Goal: Information Seeking & Learning: Learn about a topic

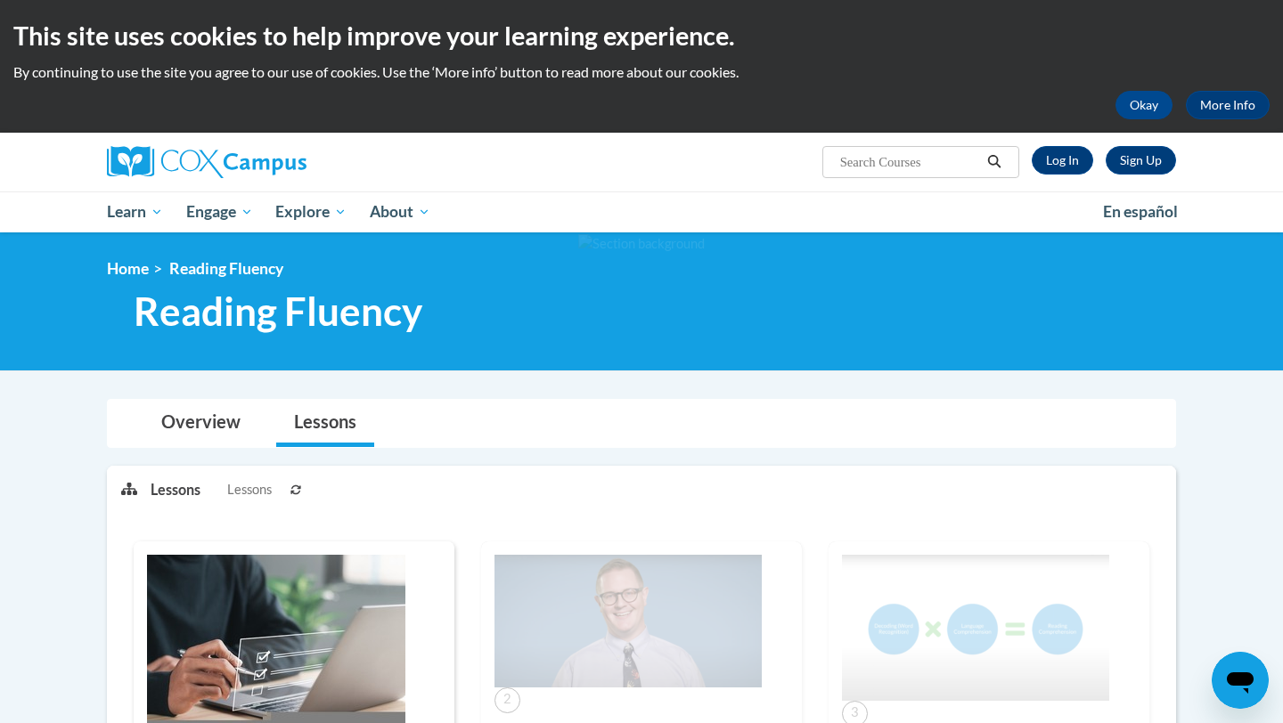
click at [591, 182] on div "Sign Up Log In Search Search..." at bounding box center [641, 162] width 1122 height 59
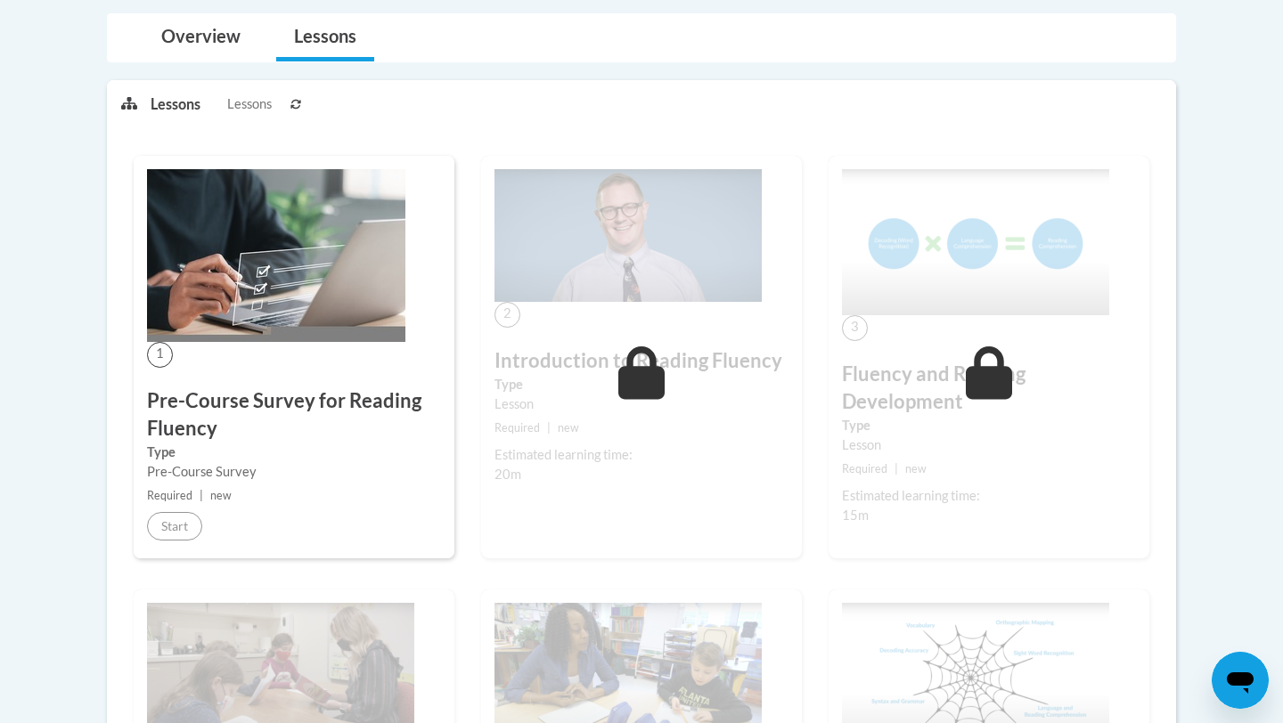
scroll to position [392, 0]
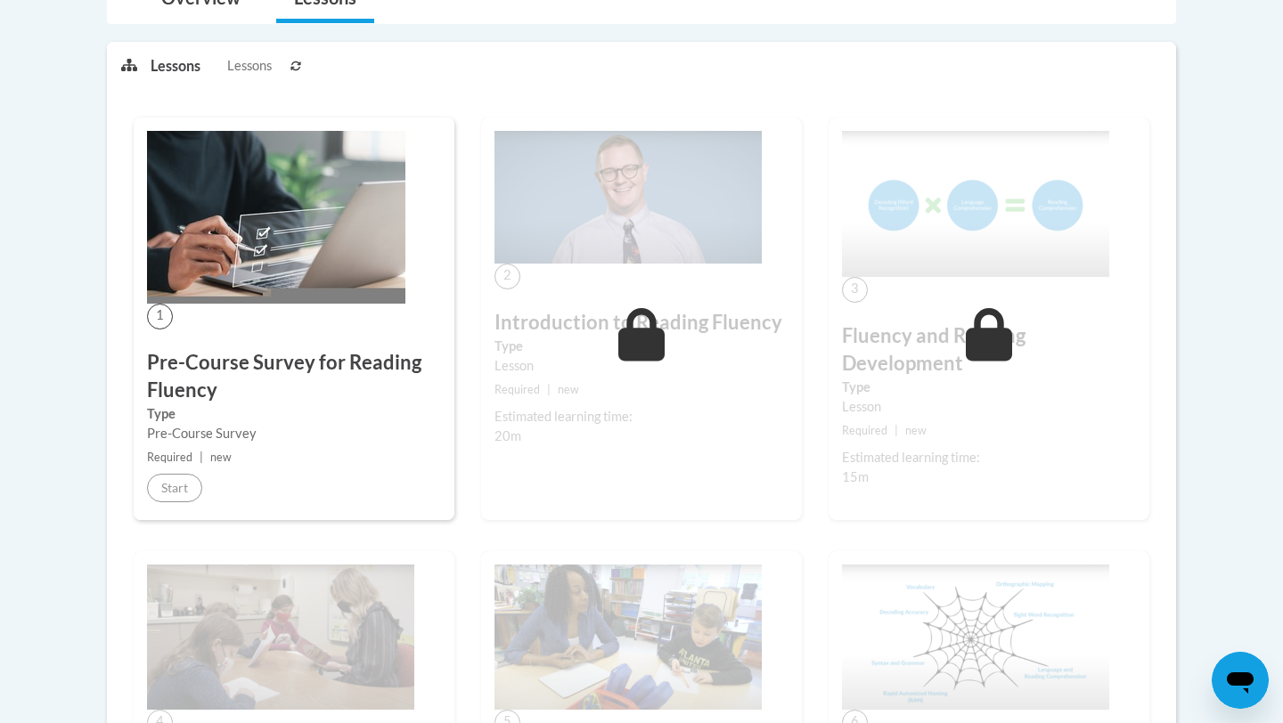
scroll to position [463, 0]
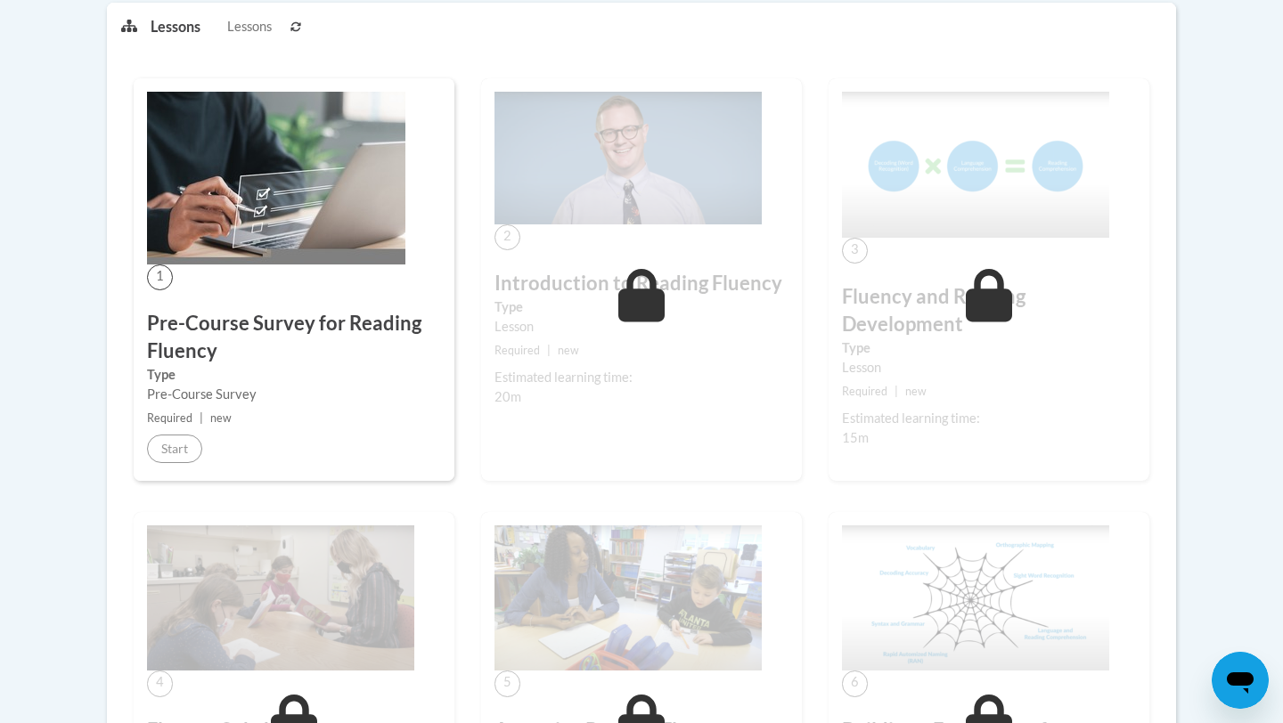
click at [422, 13] on ul "Lessons Lessons" at bounding box center [403, 26] width 505 height 45
click at [859, 45] on div "Lessons Lessons Preview Activity Previous Next Activity Next" at bounding box center [656, 26] width 1011 height 45
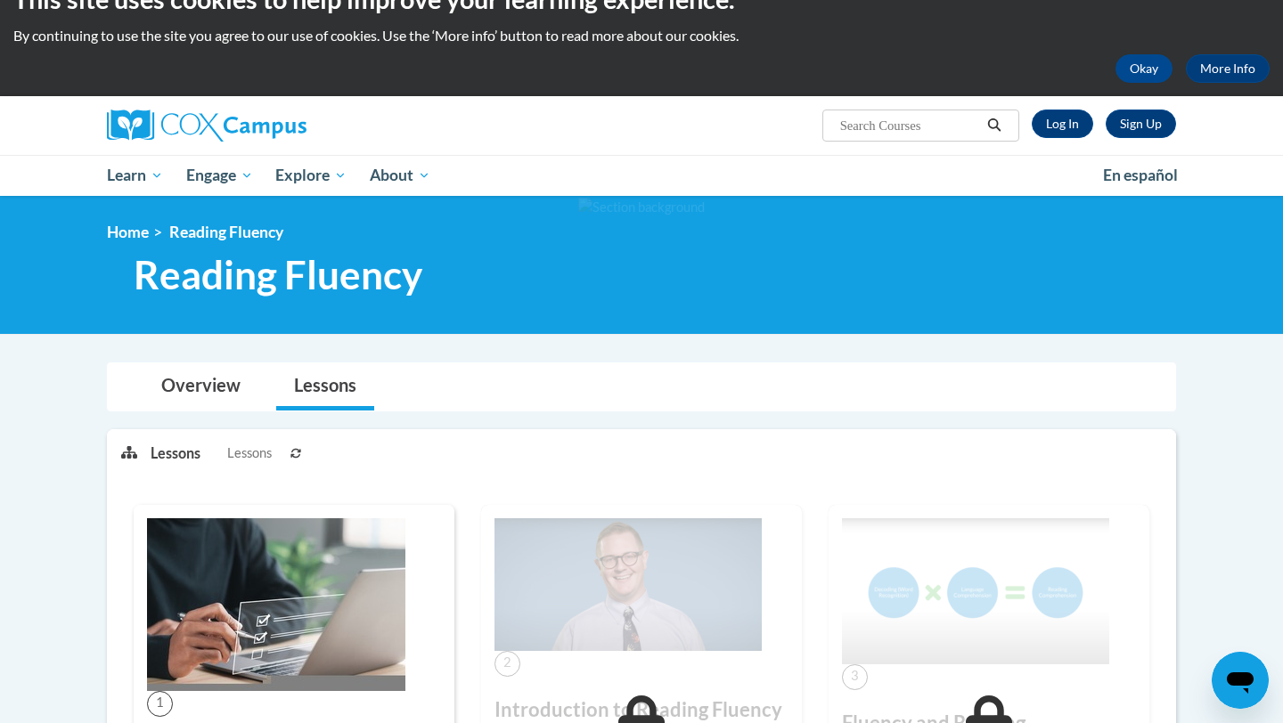
scroll to position [36, 0]
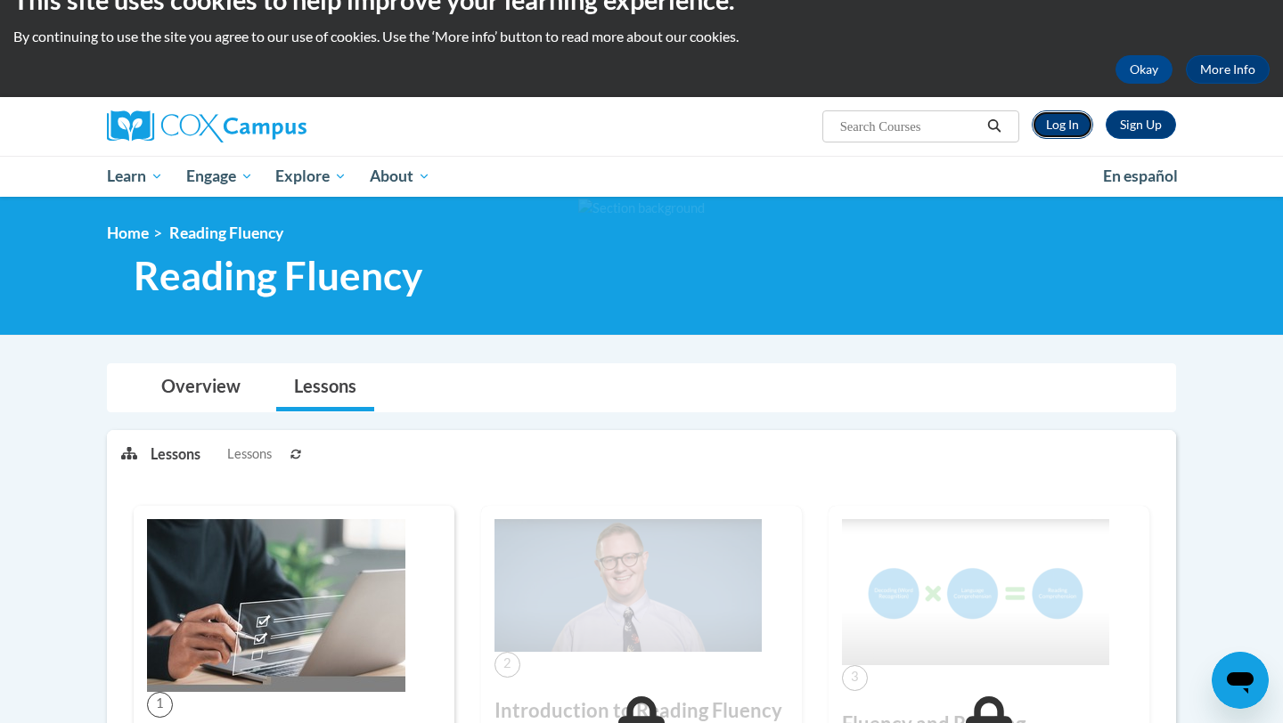
click at [1057, 126] on link "Log In" at bounding box center [1061, 124] width 61 height 29
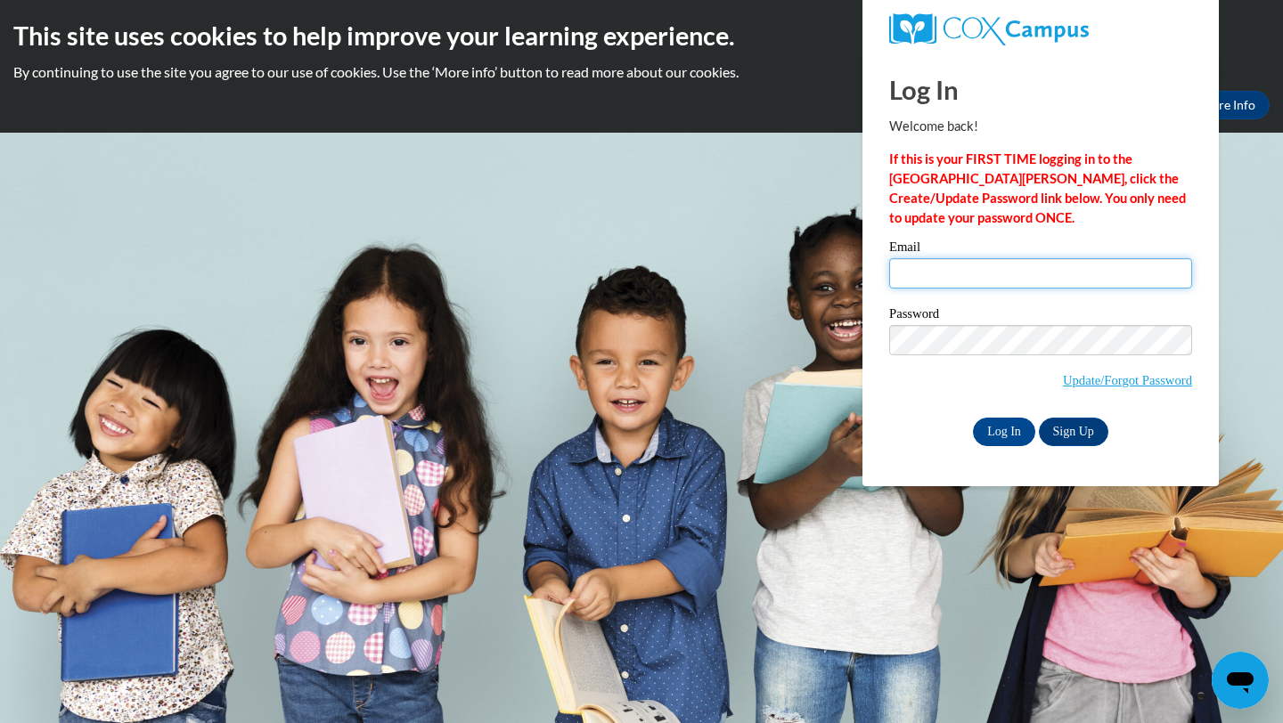
click at [997, 282] on input "Email" at bounding box center [1040, 273] width 303 height 30
type input "mindhamc@uwplatt.edu"
click at [1006, 425] on input "Log In" at bounding box center [1004, 432] width 62 height 29
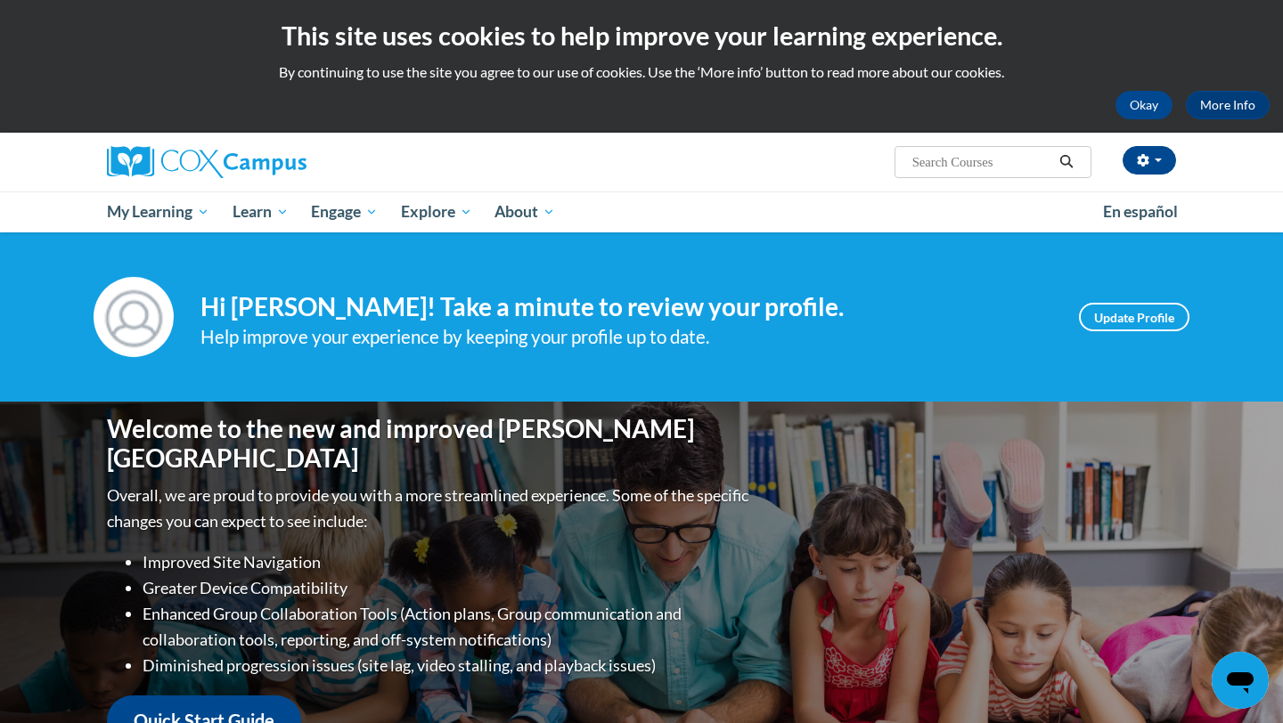
click at [753, 172] on div "caitlyn mindham (America/Chicago UTC-05:00) My Profile Inbox My Transcripts Log…" at bounding box center [824, 155] width 730 height 45
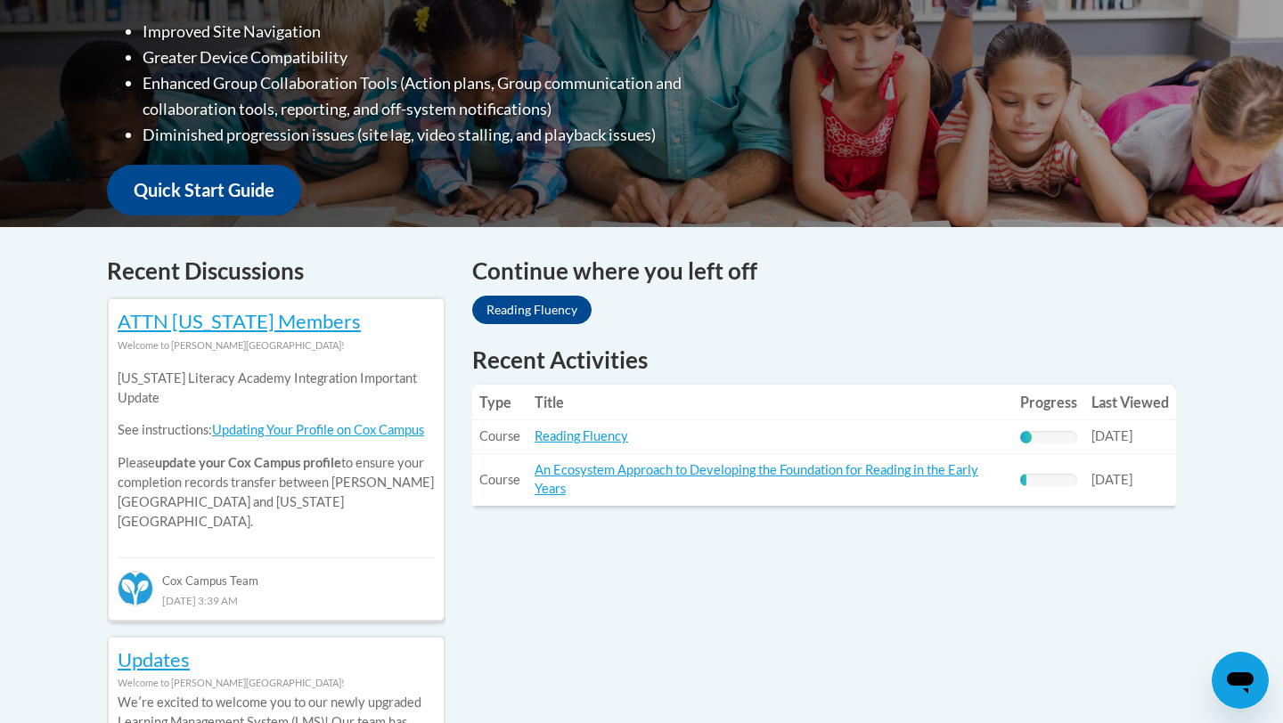
scroll to position [570, 0]
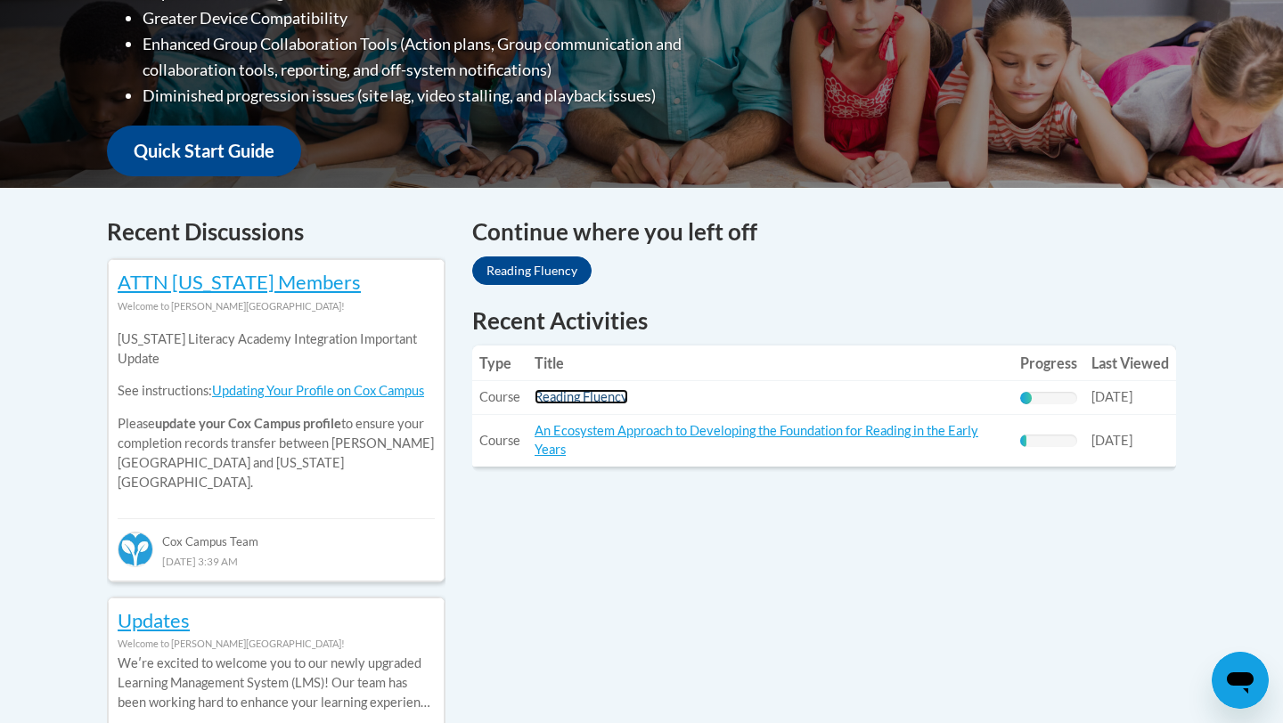
click at [612, 401] on link "Reading Fluency" at bounding box center [581, 396] width 94 height 15
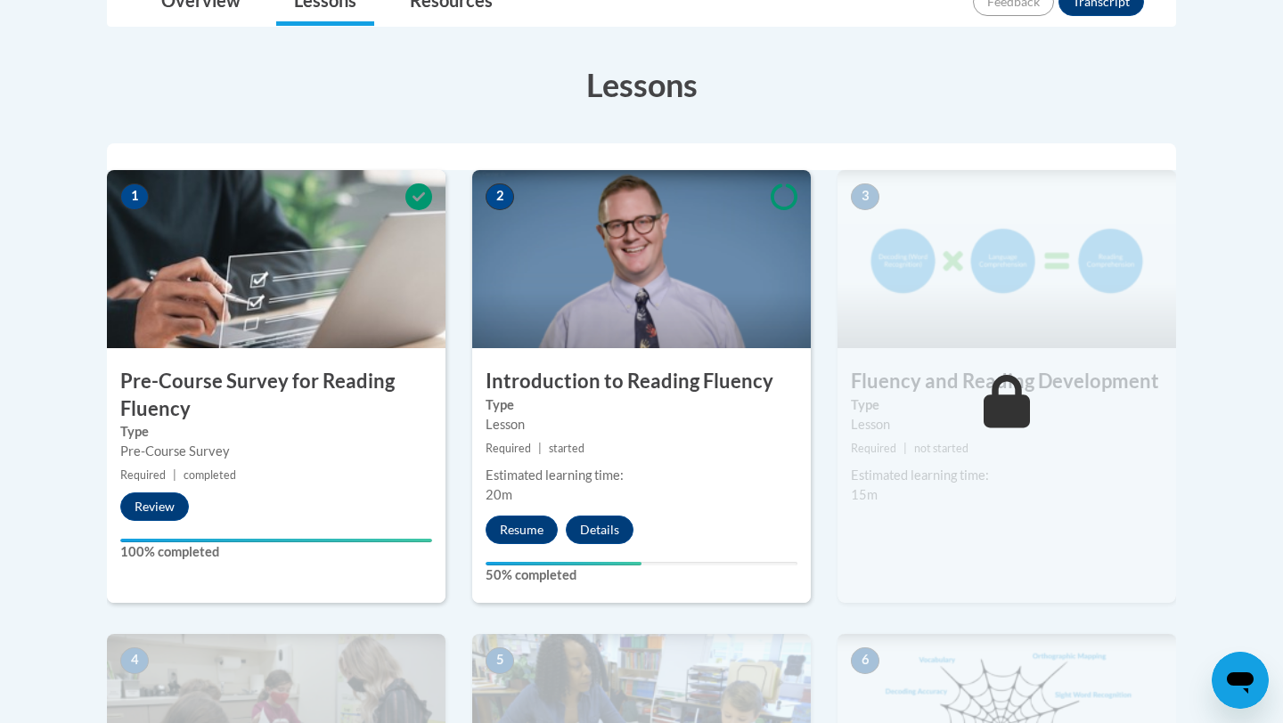
scroll to position [499, 0]
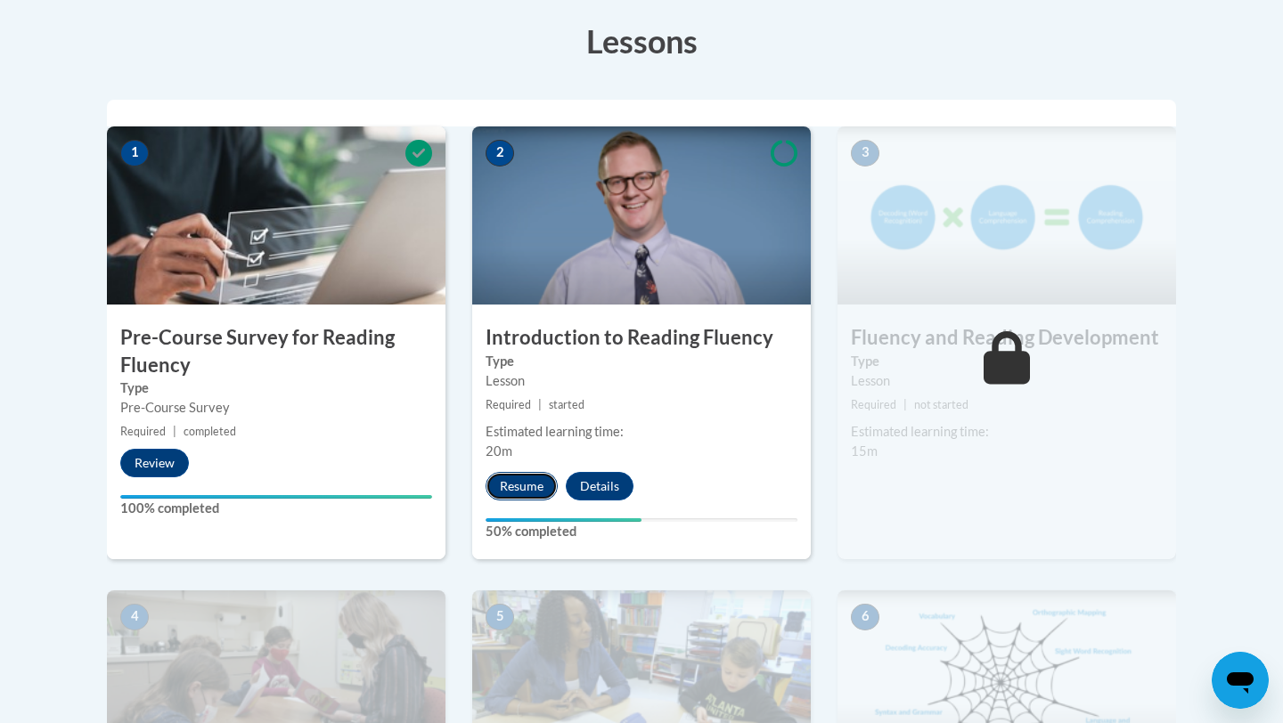
click at [533, 483] on button "Resume" at bounding box center [521, 486] width 72 height 29
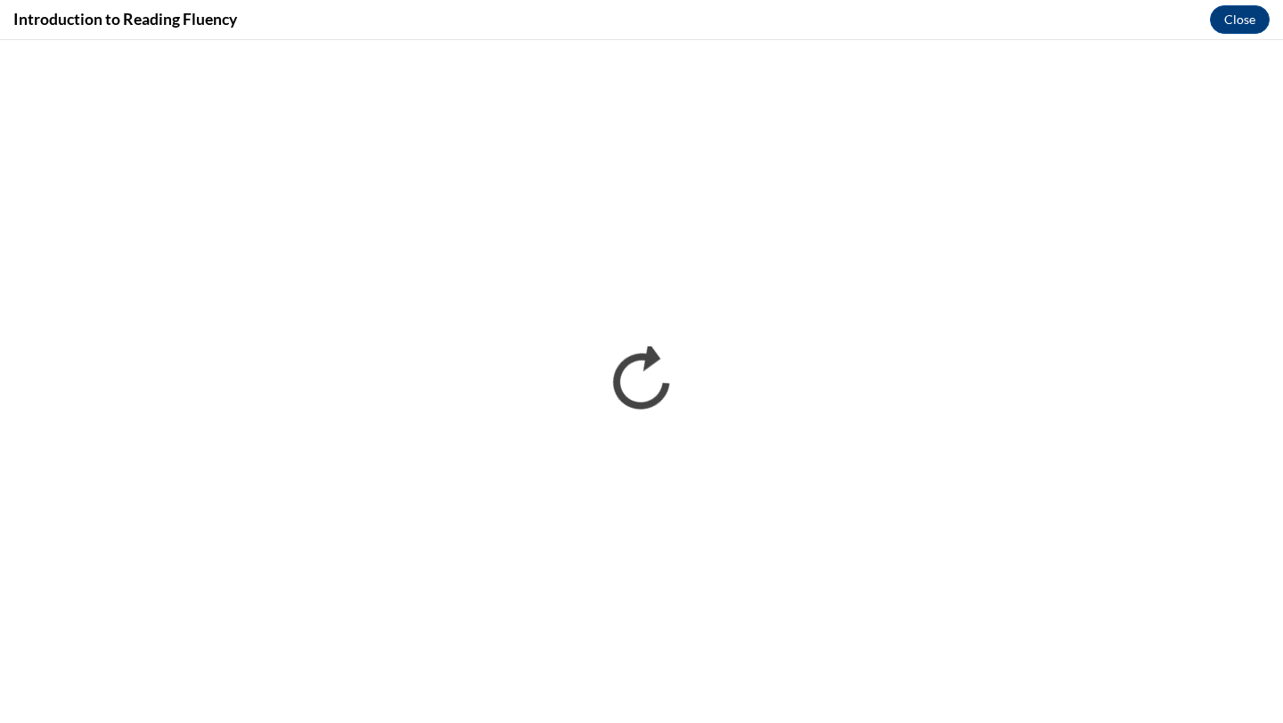
scroll to position [0, 0]
click at [768, 22] on div "Introduction to Reading Fluency Close" at bounding box center [641, 20] width 1283 height 40
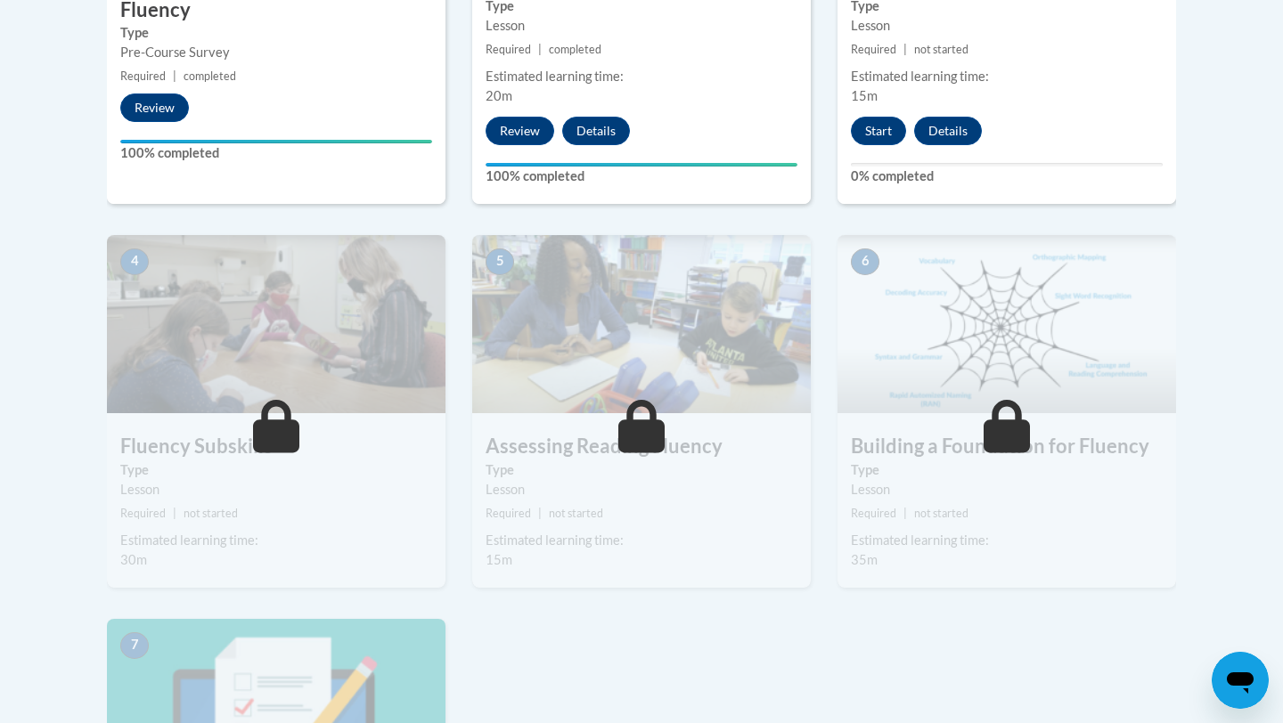
scroll to position [855, 0]
click at [872, 125] on button "Start" at bounding box center [878, 130] width 55 height 29
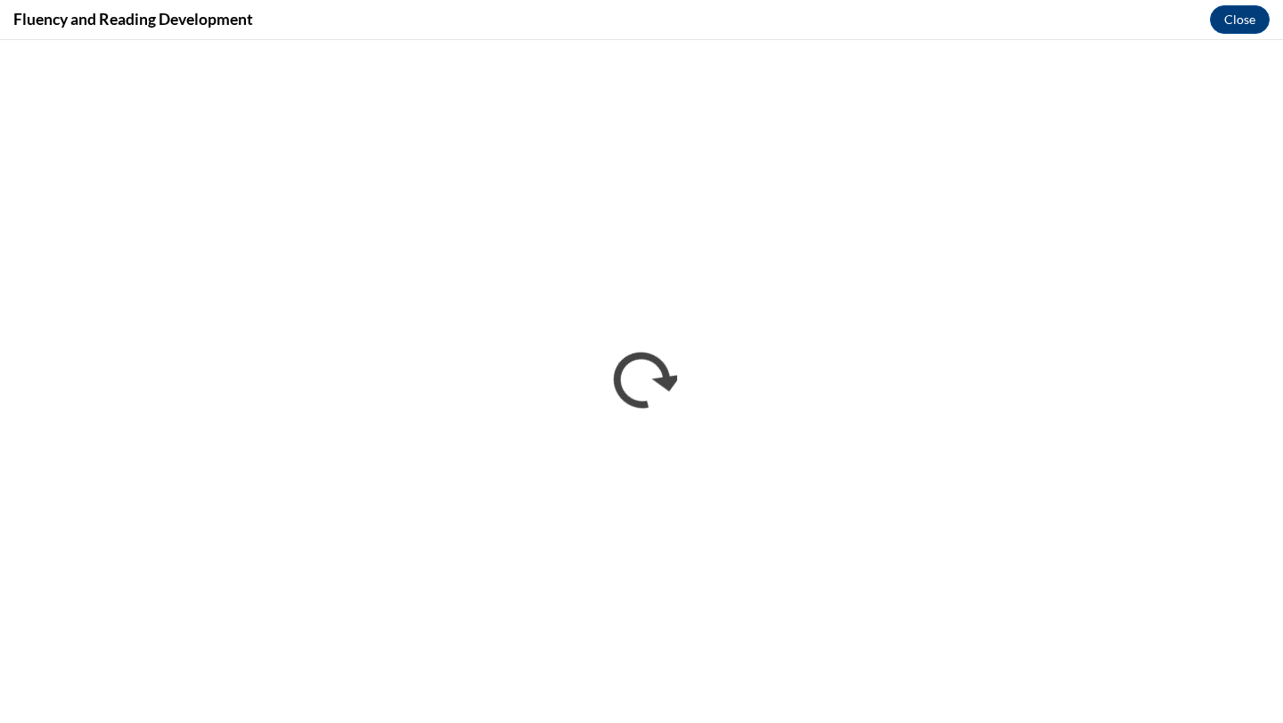
scroll to position [0, 0]
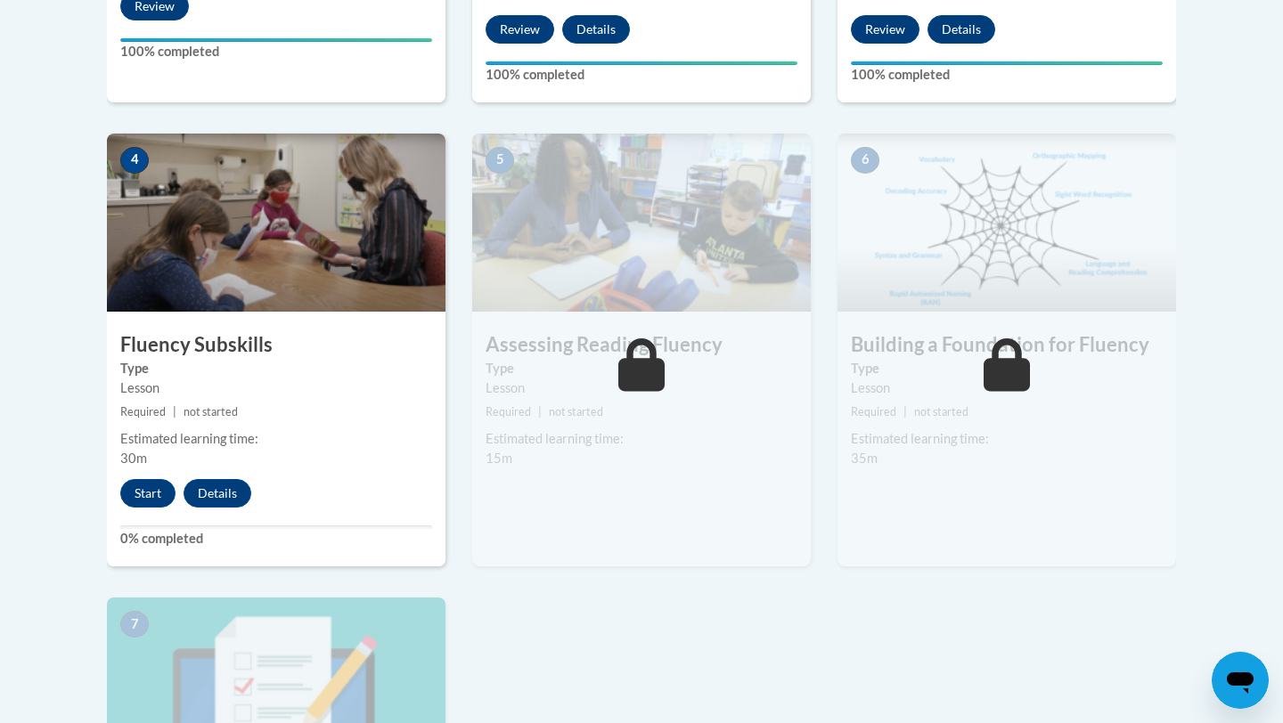
scroll to position [962, 0]
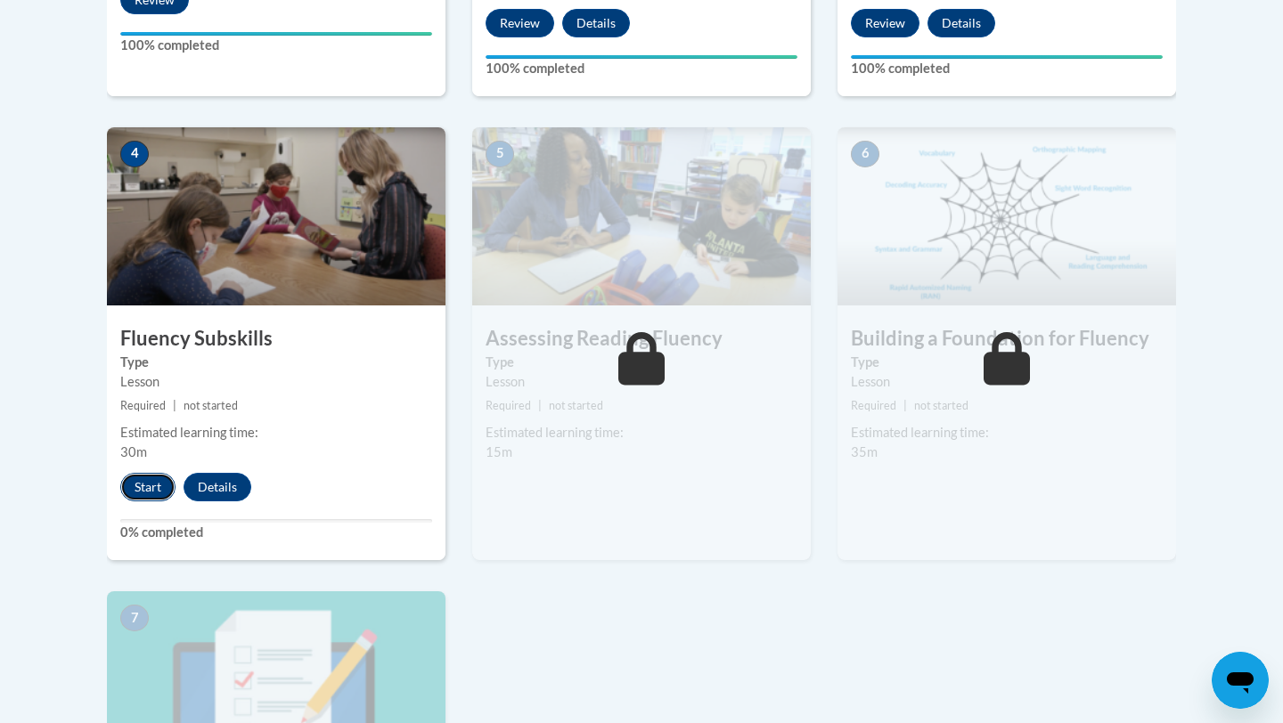
click at [165, 492] on button "Start" at bounding box center [147, 487] width 55 height 29
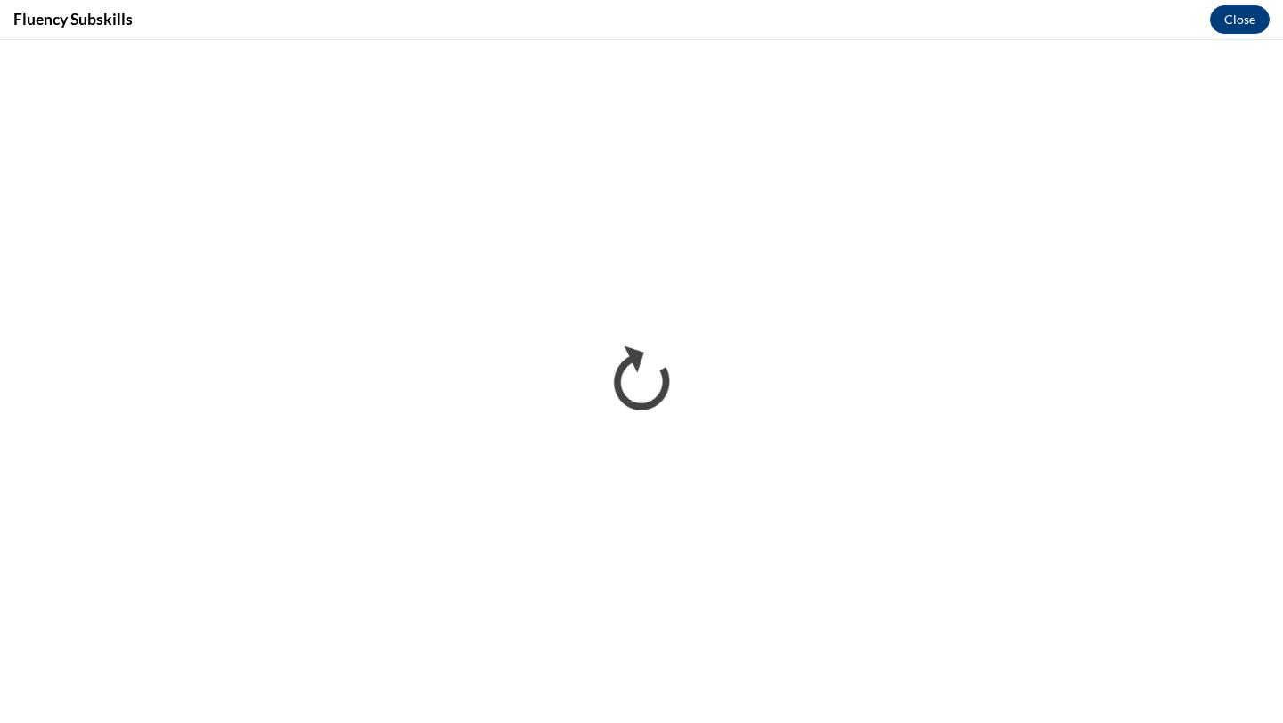
scroll to position [0, 0]
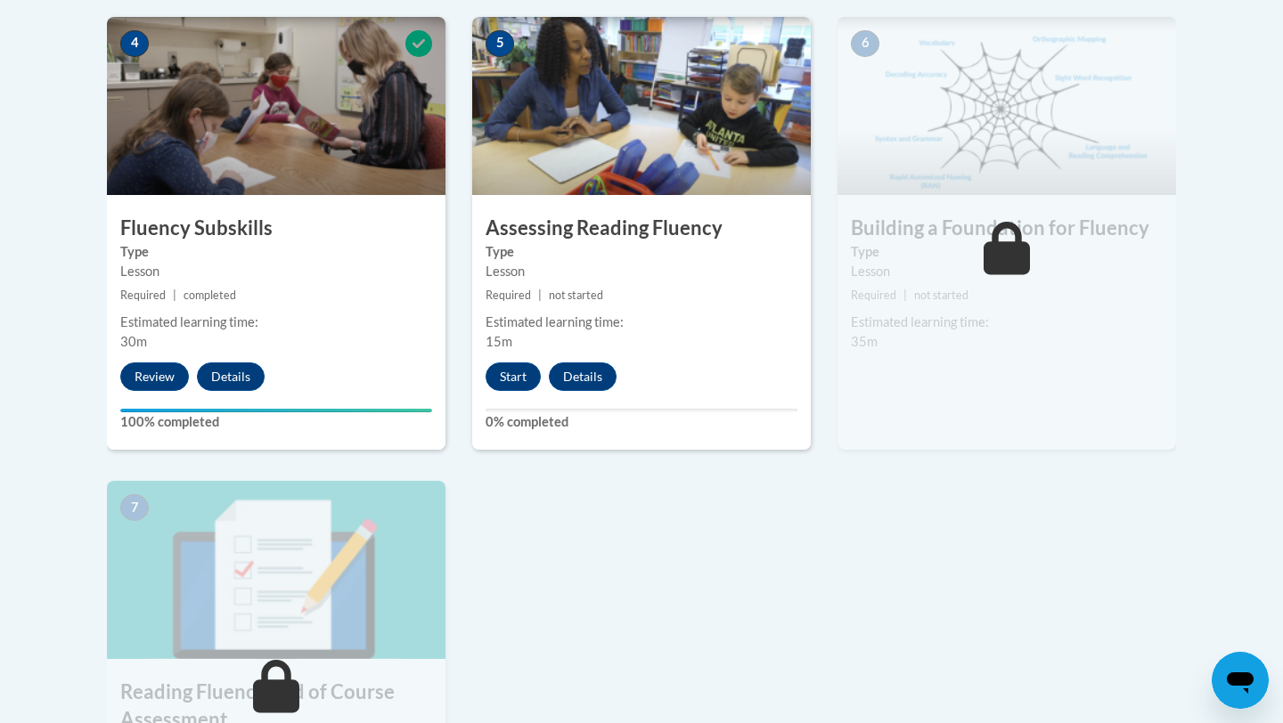
scroll to position [1104, 0]
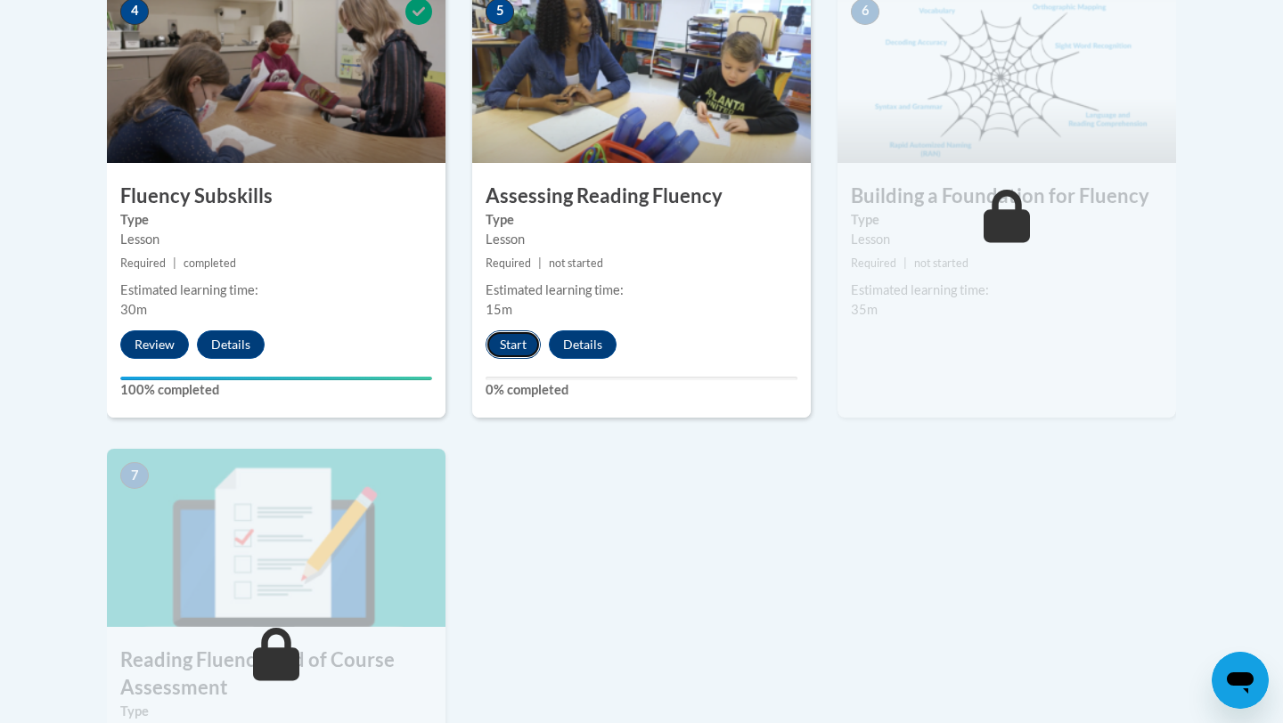
click at [523, 342] on button "Start" at bounding box center [512, 344] width 55 height 29
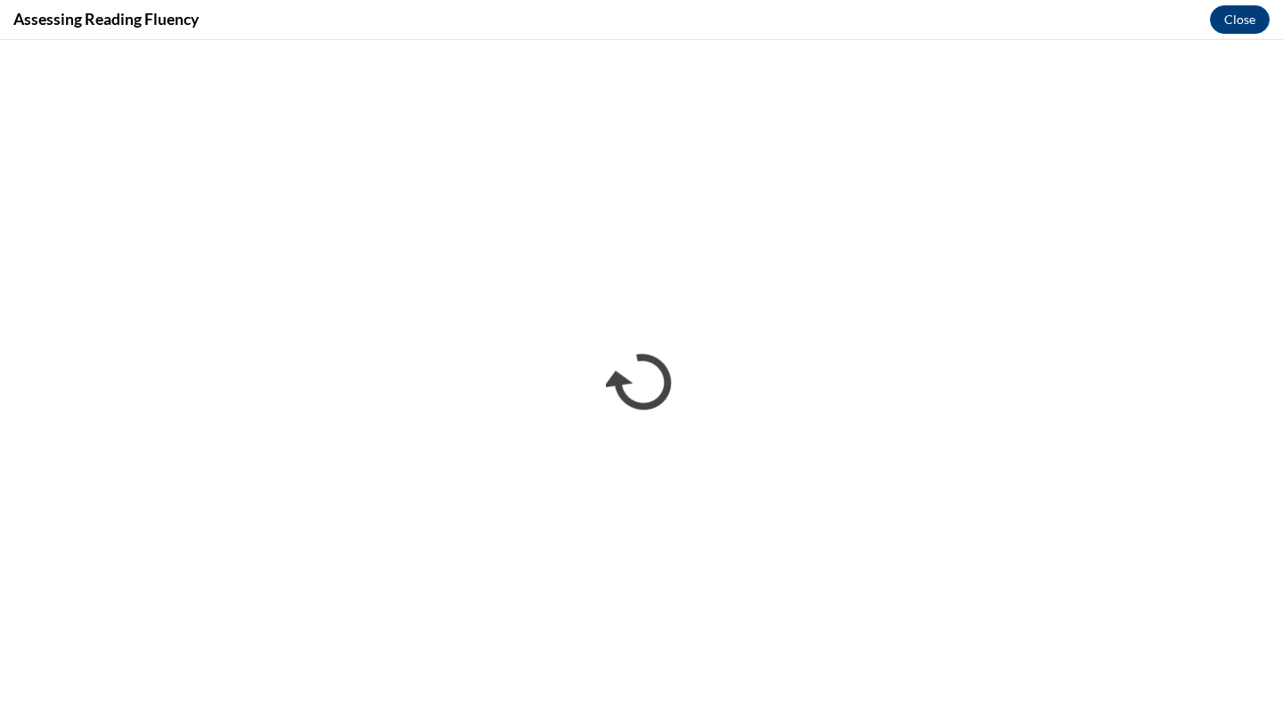
scroll to position [0, 0]
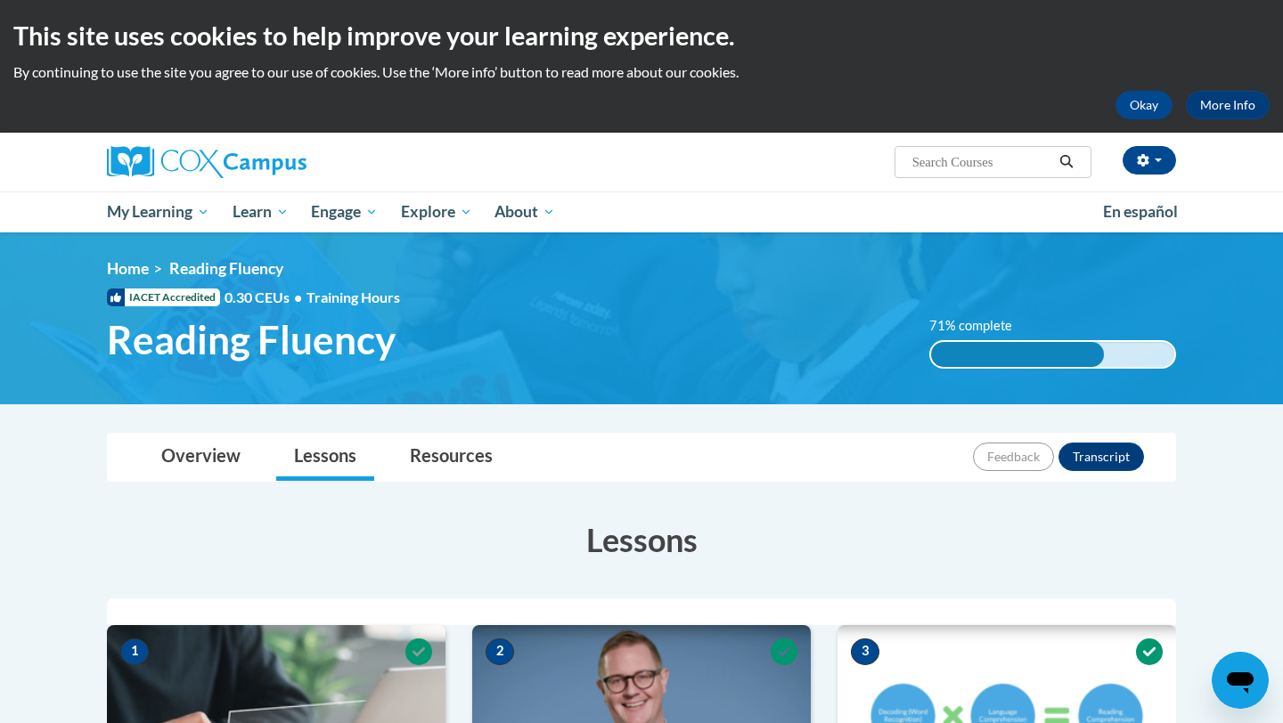
click at [1167, 460] on div "Toggle navigation Overview Lessons Resources Feedback Transcript" at bounding box center [641, 457] width 1067 height 47
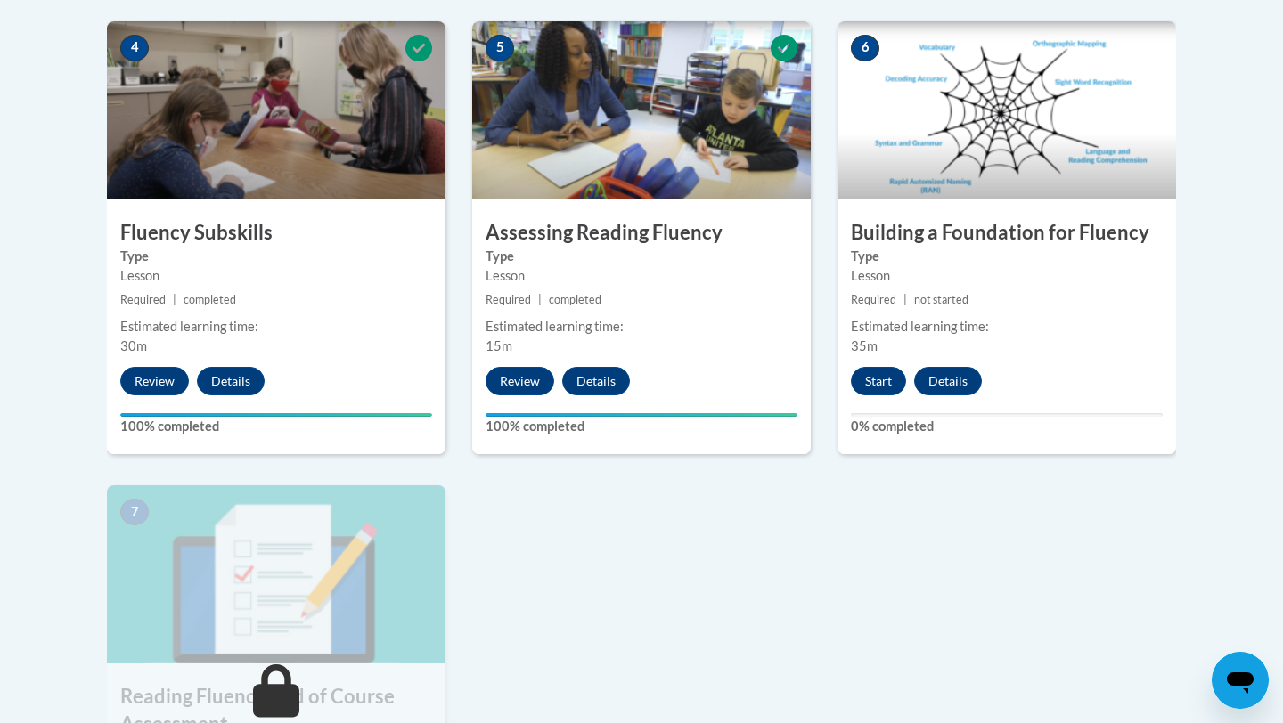
scroll to position [1069, 0]
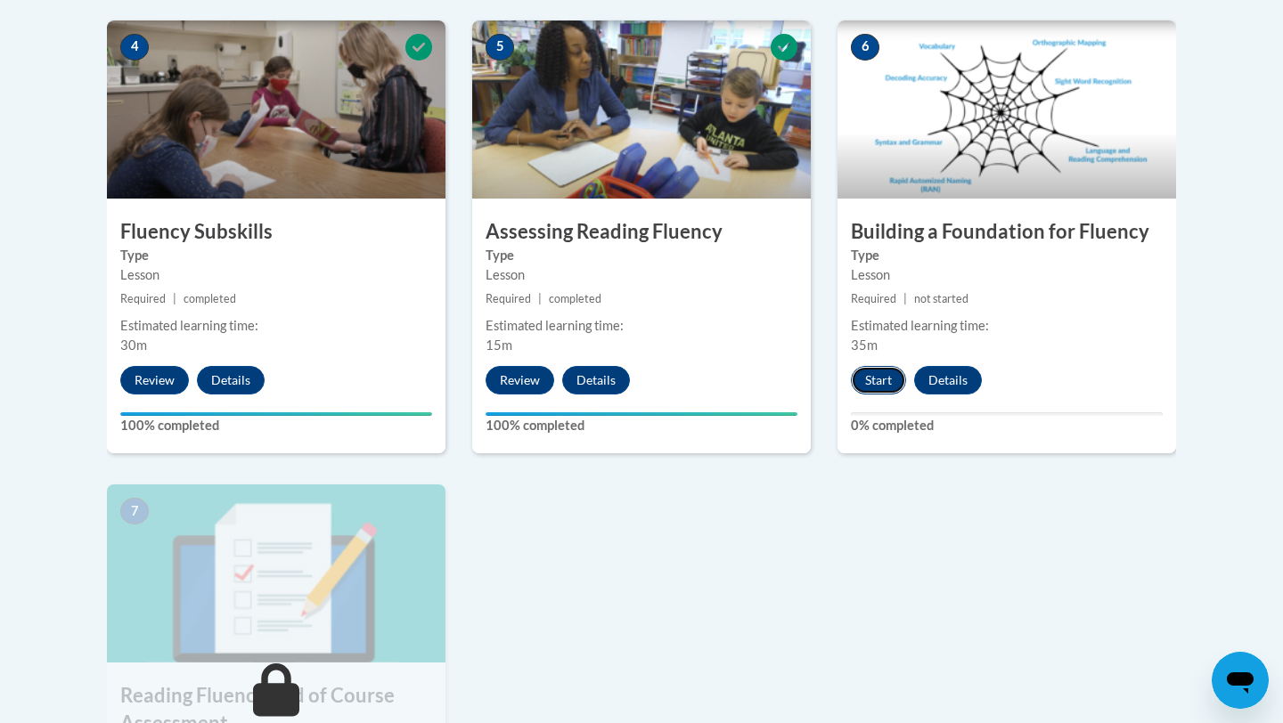
click at [882, 379] on button "Start" at bounding box center [878, 380] width 55 height 29
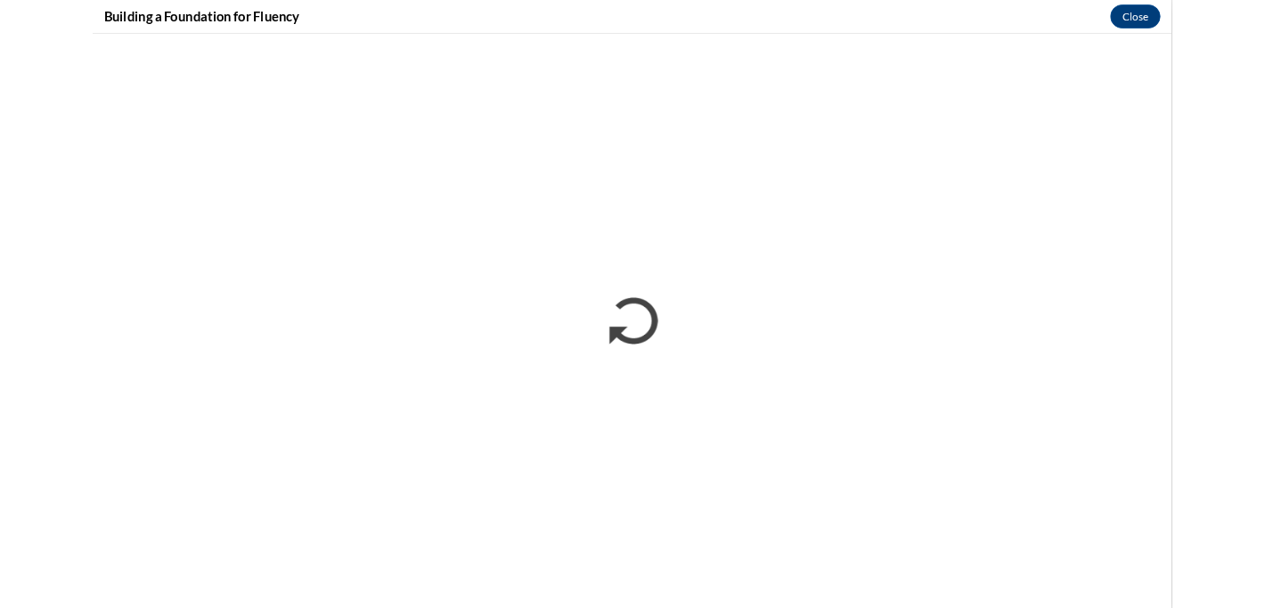
scroll to position [0, 0]
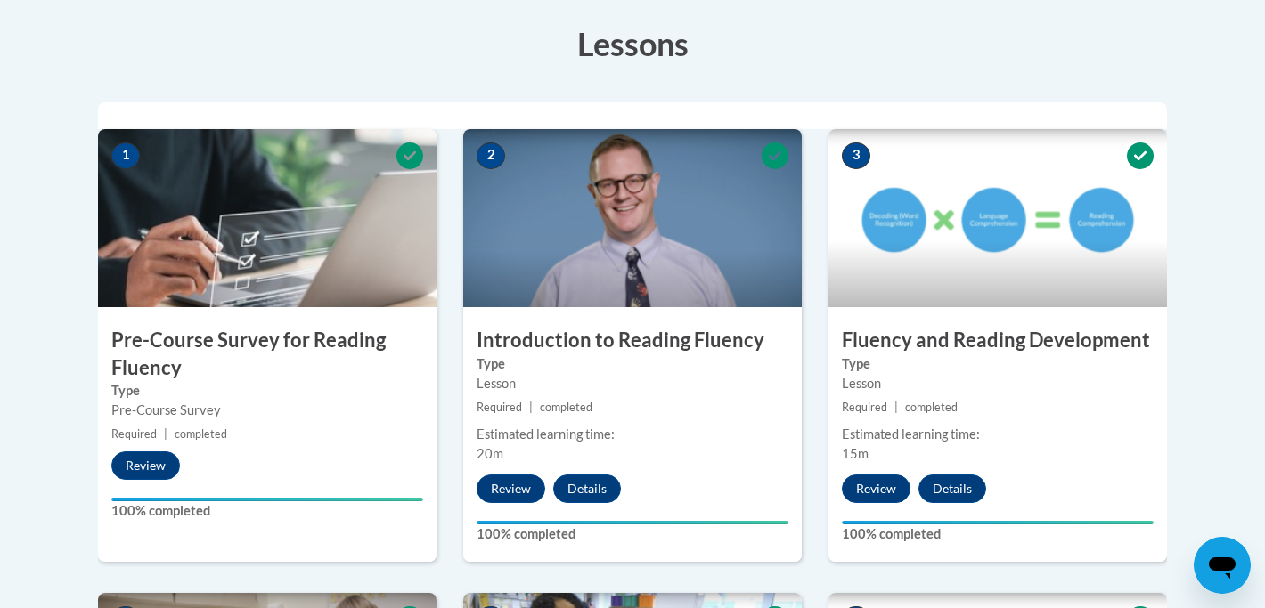
scroll to position [499, 0]
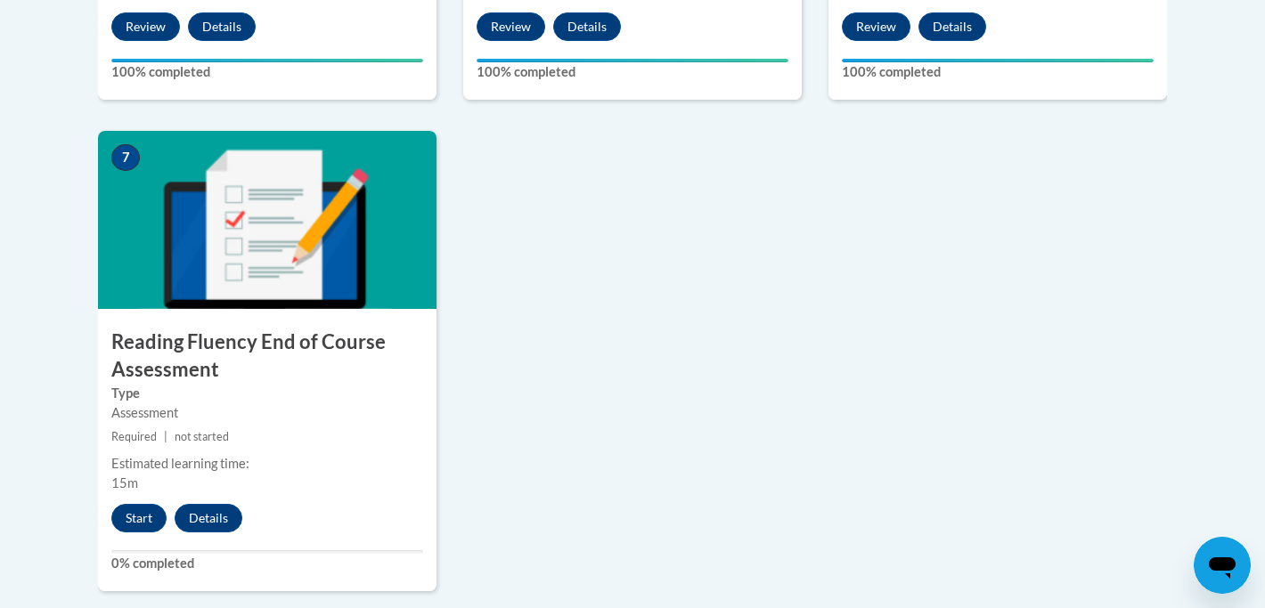
scroll to position [1425, 0]
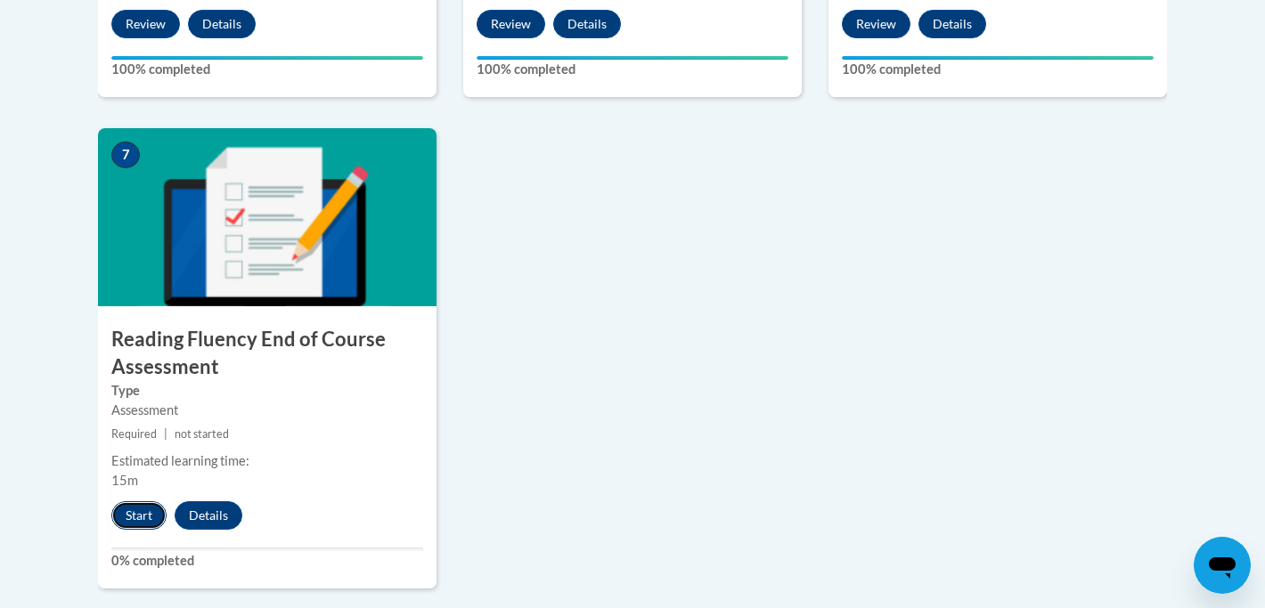
click at [131, 514] on button "Start" at bounding box center [138, 515] width 55 height 29
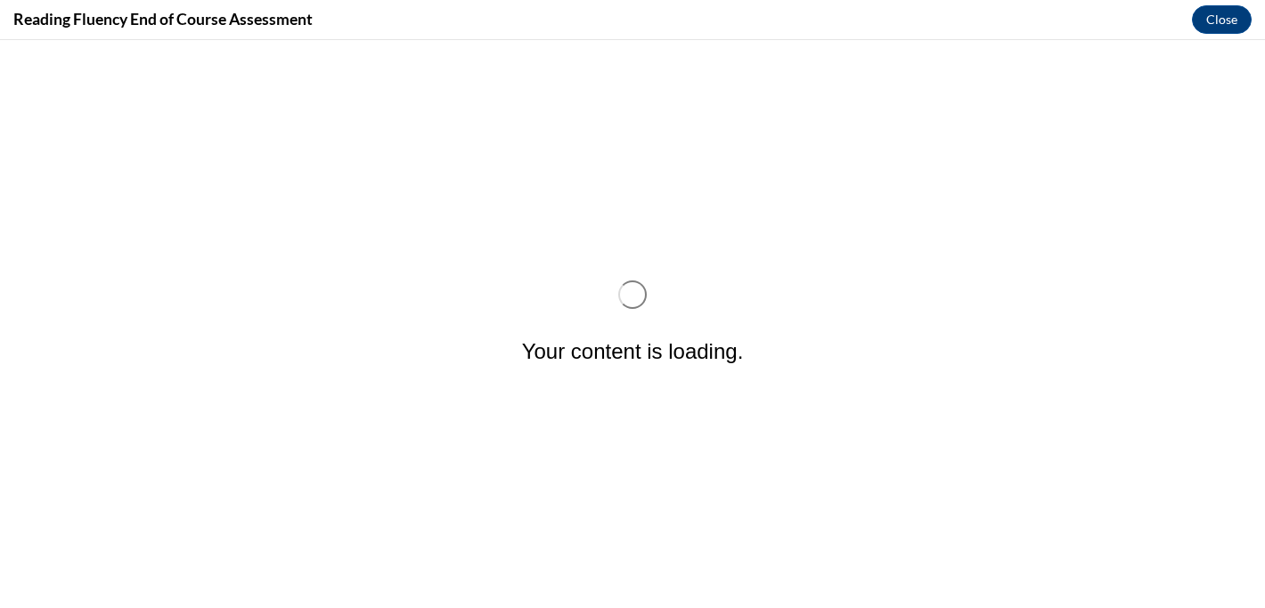
scroll to position [0, 0]
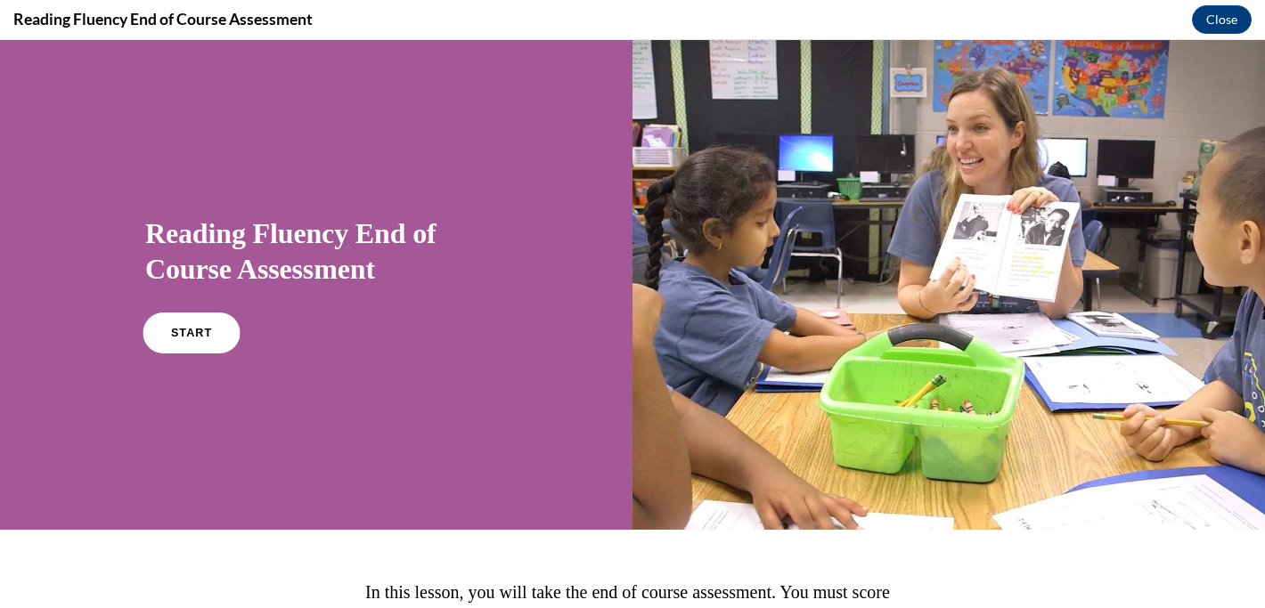
click at [208, 336] on link "START" at bounding box center [191, 333] width 97 height 41
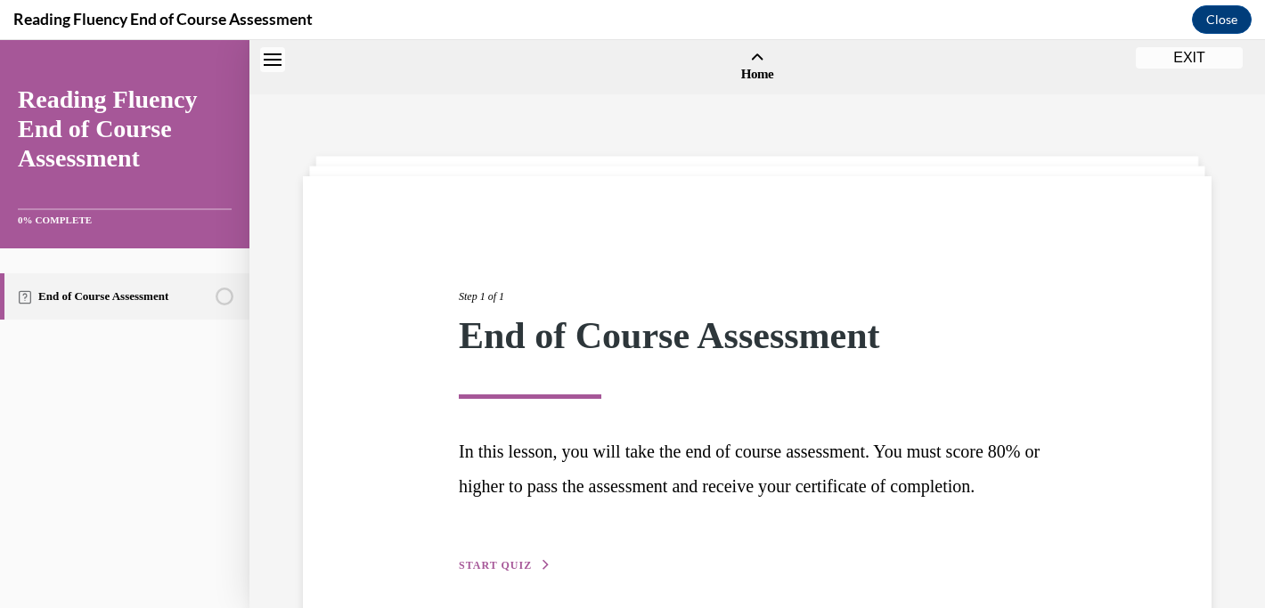
scroll to position [55, 0]
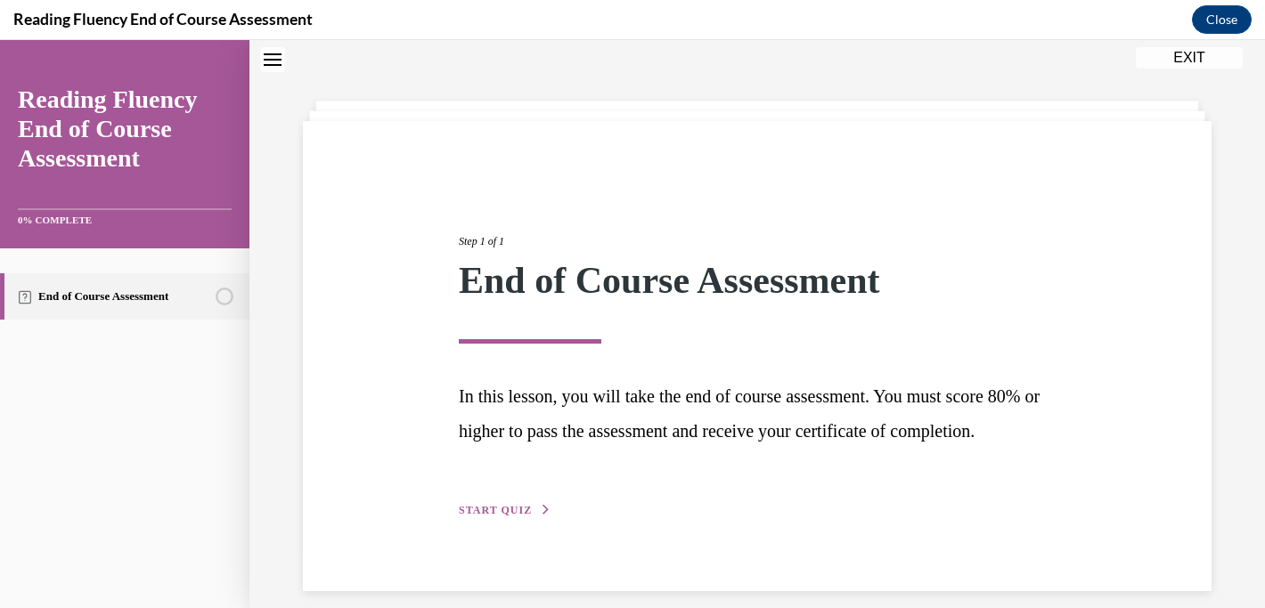
click at [521, 520] on div "Step 1 of 1 End of Course Assessment In this lesson, you will take the end of c…" at bounding box center [756, 356] width 623 height 328
click at [509, 517] on span "START QUIZ" at bounding box center [495, 510] width 73 height 12
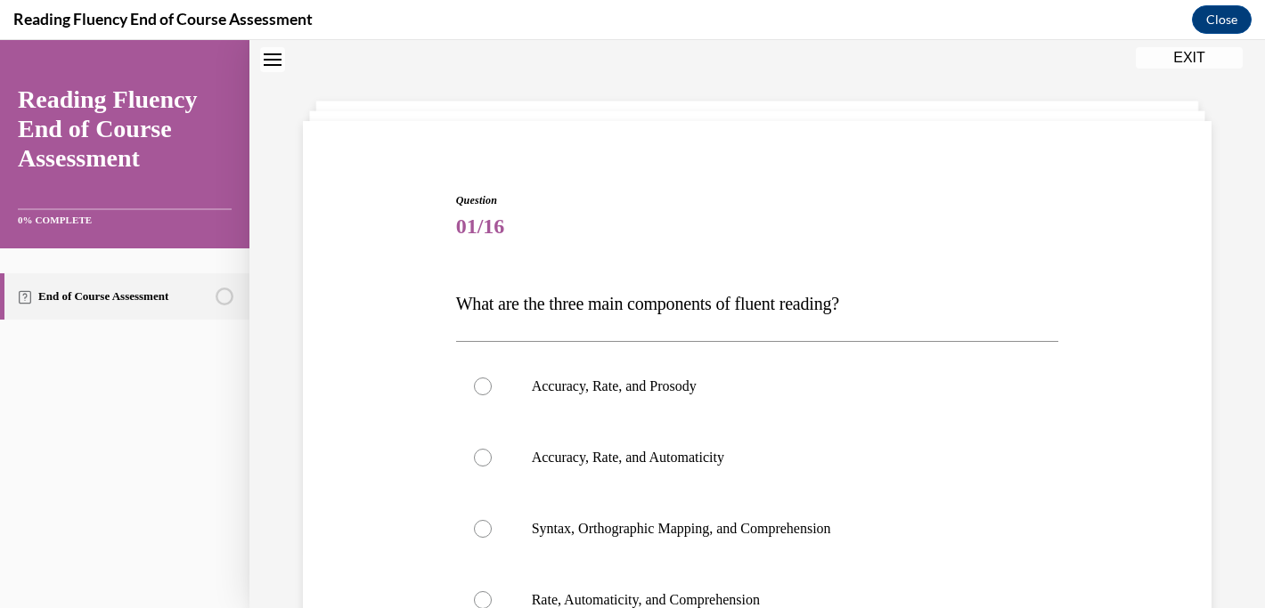
click at [794, 59] on div "Question 01/16 What are the three main components of fluent reading?  Accuracy,…" at bounding box center [756, 467] width 1015 height 852
click at [1234, 187] on div "Question 01/16 What are the three main components of fluent reading?  Accuracy,…" at bounding box center [756, 467] width 1015 height 852
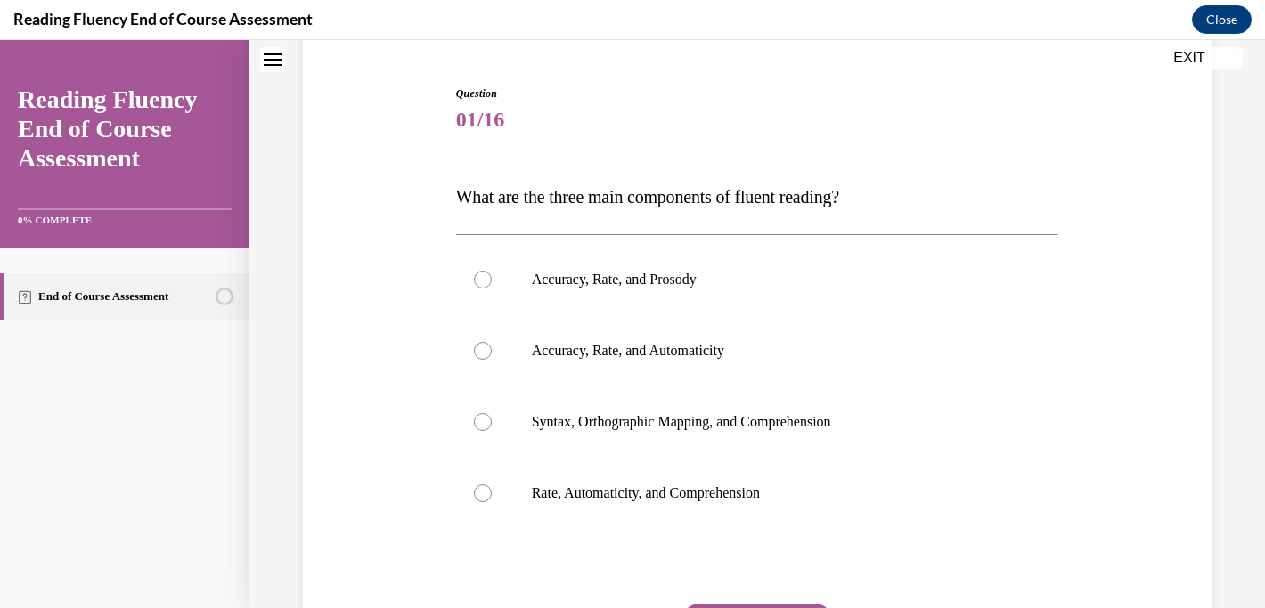
scroll to position [198, 0]
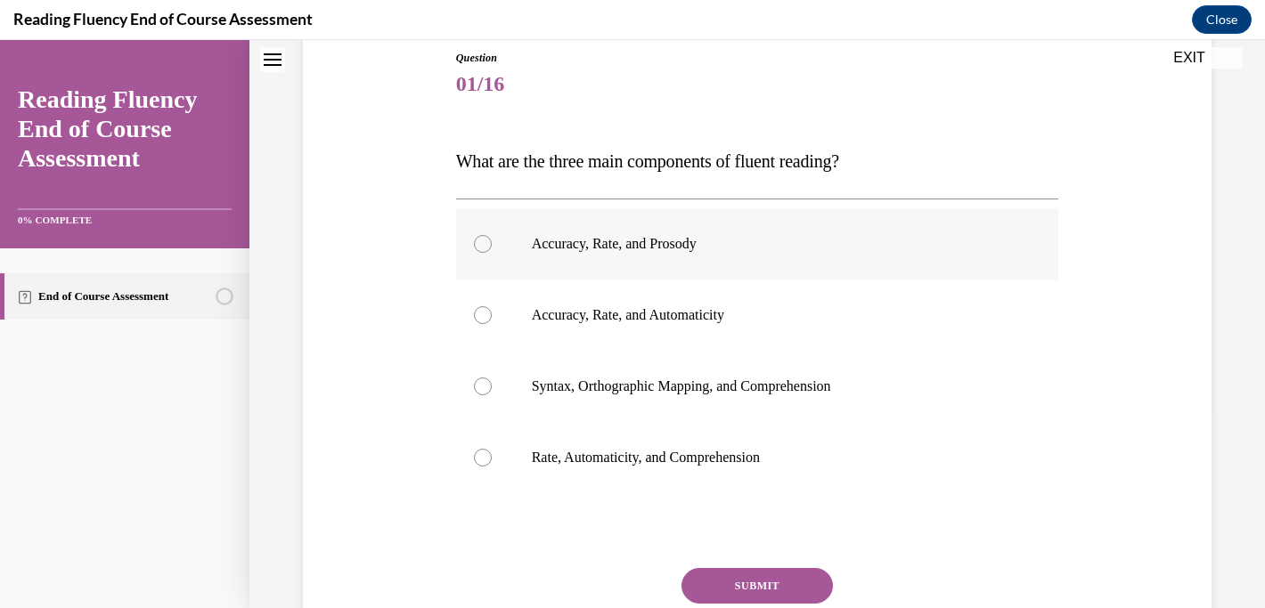
click at [509, 239] on label "Accuracy, Rate, and Prosody" at bounding box center [757, 243] width 603 height 71
click at [492, 239] on input "Accuracy, Rate, and Prosody" at bounding box center [483, 244] width 18 height 18
radio input "true"
click at [733, 568] on button "SUBMIT" at bounding box center [756, 586] width 151 height 36
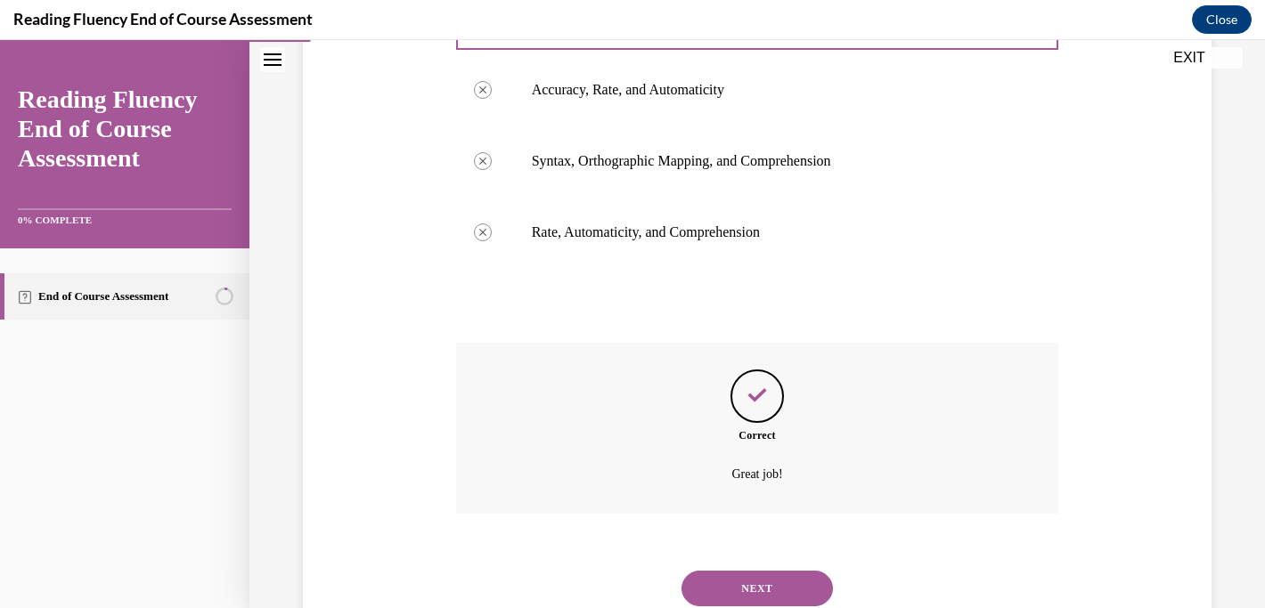
scroll to position [484, 0]
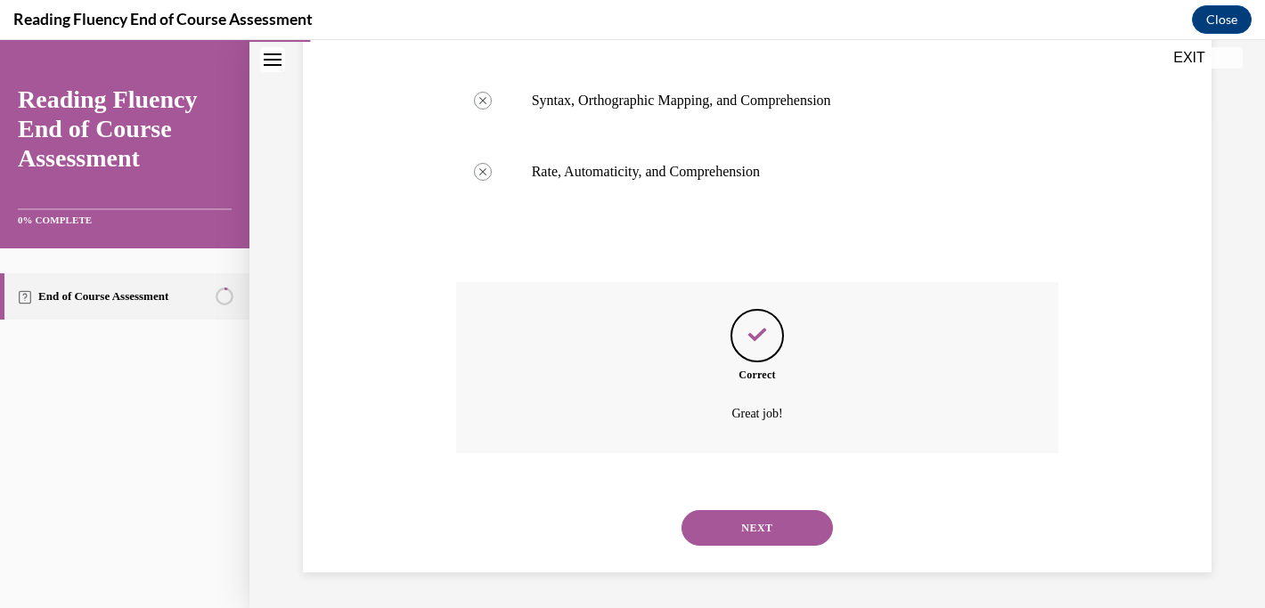
click at [768, 519] on button "NEXT" at bounding box center [756, 528] width 151 height 36
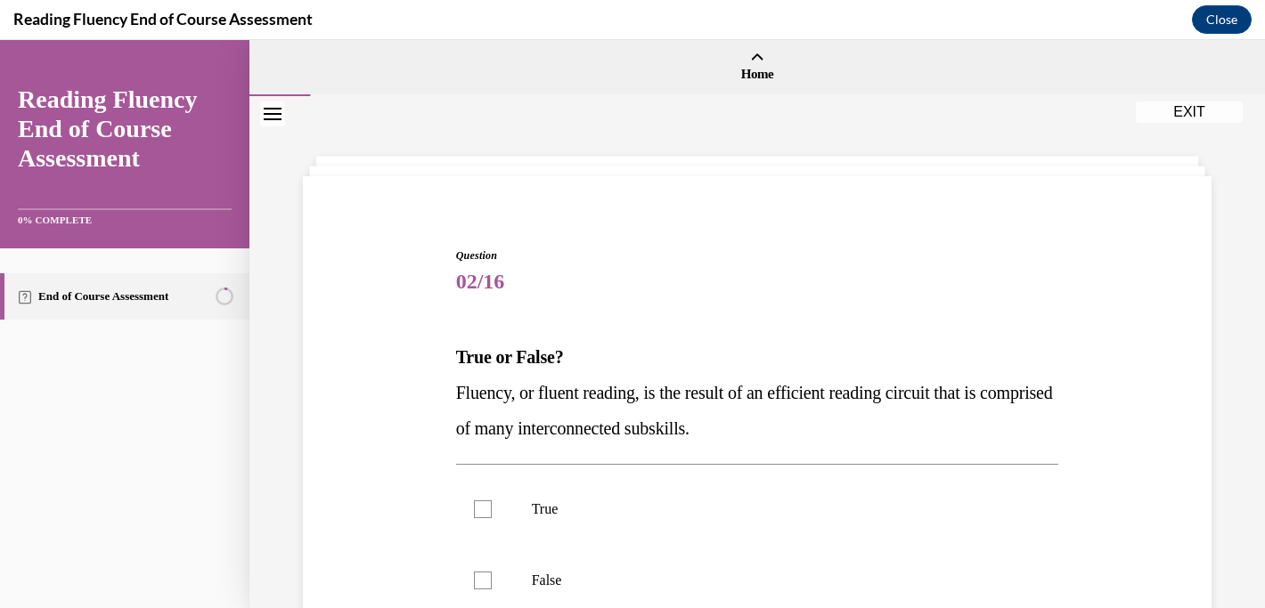
click at [1243, 208] on div "Question 02/16 True or False? Fluency, or fluent reading, is the result of an e…" at bounding box center [756, 484] width 1015 height 777
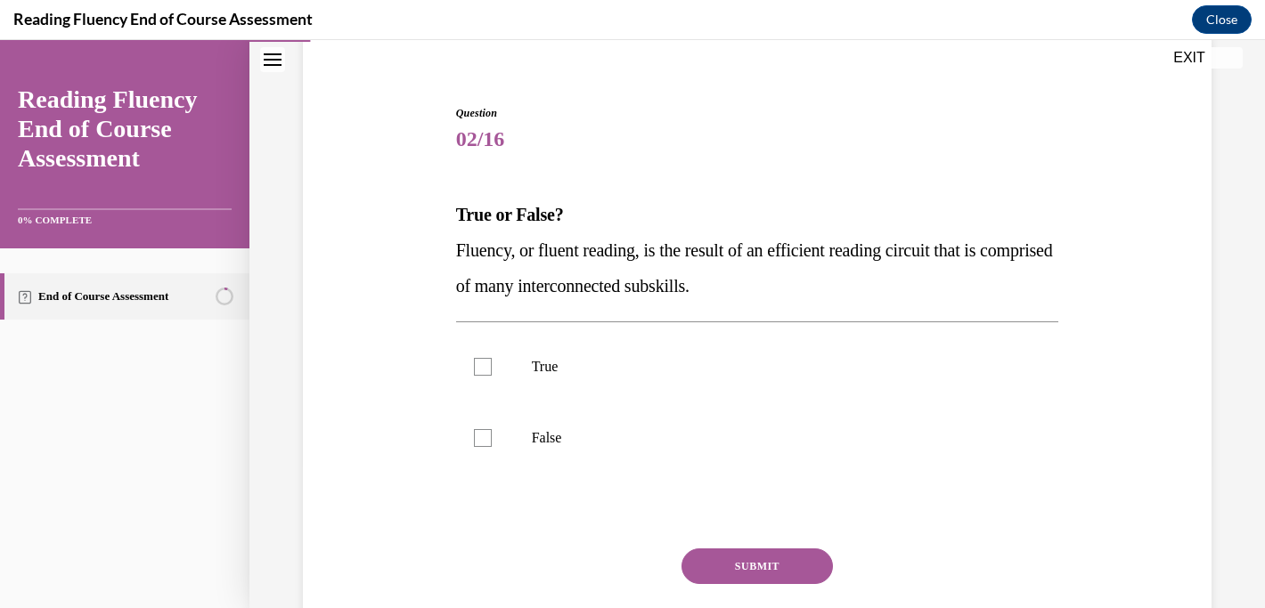
scroll to position [178, 0]
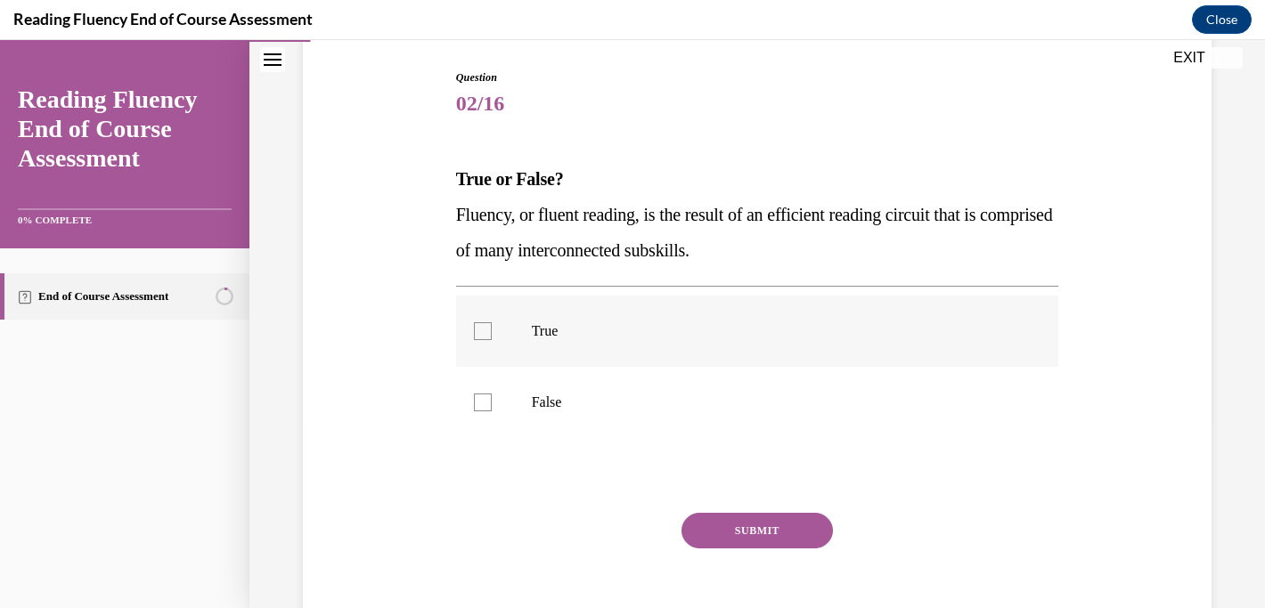
click at [1010, 321] on label "True" at bounding box center [757, 331] width 603 height 71
click at [492, 322] on input "True" at bounding box center [483, 331] width 18 height 18
checkbox input "true"
click at [803, 528] on button "SUBMIT" at bounding box center [756, 531] width 151 height 36
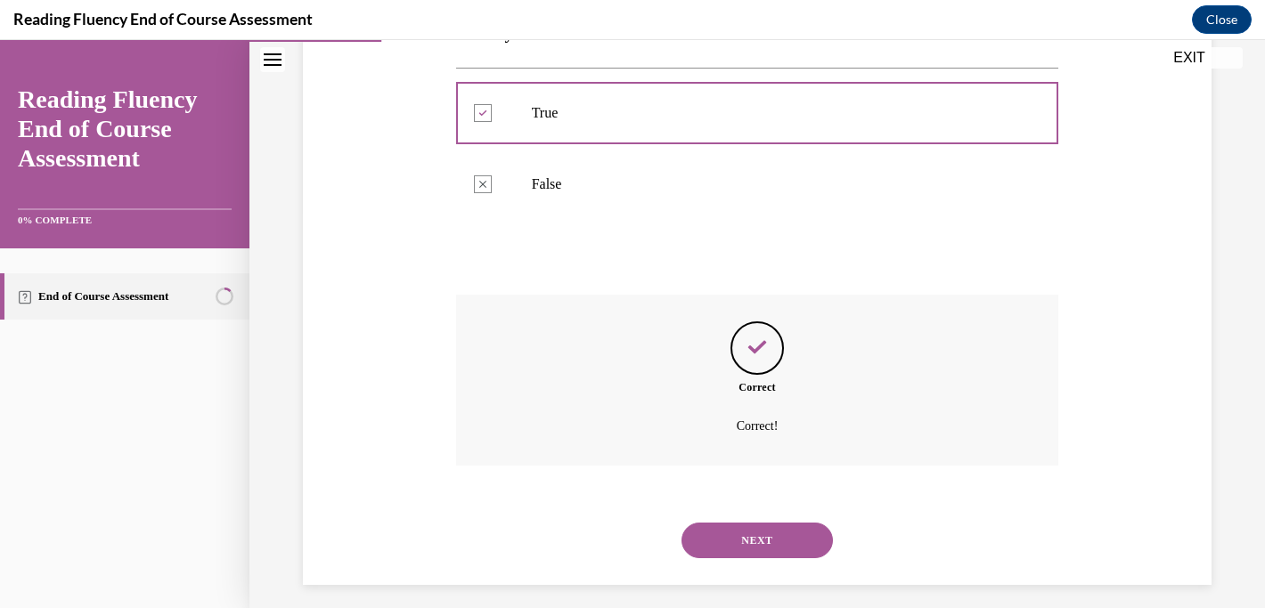
scroll to position [409, 0]
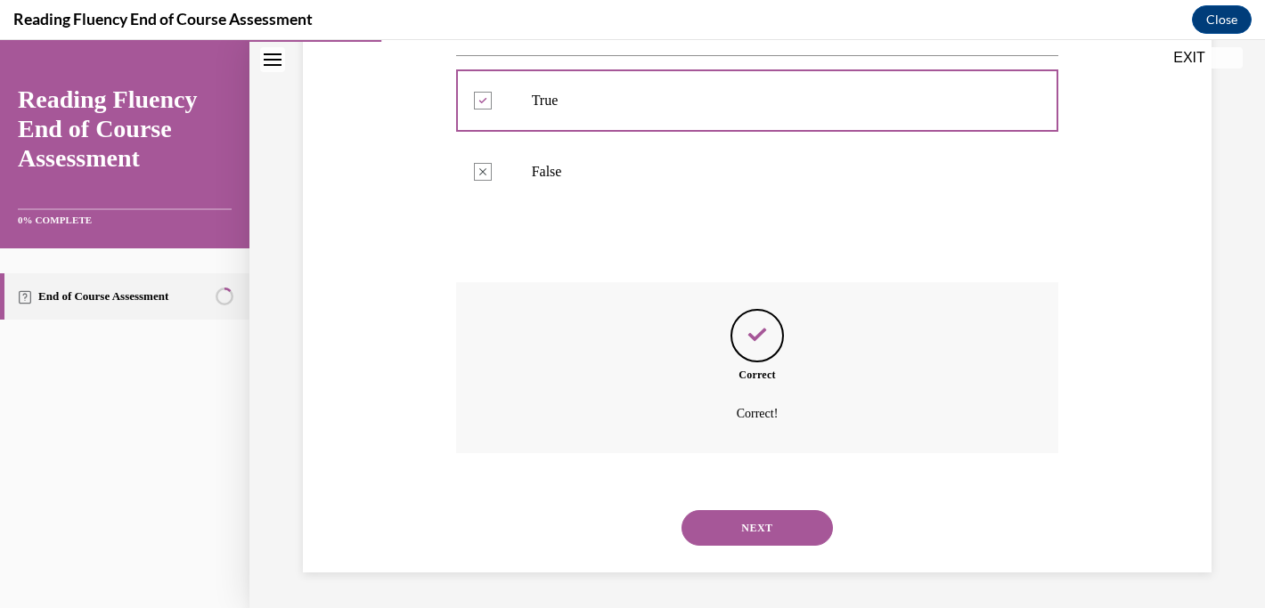
click at [787, 535] on button "NEXT" at bounding box center [756, 528] width 151 height 36
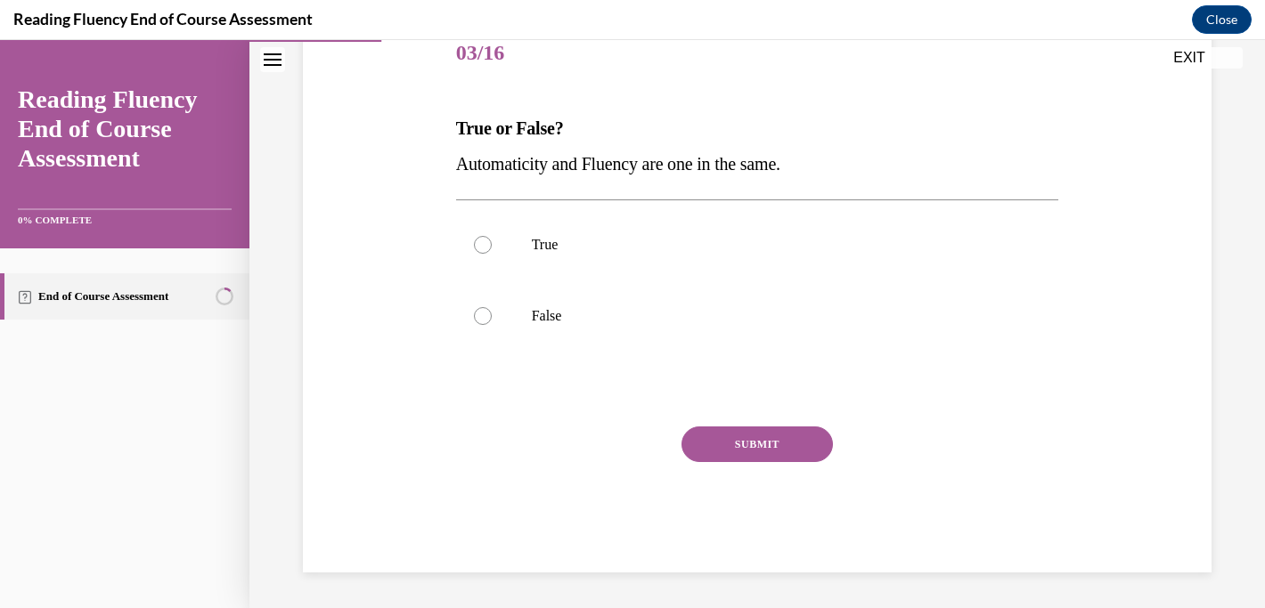
scroll to position [198, 0]
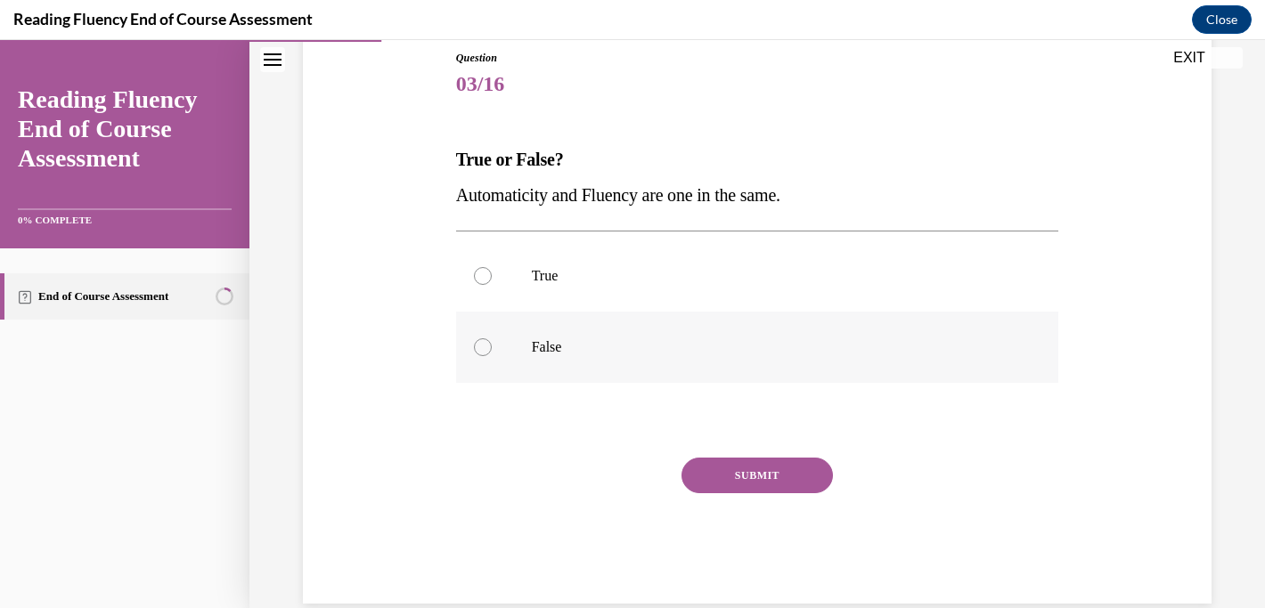
click at [607, 348] on p "False" at bounding box center [773, 347] width 483 height 18
click at [492, 348] on input "False" at bounding box center [483, 347] width 18 height 18
radio input "true"
click at [742, 472] on button "SUBMIT" at bounding box center [756, 476] width 151 height 36
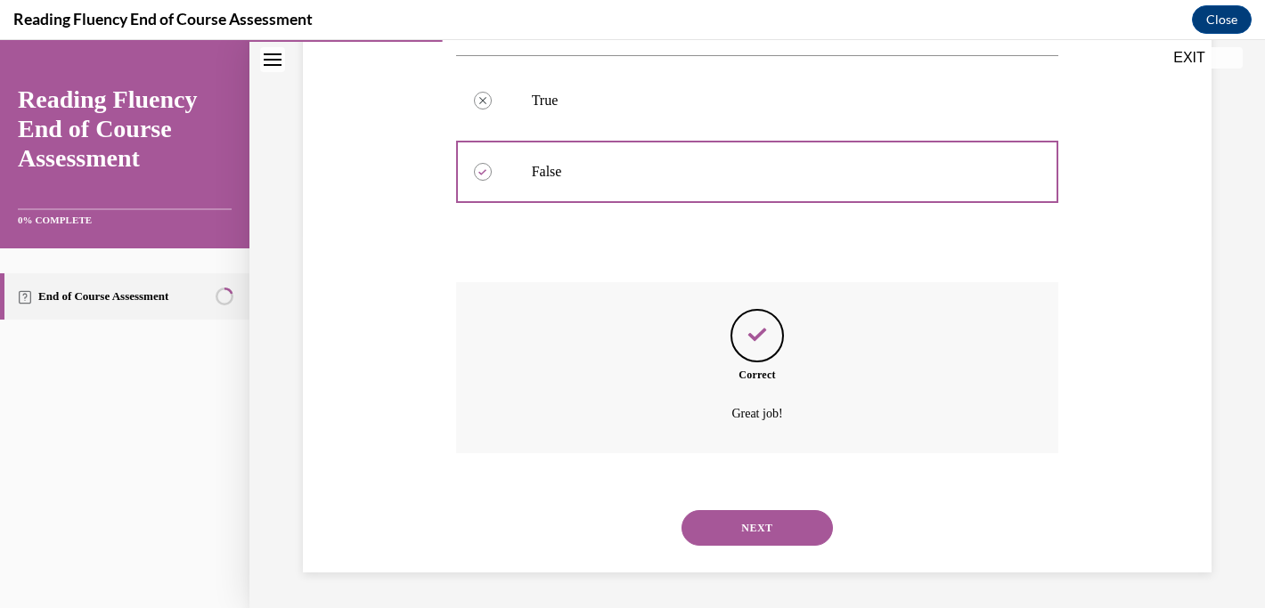
click at [746, 528] on button "NEXT" at bounding box center [756, 528] width 151 height 36
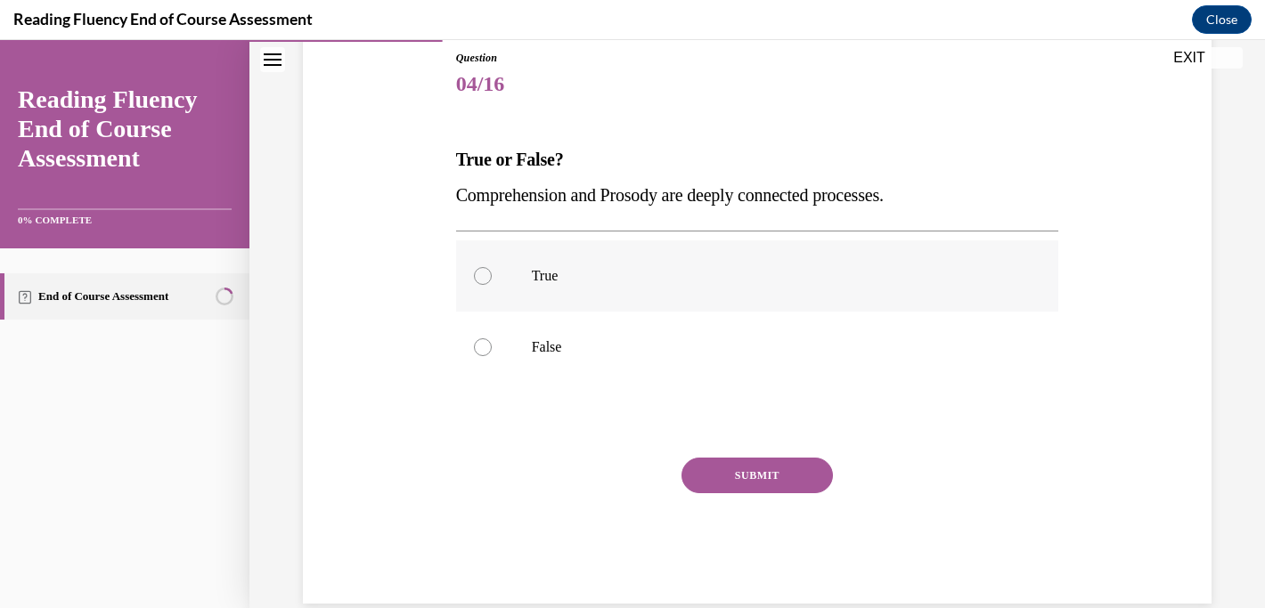
click at [631, 293] on label "True" at bounding box center [757, 275] width 603 height 71
click at [492, 285] on input "True" at bounding box center [483, 276] width 18 height 18
radio input "true"
click at [735, 464] on button "SUBMIT" at bounding box center [756, 476] width 151 height 36
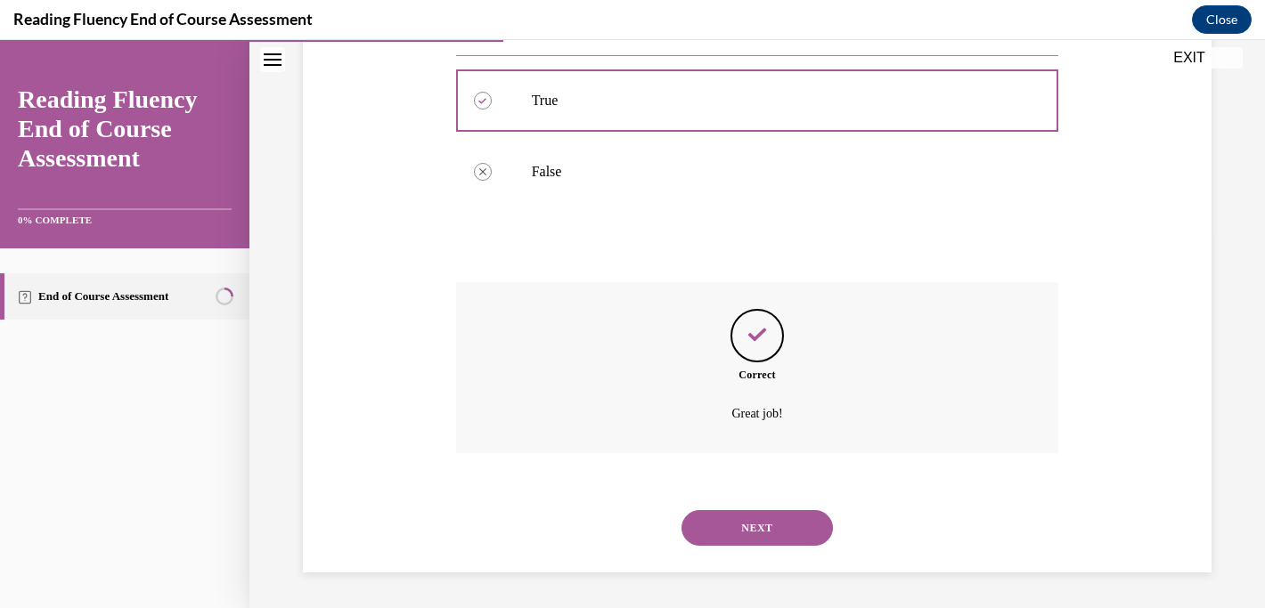
click at [753, 532] on button "NEXT" at bounding box center [756, 528] width 151 height 36
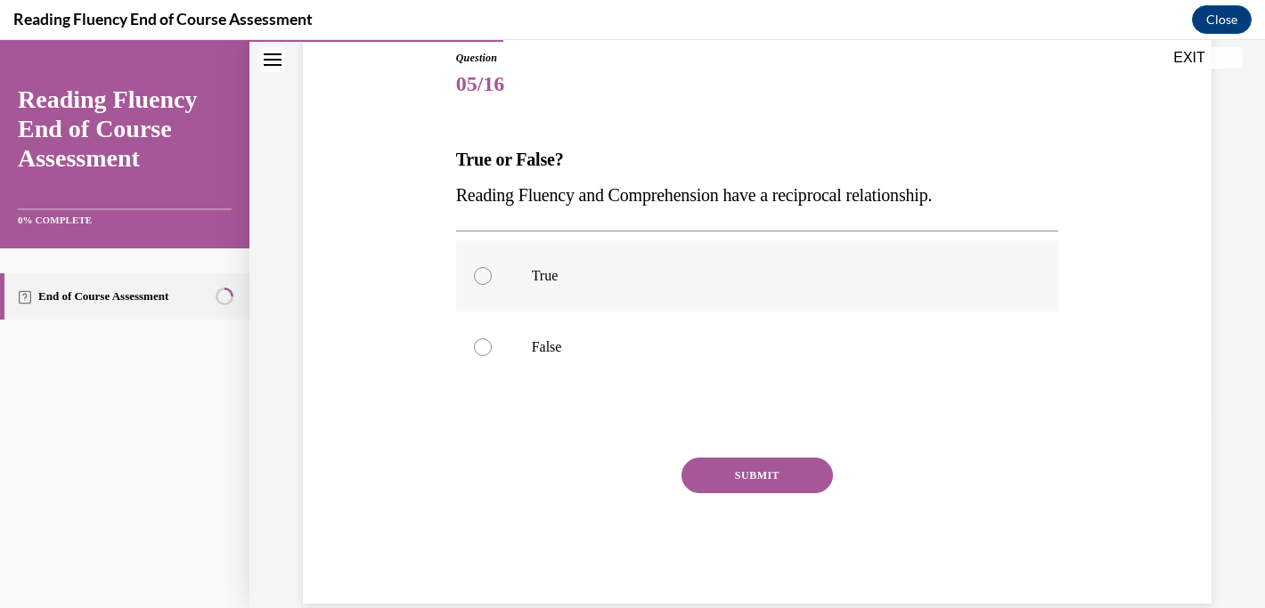
click at [586, 265] on label "True" at bounding box center [757, 275] width 603 height 71
click at [492, 267] on input "True" at bounding box center [483, 276] width 18 height 18
radio input "true"
click at [751, 478] on button "SUBMIT" at bounding box center [756, 476] width 151 height 36
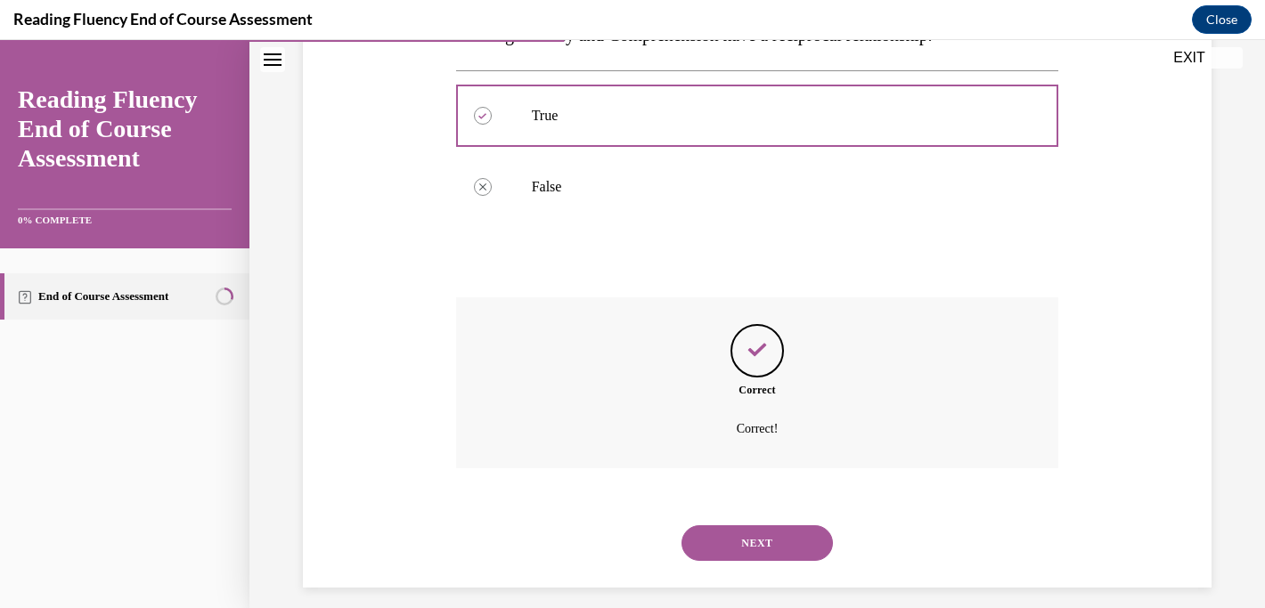
scroll to position [373, 0]
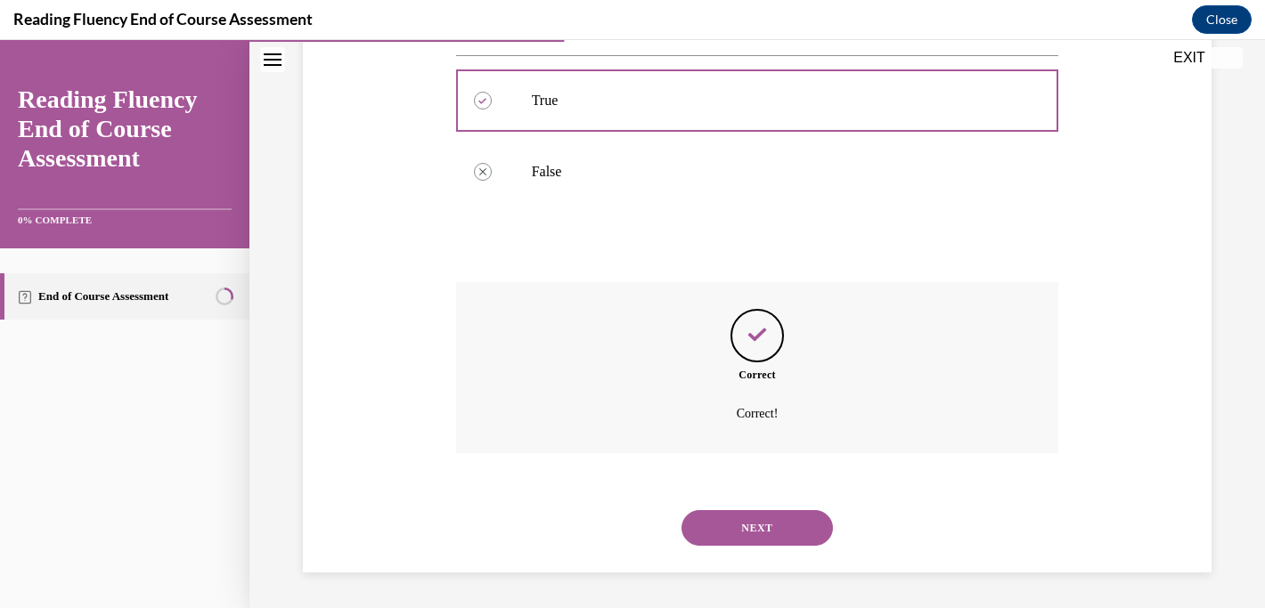
click at [742, 509] on div "NEXT" at bounding box center [757, 528] width 603 height 71
click at [739, 519] on button "NEXT" at bounding box center [756, 528] width 151 height 36
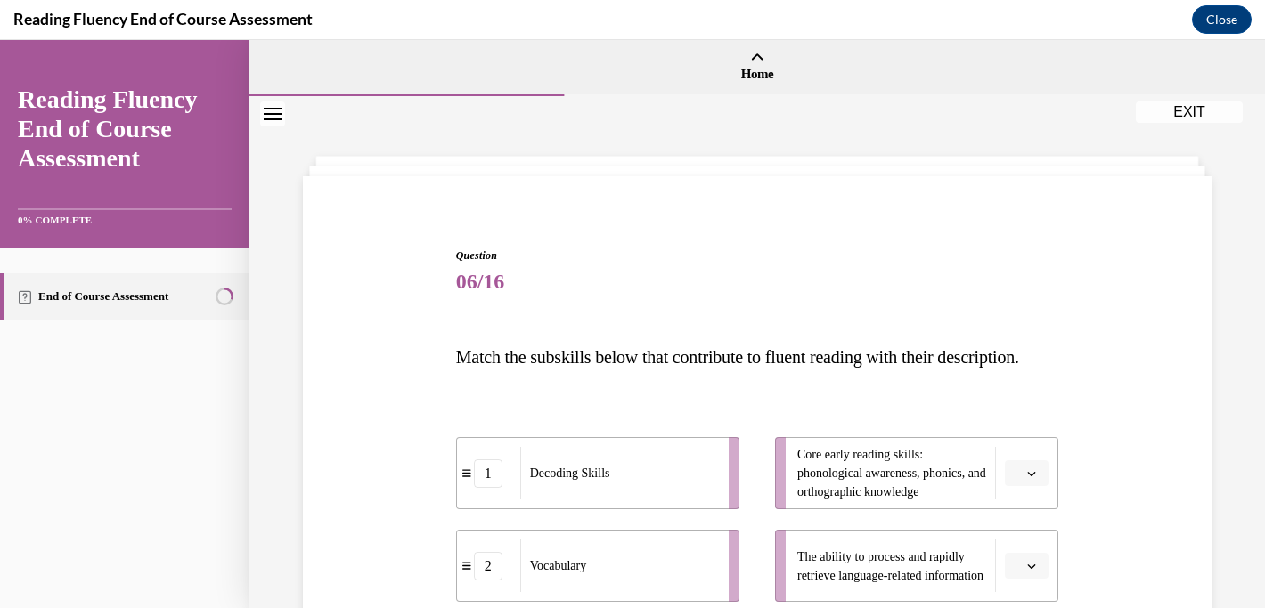
click at [1246, 330] on div "Question 06/16 Match the subskills below that contribute to fluent reading with…" at bounding box center [756, 570] width 1015 height 948
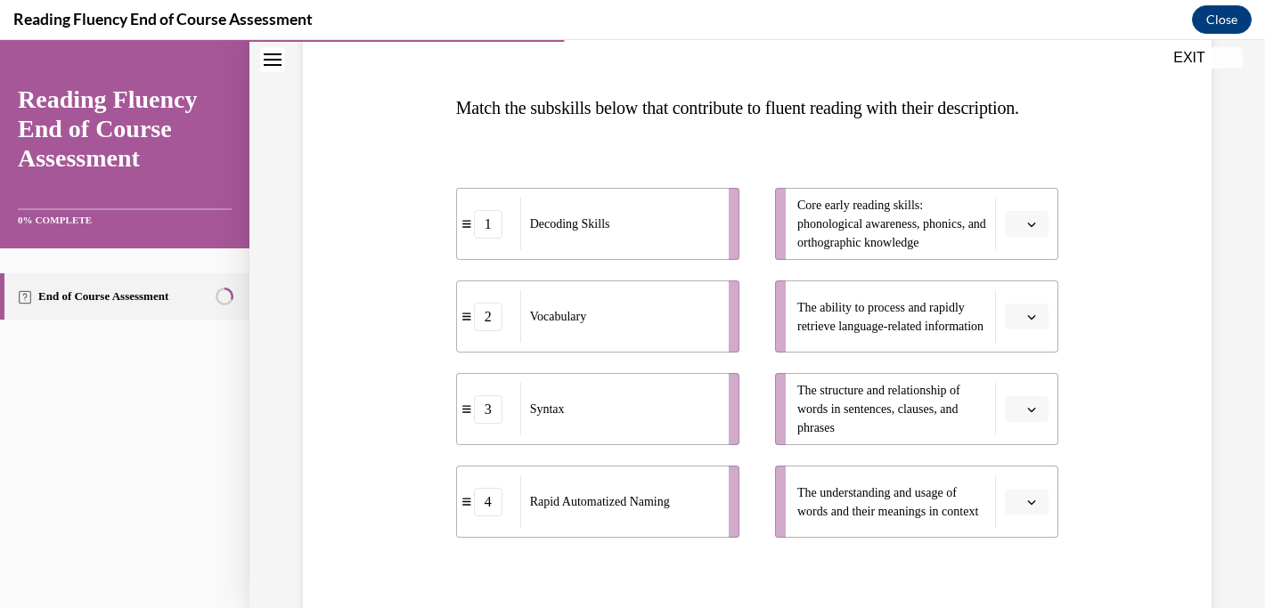
scroll to position [285, 0]
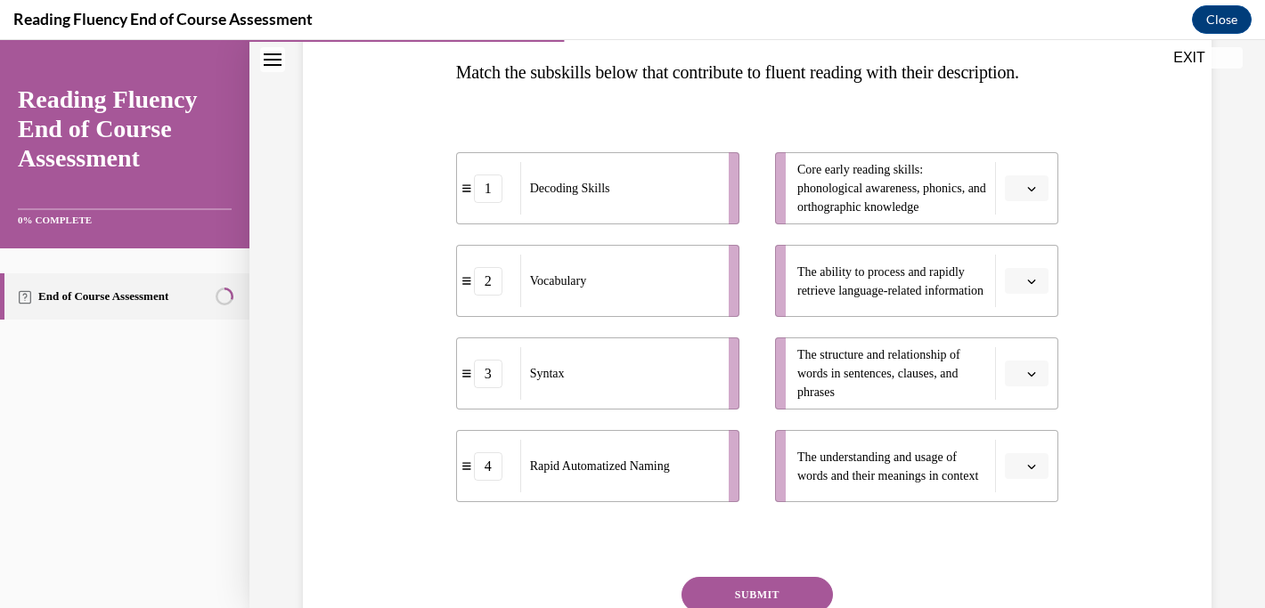
click at [1031, 191] on icon "button" at bounding box center [1032, 189] width 8 height 4
click at [1029, 299] on div "1" at bounding box center [1024, 299] width 45 height 36
click at [1027, 286] on icon "button" at bounding box center [1031, 281] width 9 height 9
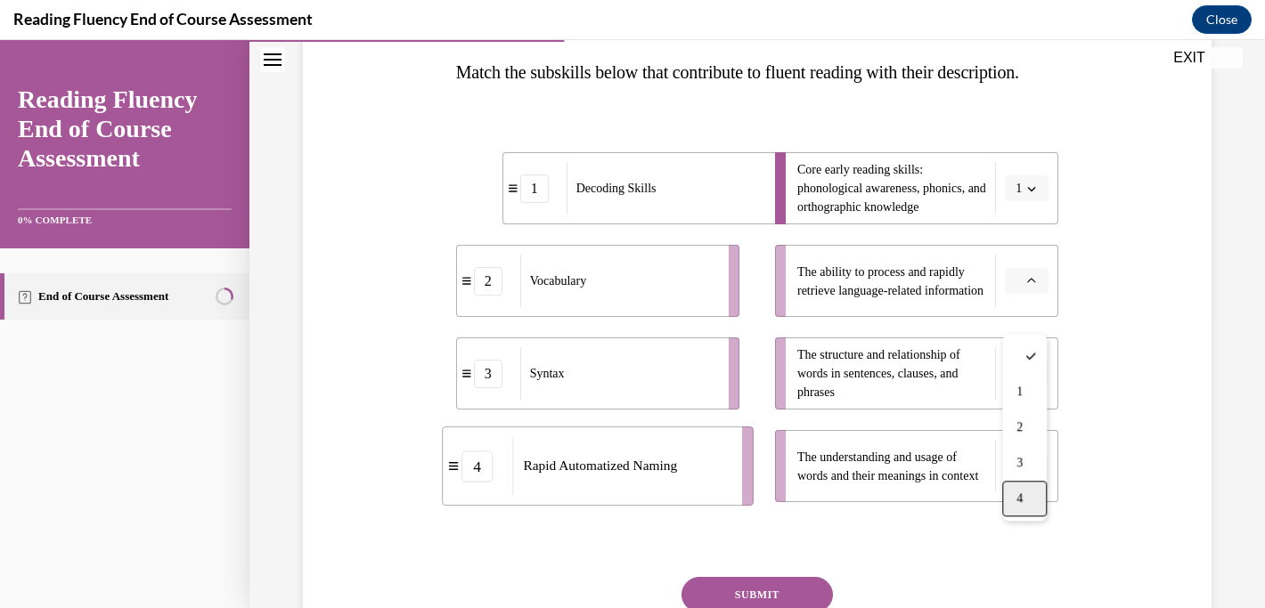
click at [1029, 499] on div "4" at bounding box center [1024, 499] width 45 height 36
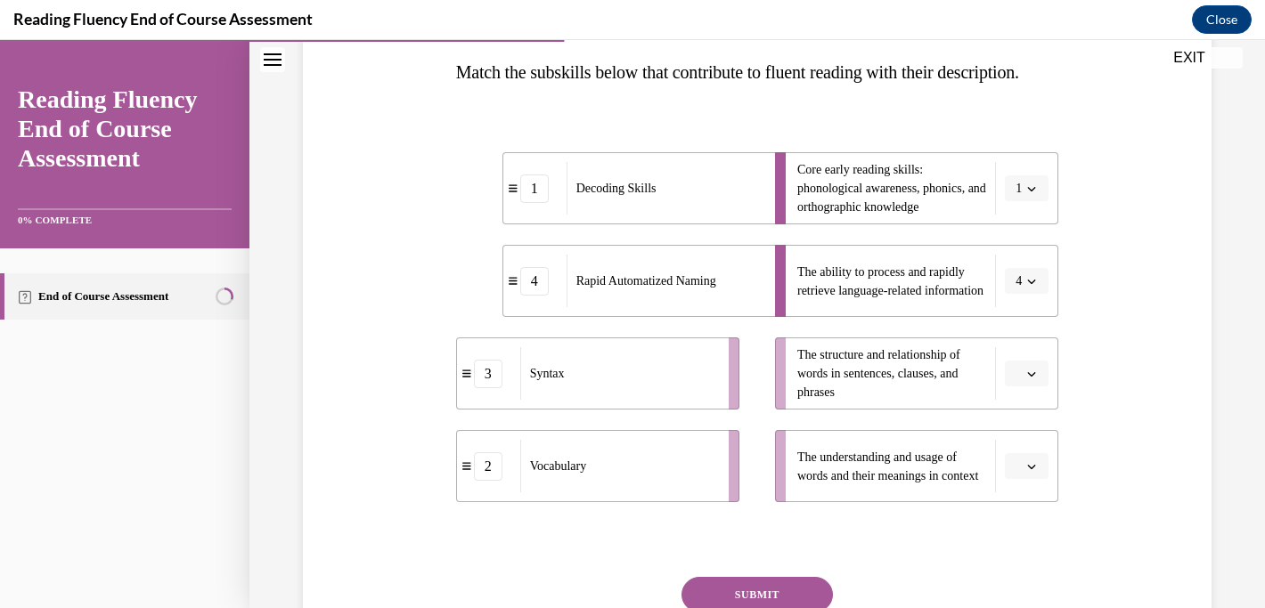
click at [1031, 379] on icon "button" at bounding box center [1031, 374] width 9 height 9
click at [1010, 332] on div "3" at bounding box center [1024, 334] width 45 height 36
click at [1026, 473] on span "button" at bounding box center [1031, 466] width 12 height 12
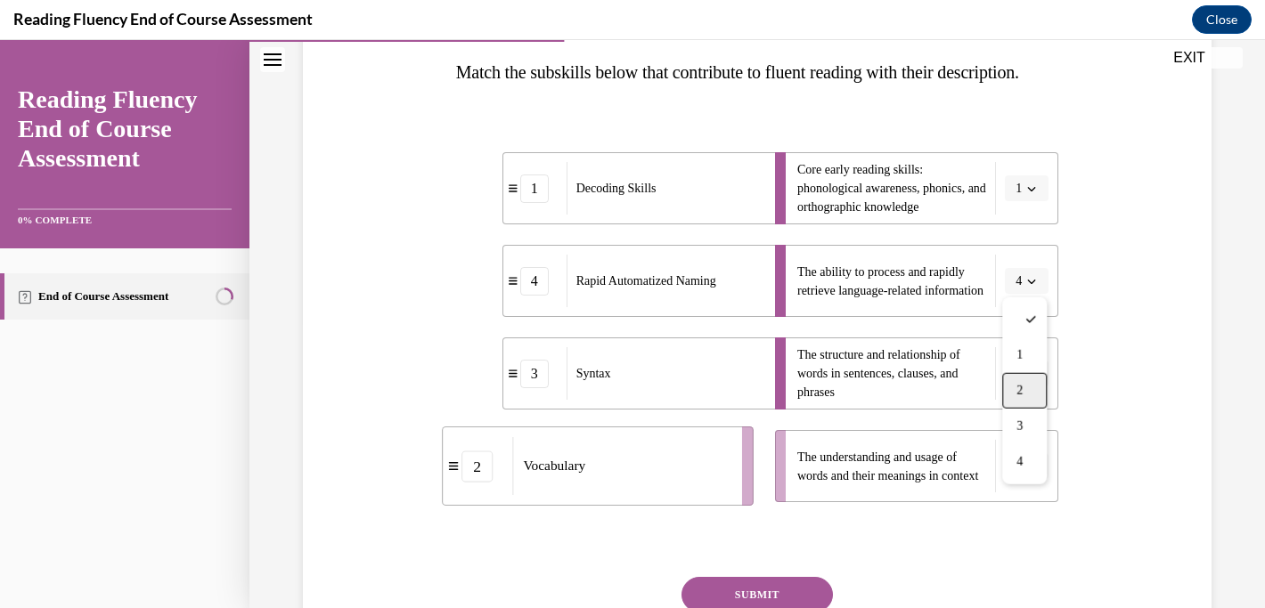
click at [1022, 399] on div "2" at bounding box center [1024, 391] width 45 height 36
click at [913, 140] on div "Question 06/16 Match the subskills below that contribute to fluent reading with…" at bounding box center [757, 343] width 603 height 761
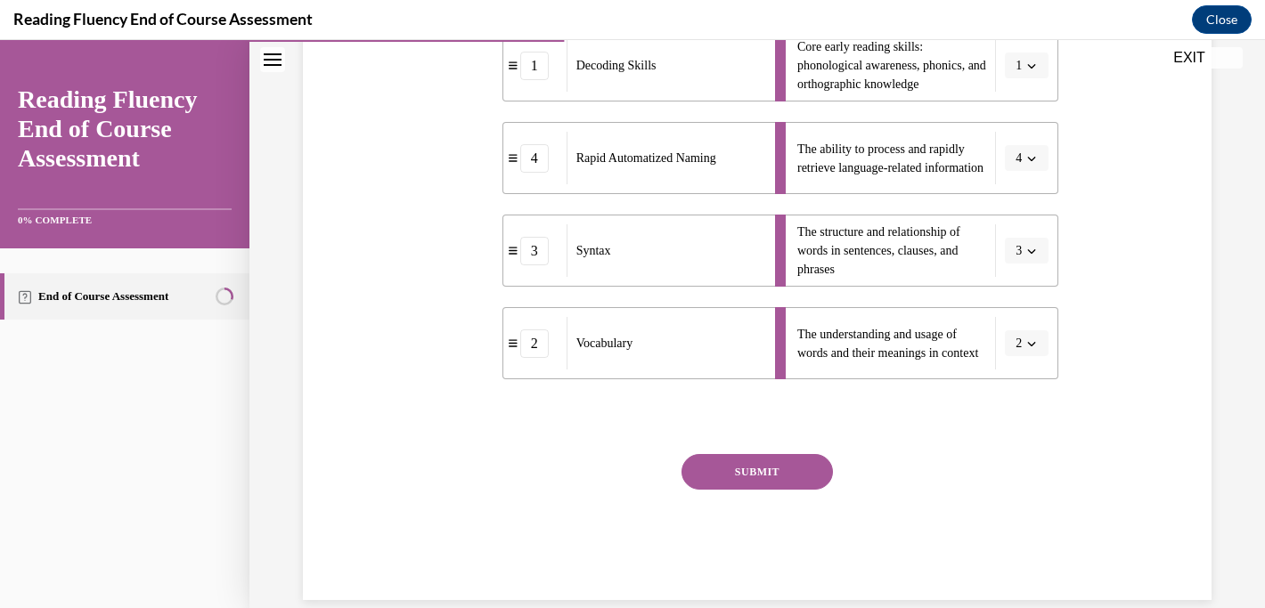
scroll to position [463, 0]
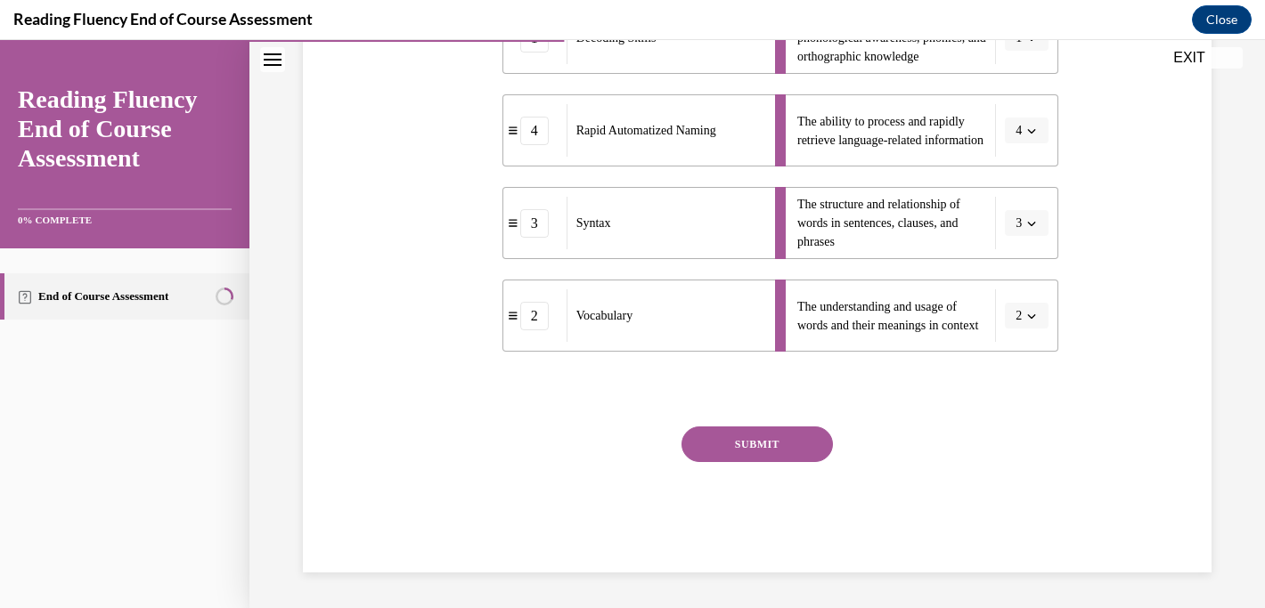
click at [770, 451] on button "SUBMIT" at bounding box center [756, 445] width 151 height 36
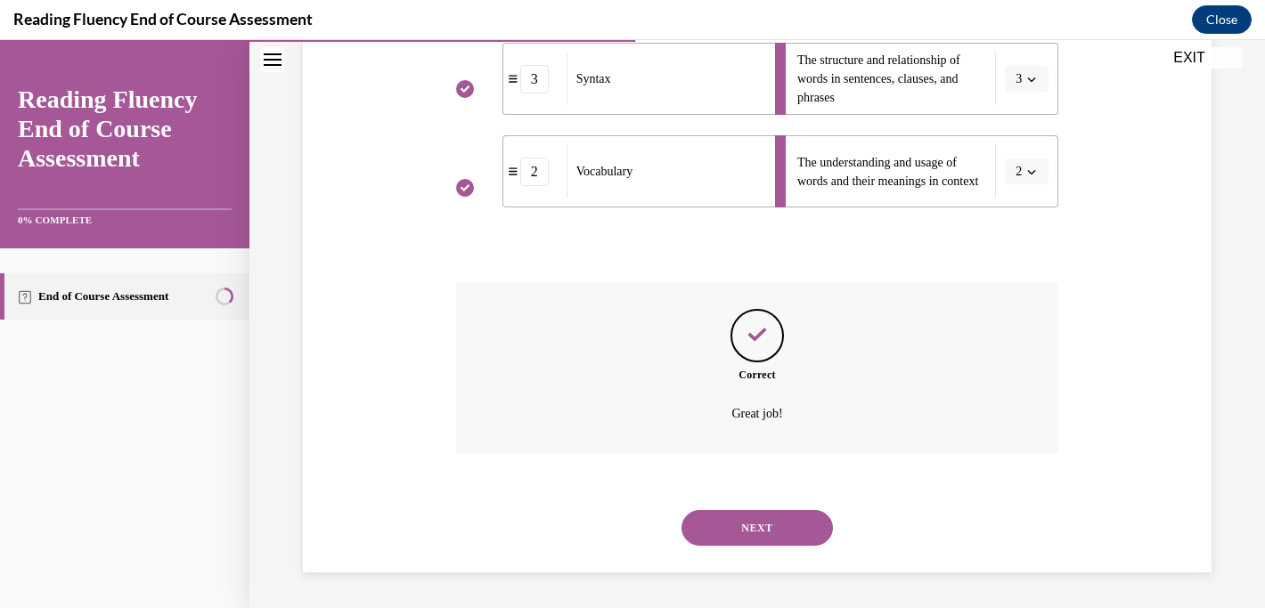
scroll to position [615, 0]
click at [758, 536] on button "NEXT" at bounding box center [756, 528] width 151 height 36
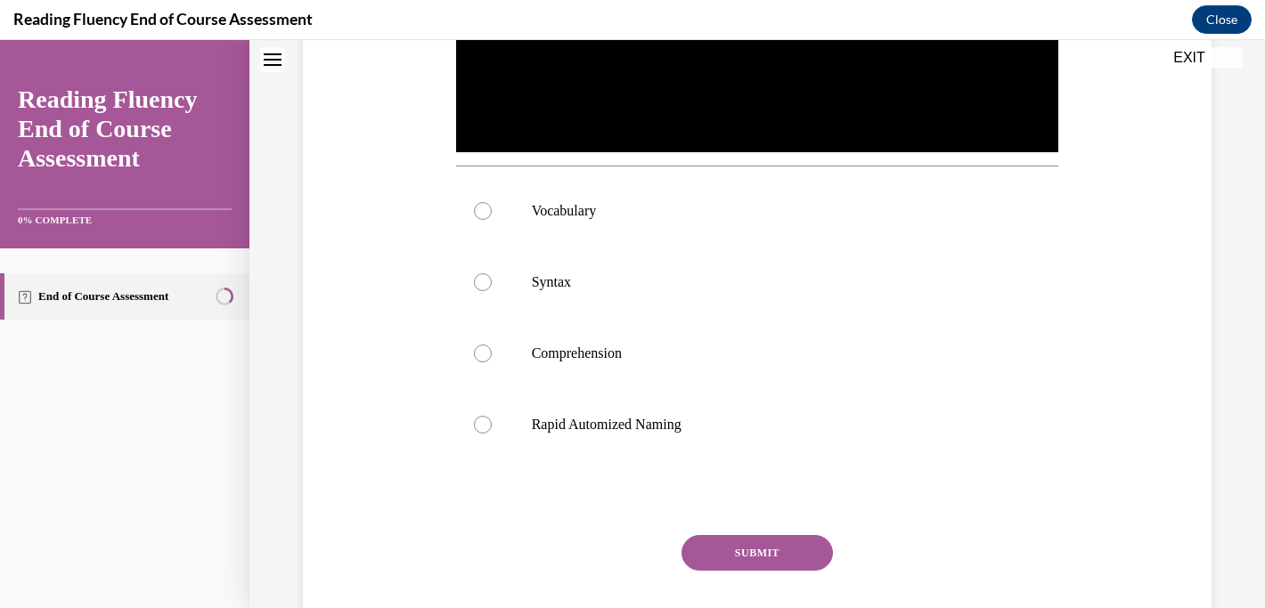
scroll to position [0, 0]
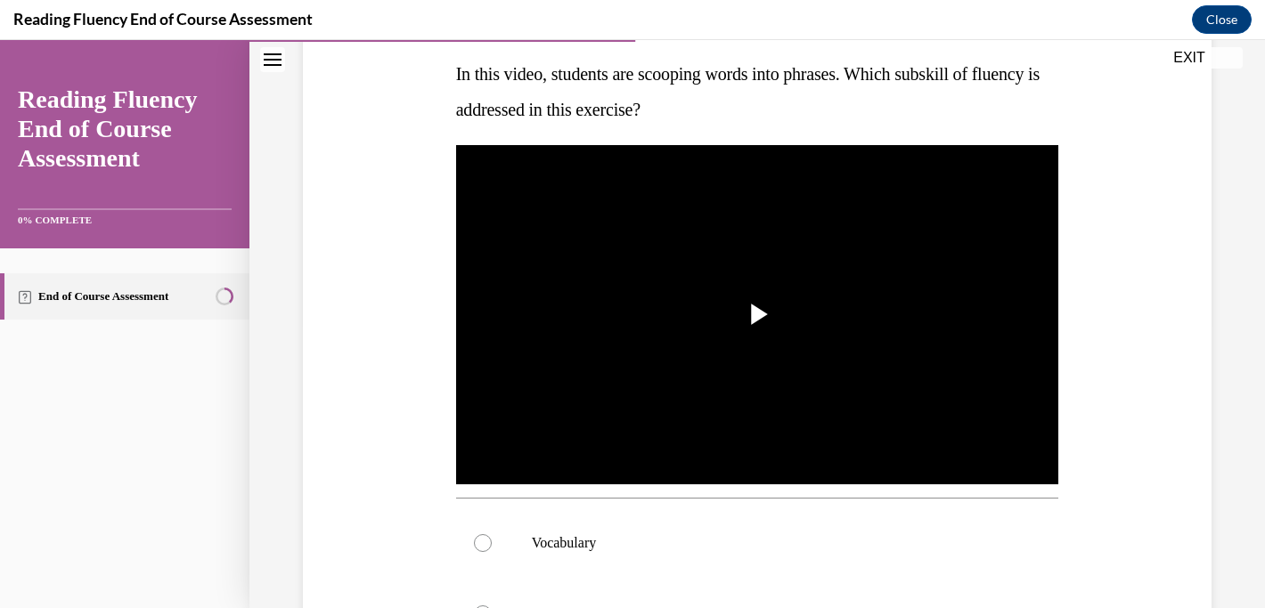
scroll to position [285, 0]
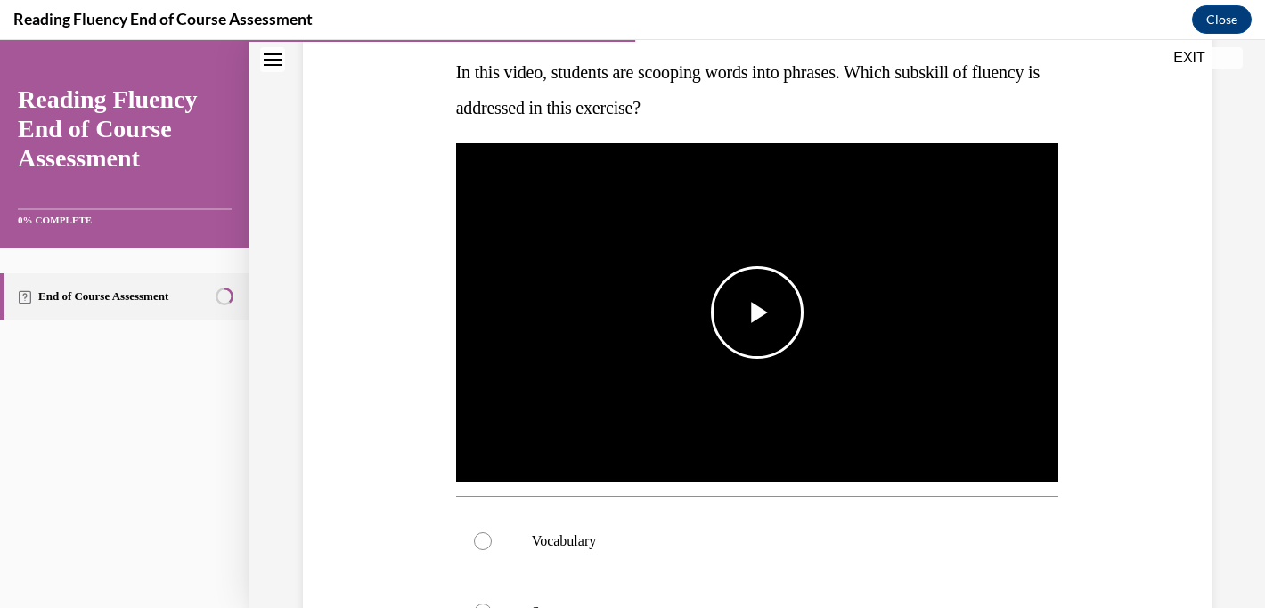
click at [757, 313] on span "Video player" at bounding box center [757, 313] width 0 height 0
click at [1226, 258] on div "Question 07/16 In this video, students are scooping words into phrases. Which s…" at bounding box center [756, 429] width 1015 height 1236
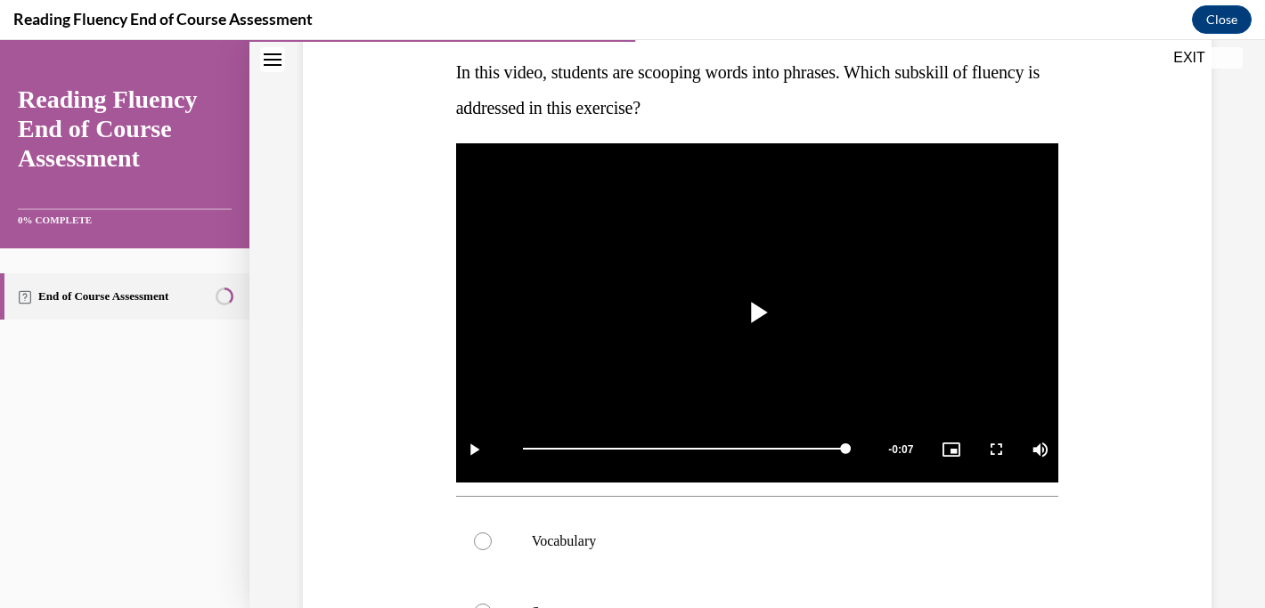
scroll to position [249, 0]
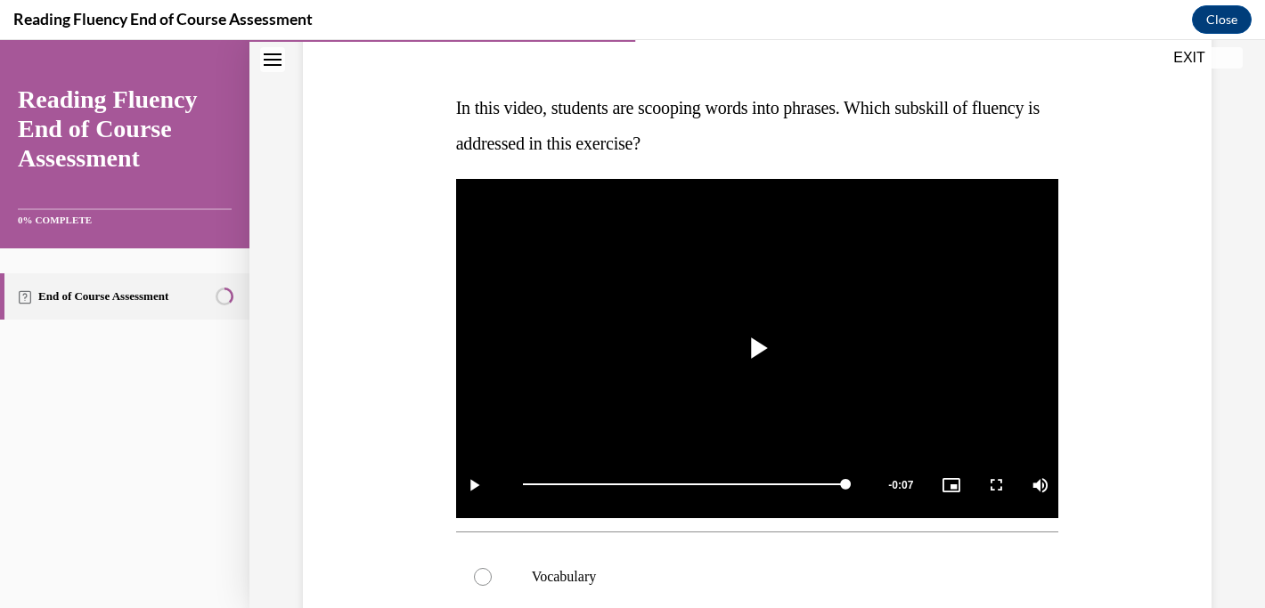
click at [1118, 217] on div "Question 07/16 In this video, students are scooping words into phrases. Which s…" at bounding box center [756, 496] width 917 height 1103
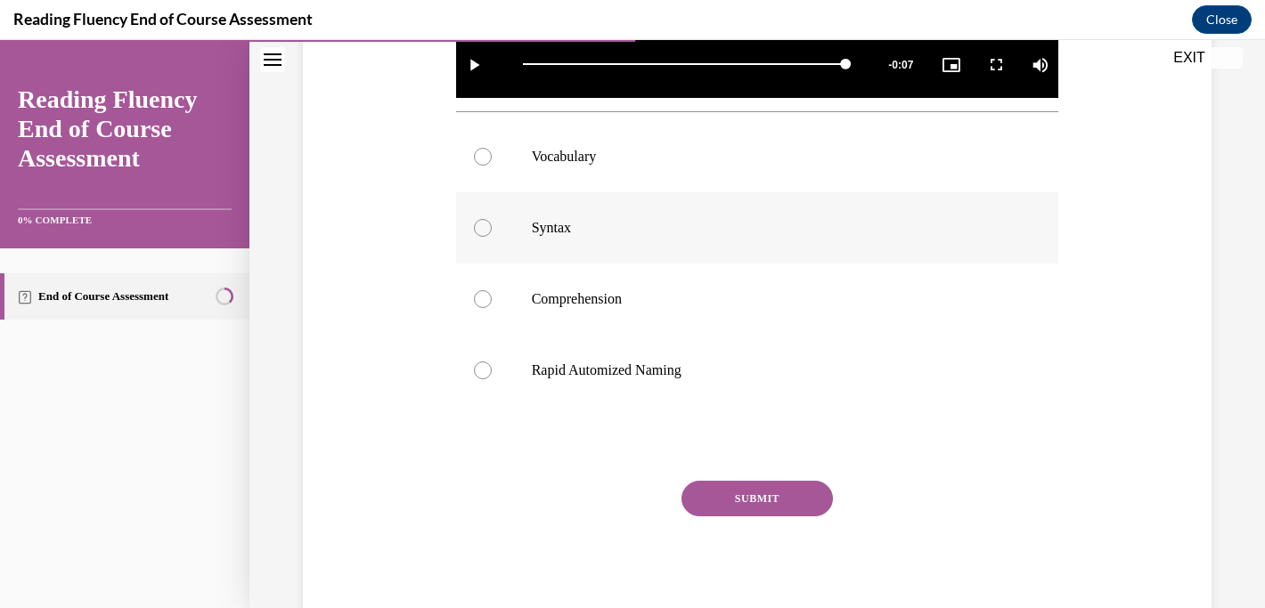
scroll to position [677, 0]
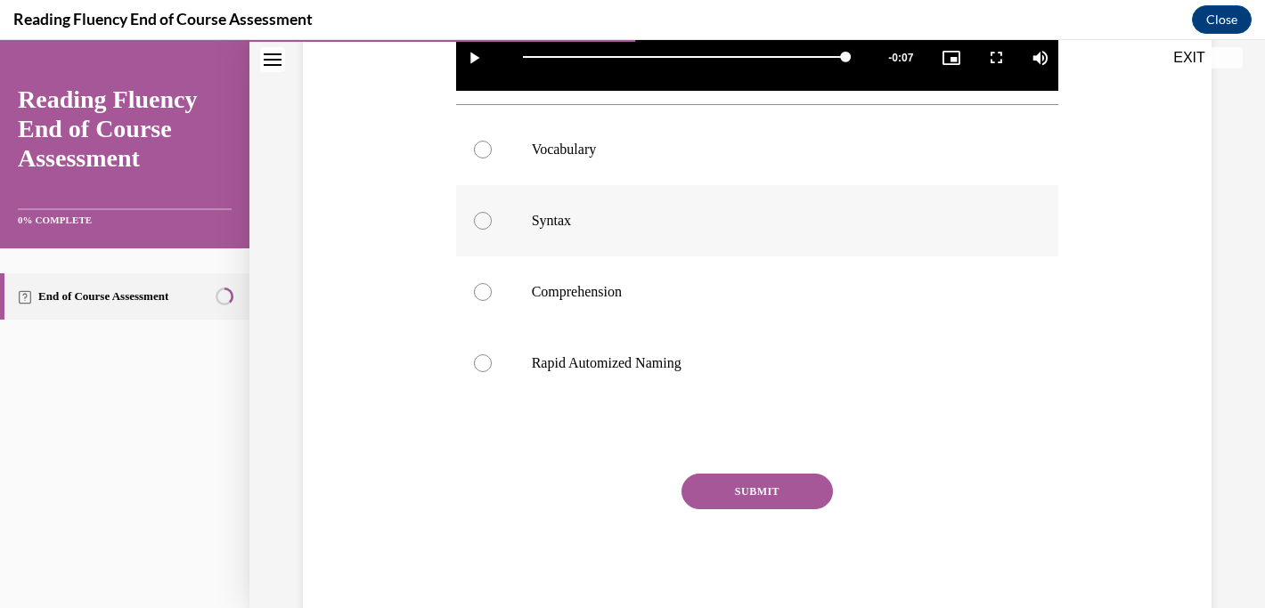
click at [830, 223] on p "Syntax" at bounding box center [773, 221] width 483 height 18
click at [492, 223] on input "Syntax" at bounding box center [483, 221] width 18 height 18
radio input "true"
click at [785, 485] on button "SUBMIT" at bounding box center [756, 492] width 151 height 36
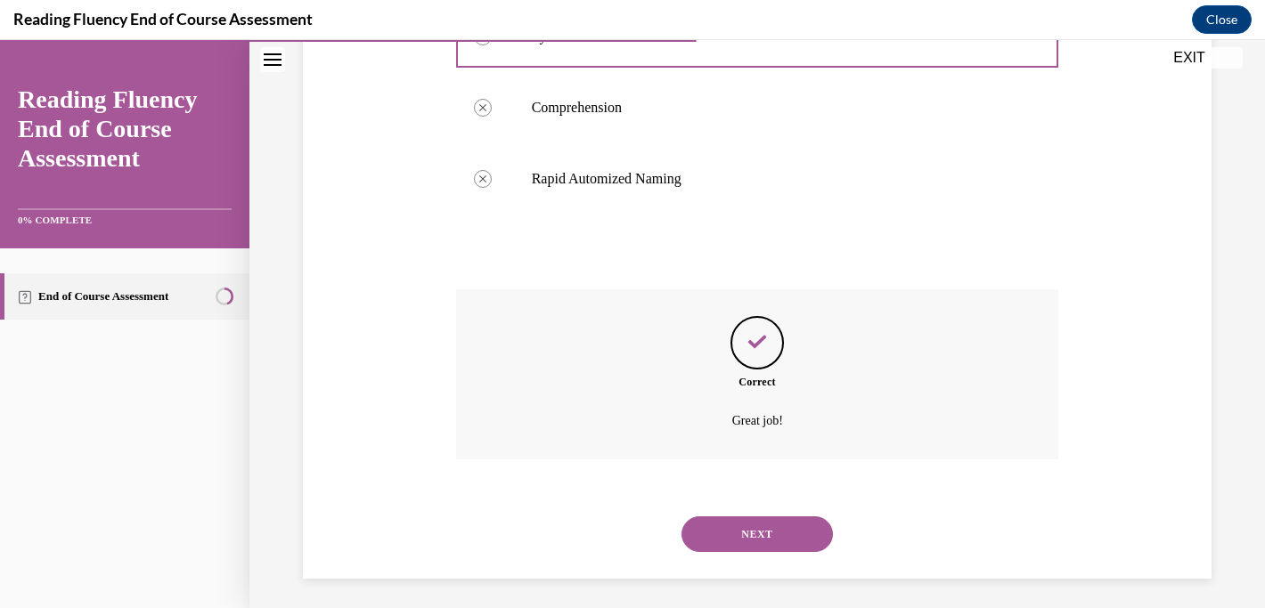
scroll to position [868, 0]
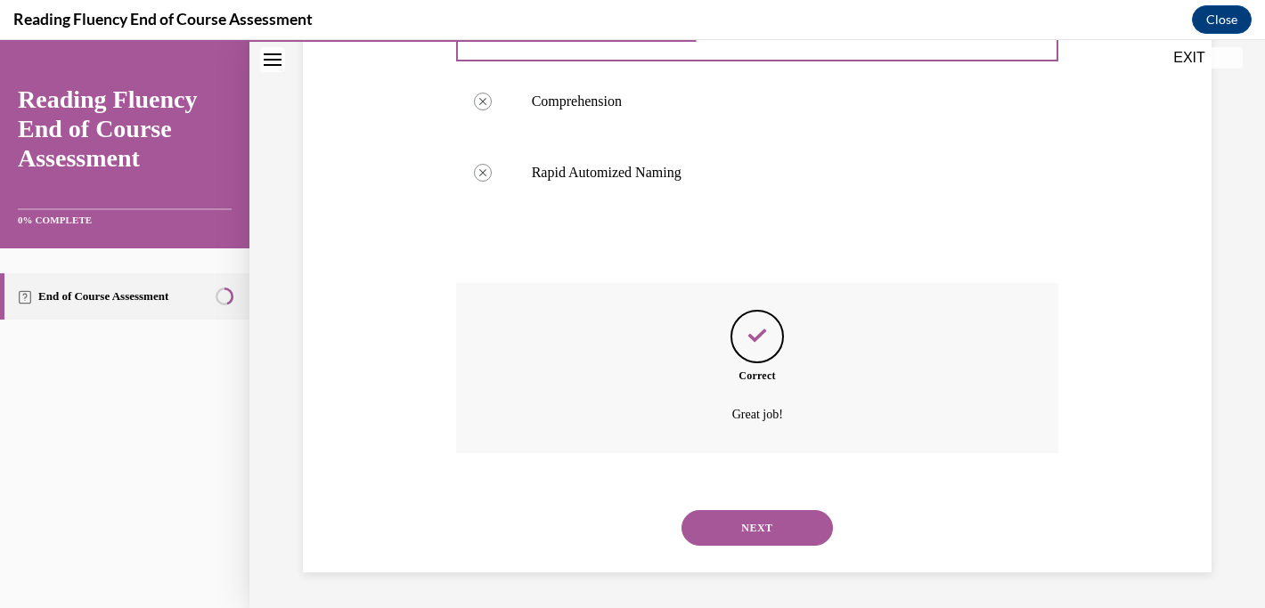
click at [770, 548] on div "NEXT" at bounding box center [757, 528] width 603 height 71
click at [776, 522] on button "NEXT" at bounding box center [756, 528] width 151 height 36
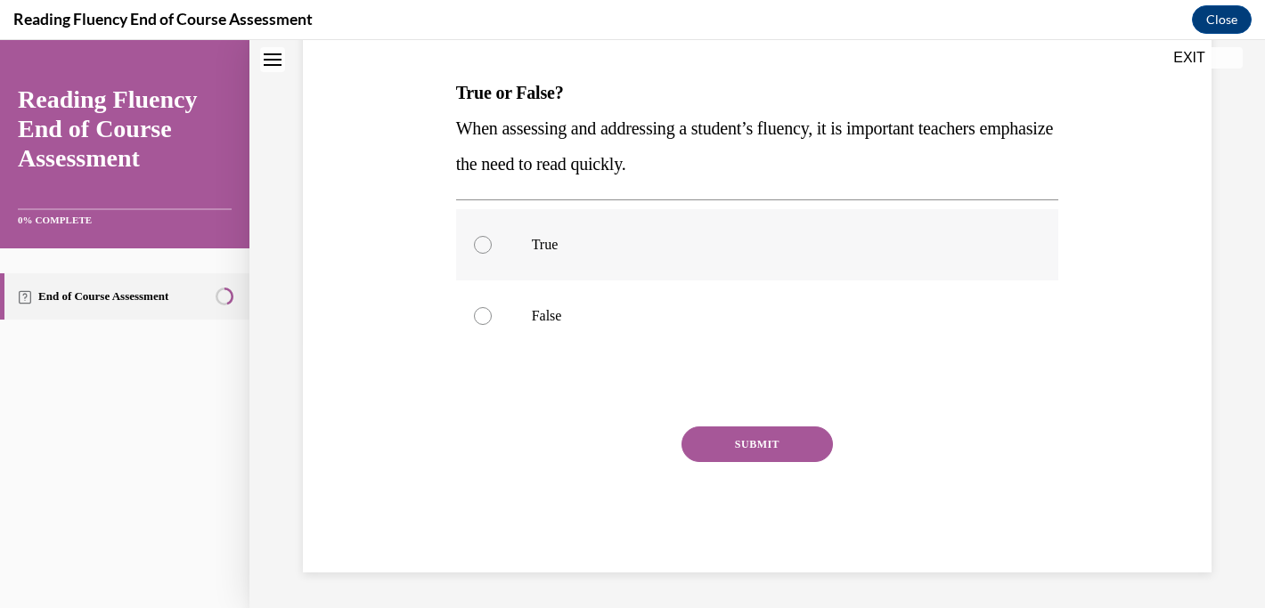
scroll to position [0, 0]
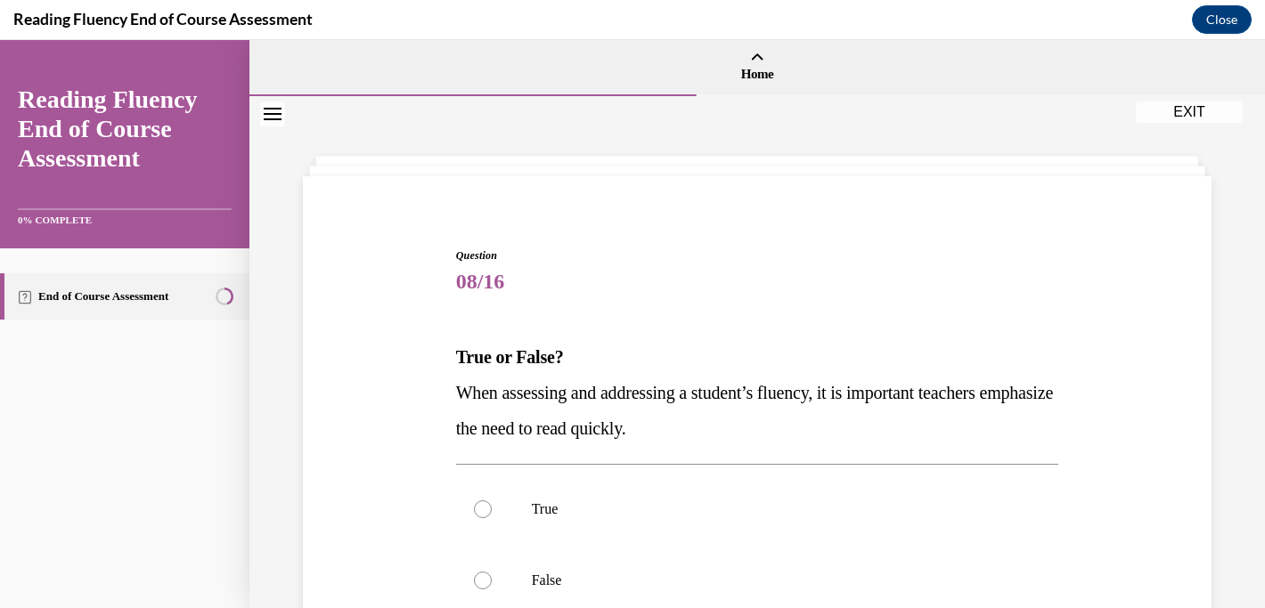
click at [1221, 301] on div "Question 08/16 True or False? When assessing and addressing a student’s fluency…" at bounding box center [756, 484] width 1015 height 777
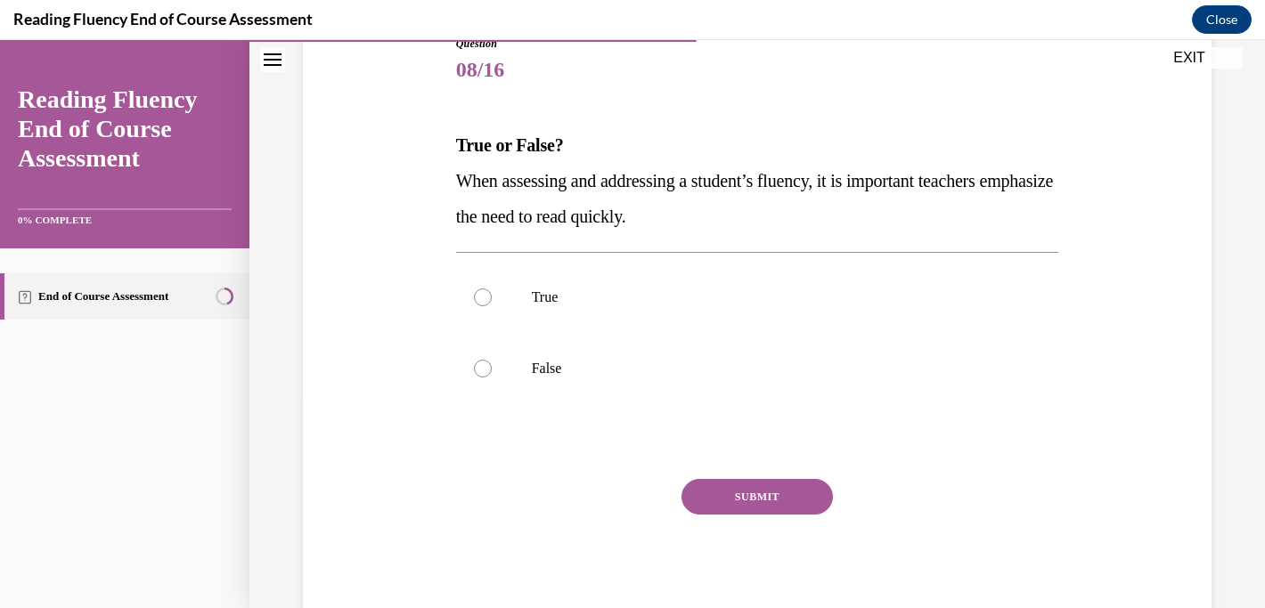
scroll to position [214, 0]
click at [561, 363] on p "False" at bounding box center [773, 367] width 483 height 18
click at [492, 363] on input "False" at bounding box center [483, 367] width 18 height 18
radio input "true"
click at [787, 501] on button "SUBMIT" at bounding box center [756, 495] width 151 height 36
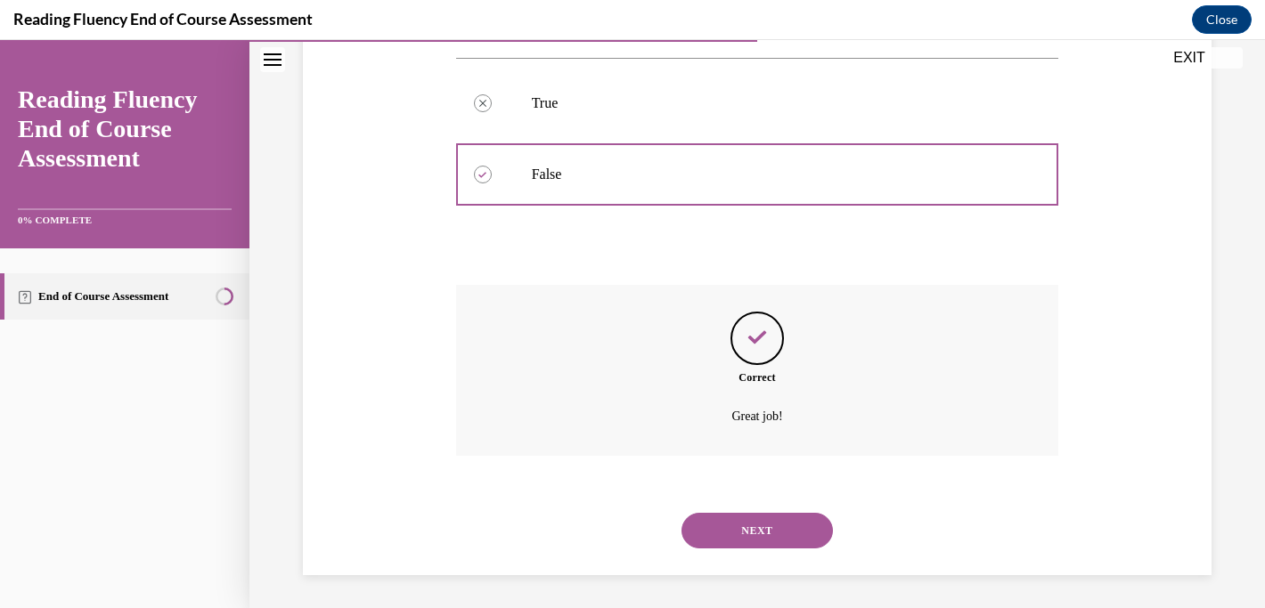
scroll to position [409, 0]
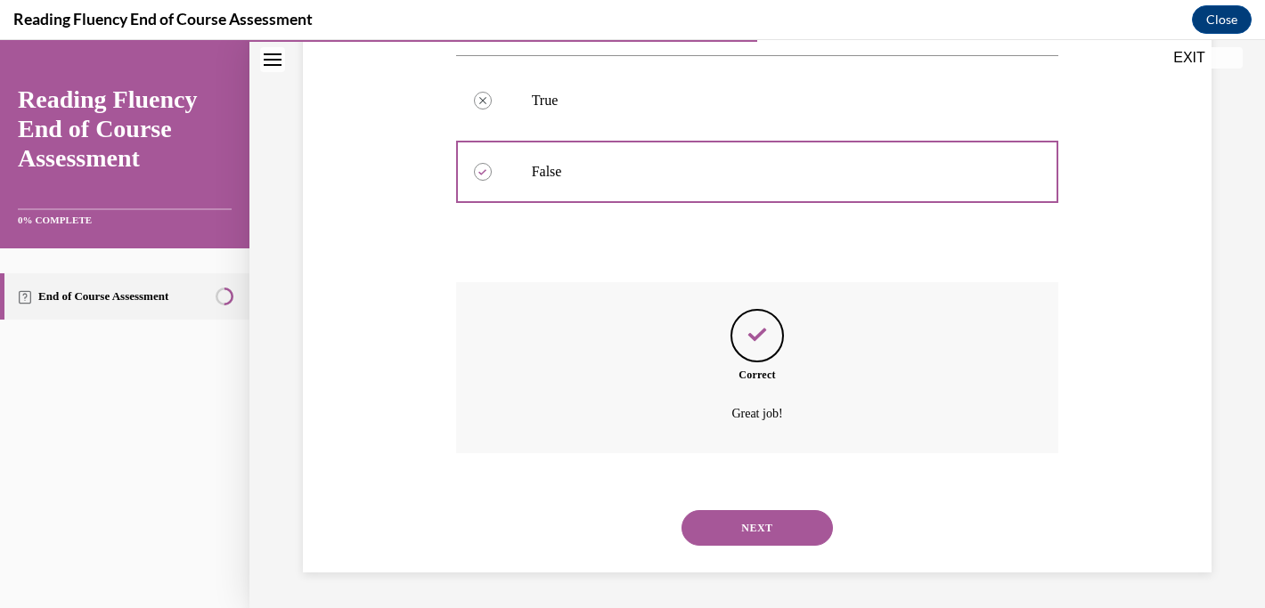
click at [758, 523] on button "NEXT" at bounding box center [756, 528] width 151 height 36
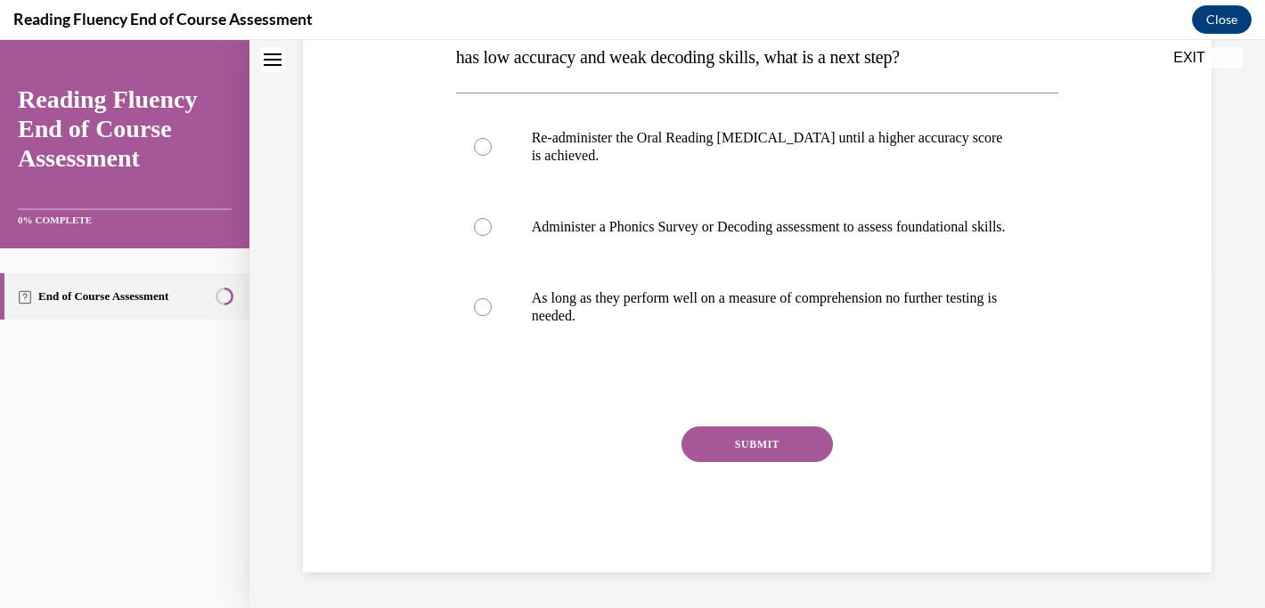
scroll to position [0, 0]
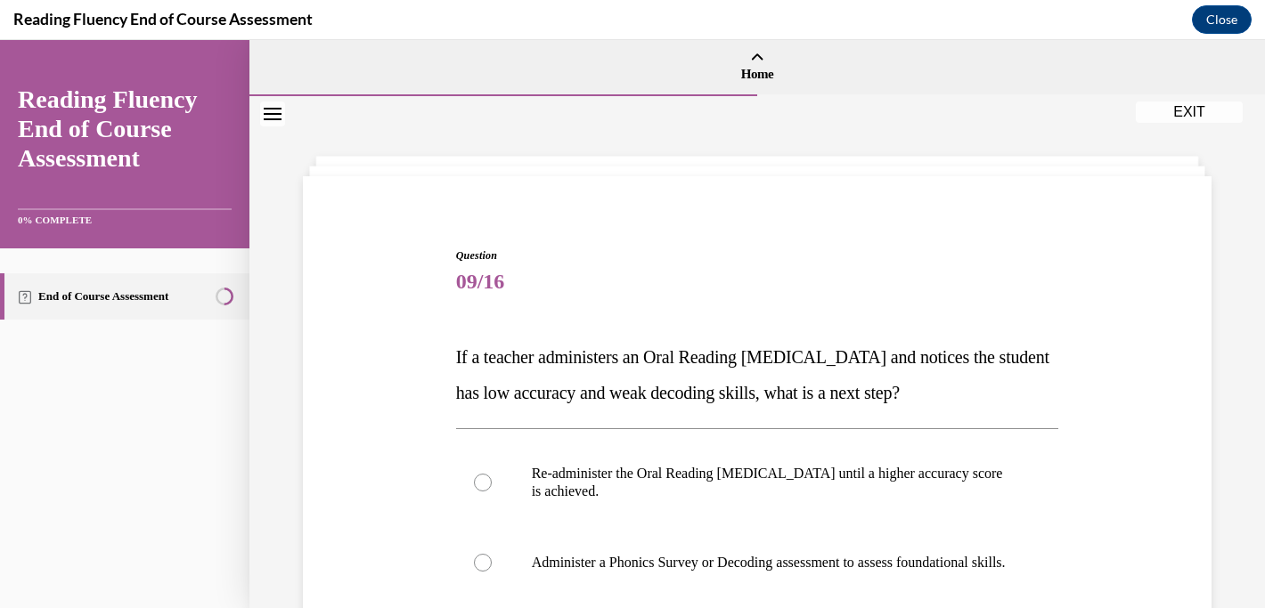
click at [1227, 272] on div "Question 09/16 If a teacher administers an Oral Reading Fluency assessment and …" at bounding box center [756, 520] width 1015 height 848
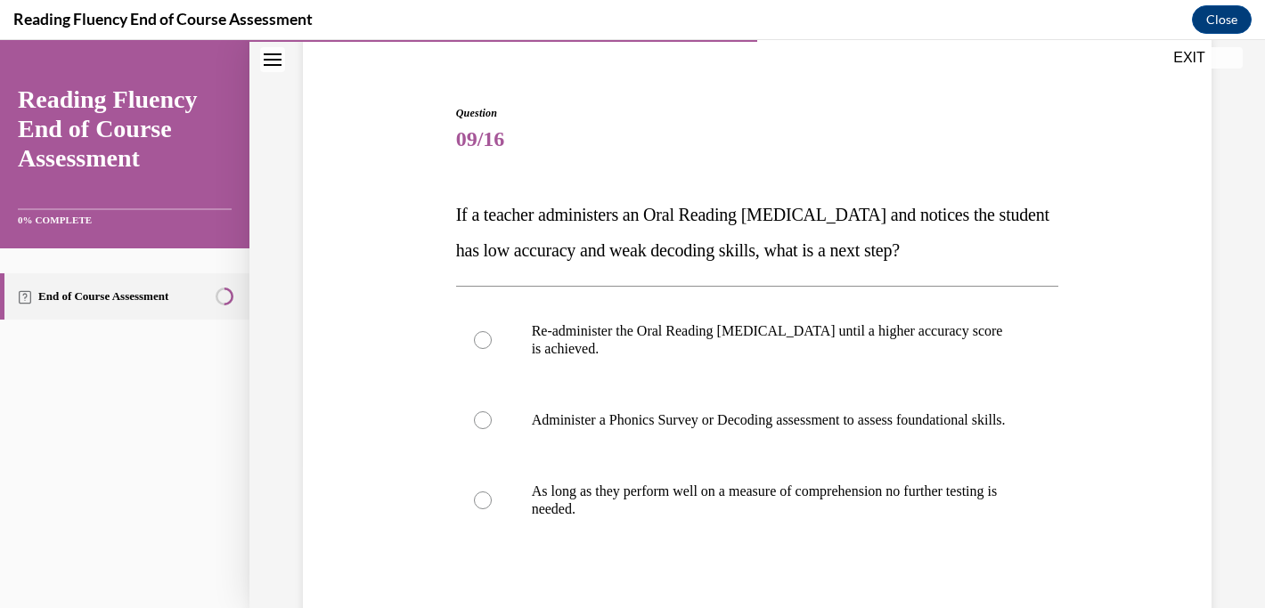
scroll to position [178, 0]
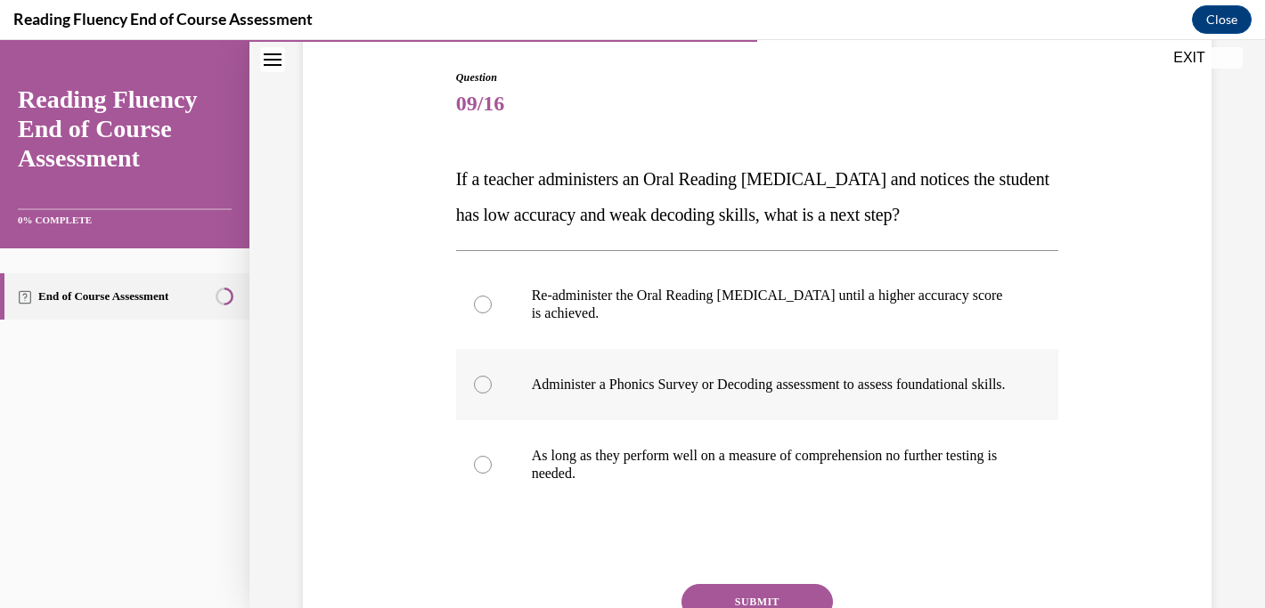
click at [863, 394] on p "Administer a Phonics Survey or Decoding assessment to assess foundational skill…" at bounding box center [773, 385] width 483 height 18
click at [492, 394] on input "Administer a Phonics Survey or Decoding assessment to assess foundational skill…" at bounding box center [483, 385] width 18 height 18
radio input "true"
click at [754, 604] on button "SUBMIT" at bounding box center [756, 602] width 151 height 36
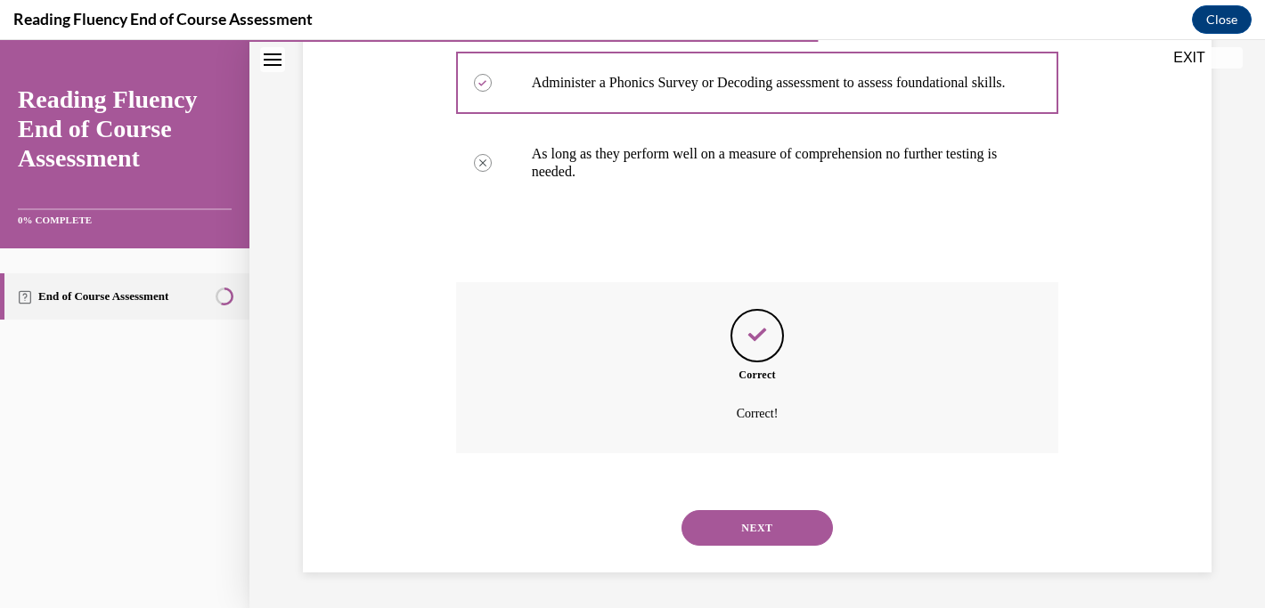
scroll to position [498, 0]
click at [743, 535] on button "NEXT" at bounding box center [756, 528] width 151 height 36
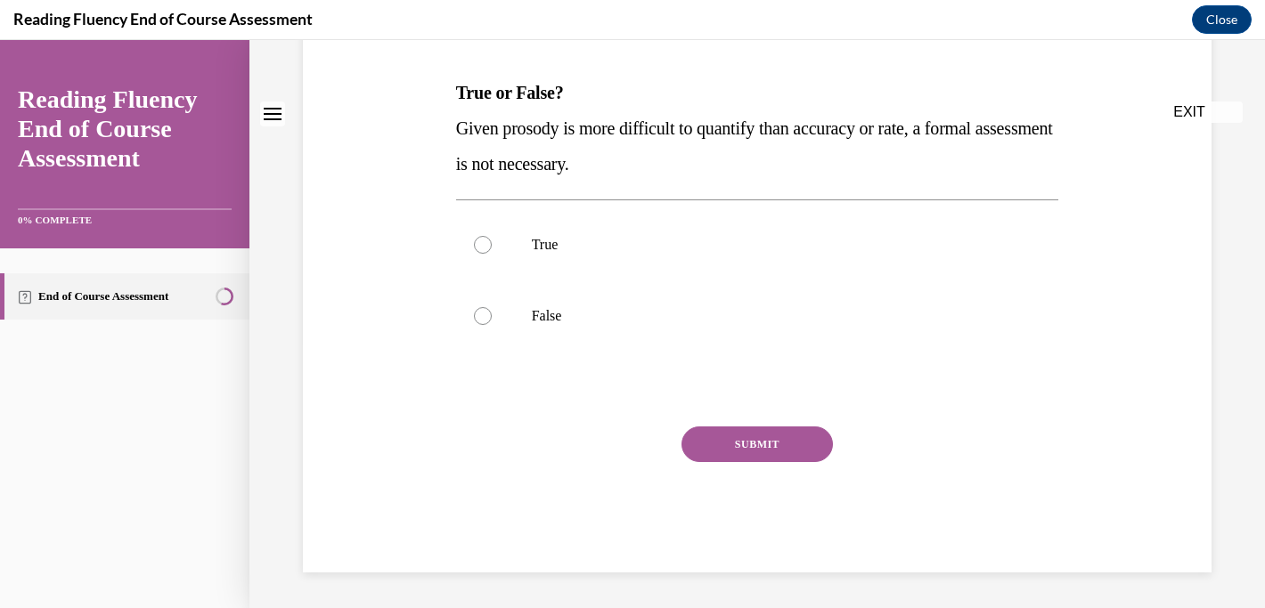
scroll to position [0, 0]
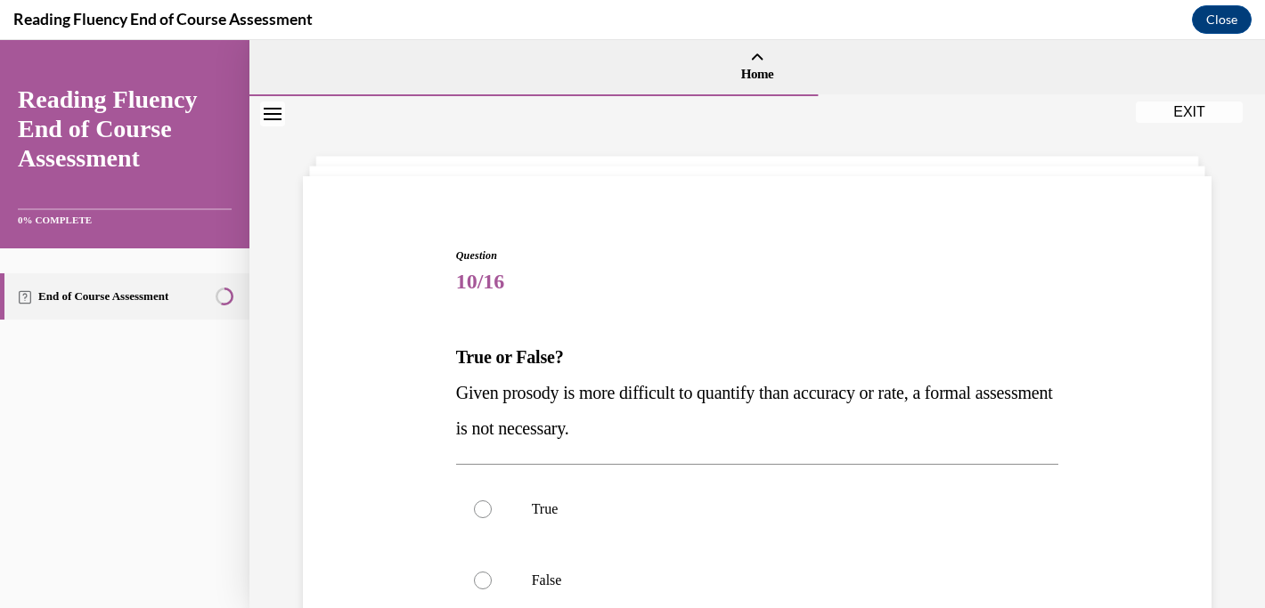
click at [1236, 304] on div "Question 10/16 True or False? Given prosody is more difficult to quantify than …" at bounding box center [756, 484] width 1015 height 777
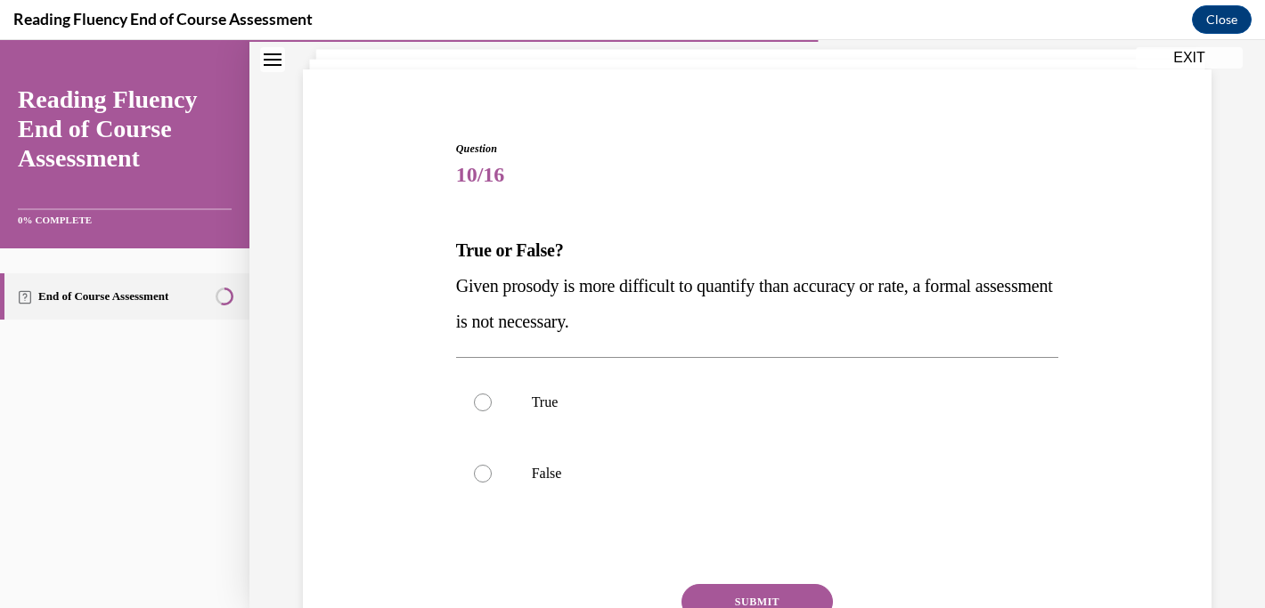
scroll to position [143, 0]
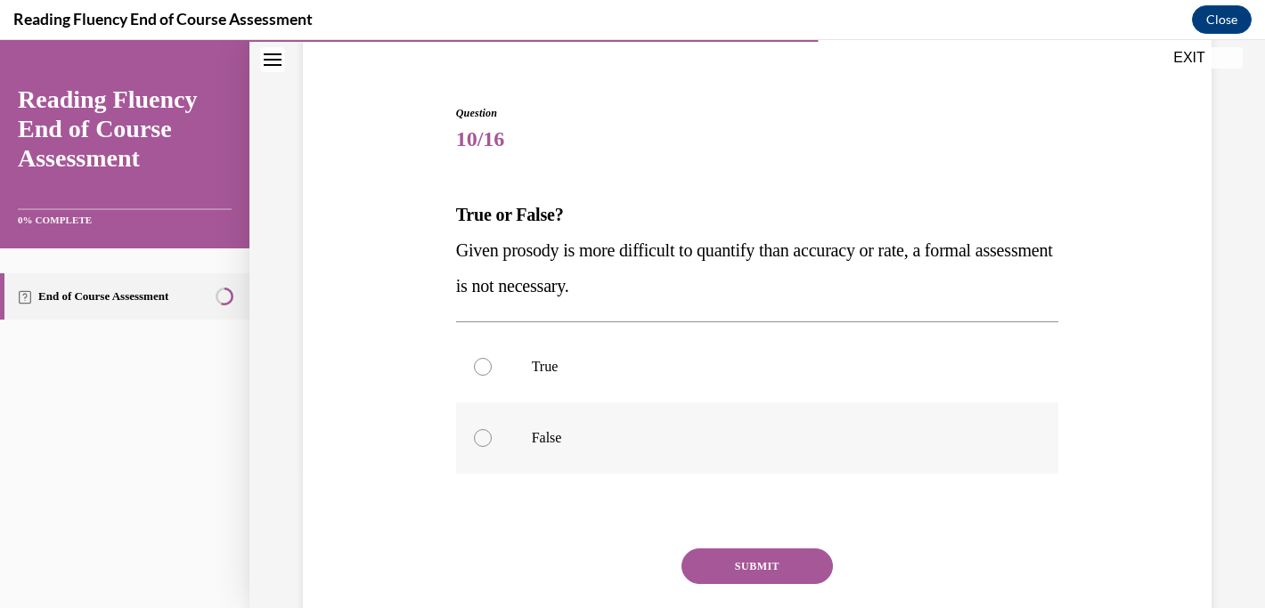
click at [931, 423] on label "False" at bounding box center [757, 438] width 603 height 71
click at [492, 429] on input "False" at bounding box center [483, 438] width 18 height 18
radio input "true"
click at [782, 565] on button "SUBMIT" at bounding box center [756, 567] width 151 height 36
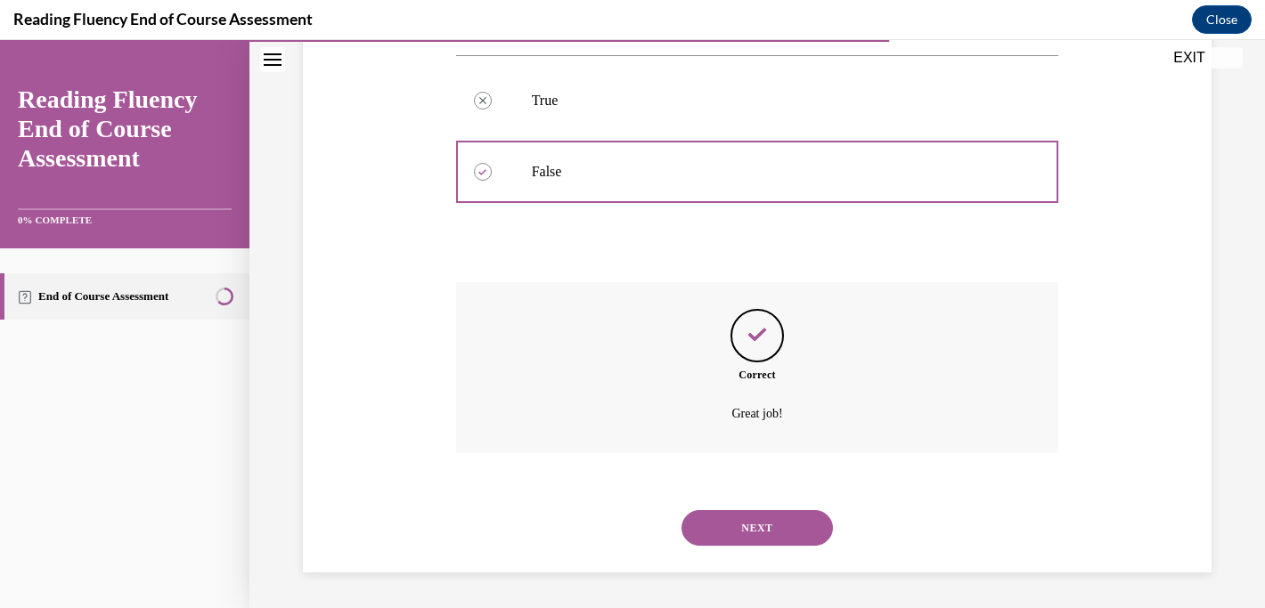
click at [766, 535] on button "NEXT" at bounding box center [756, 528] width 151 height 36
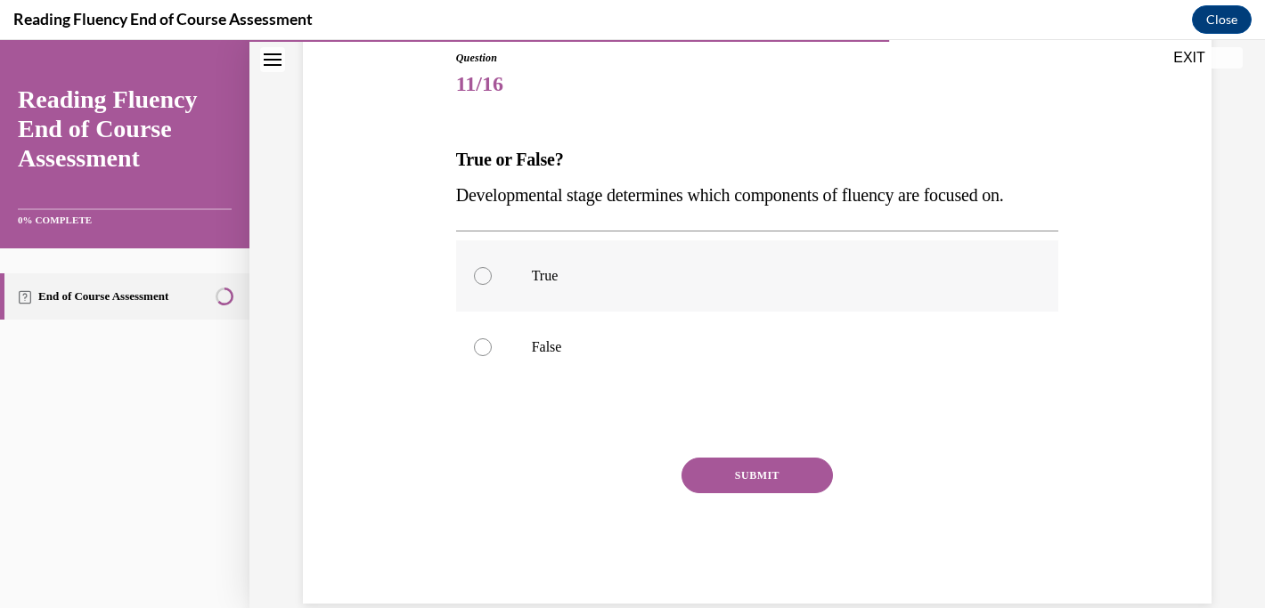
click at [628, 281] on p "True" at bounding box center [773, 276] width 483 height 18
click at [492, 281] on input "True" at bounding box center [483, 276] width 18 height 18
radio input "true"
click at [759, 483] on button "SUBMIT" at bounding box center [756, 476] width 151 height 36
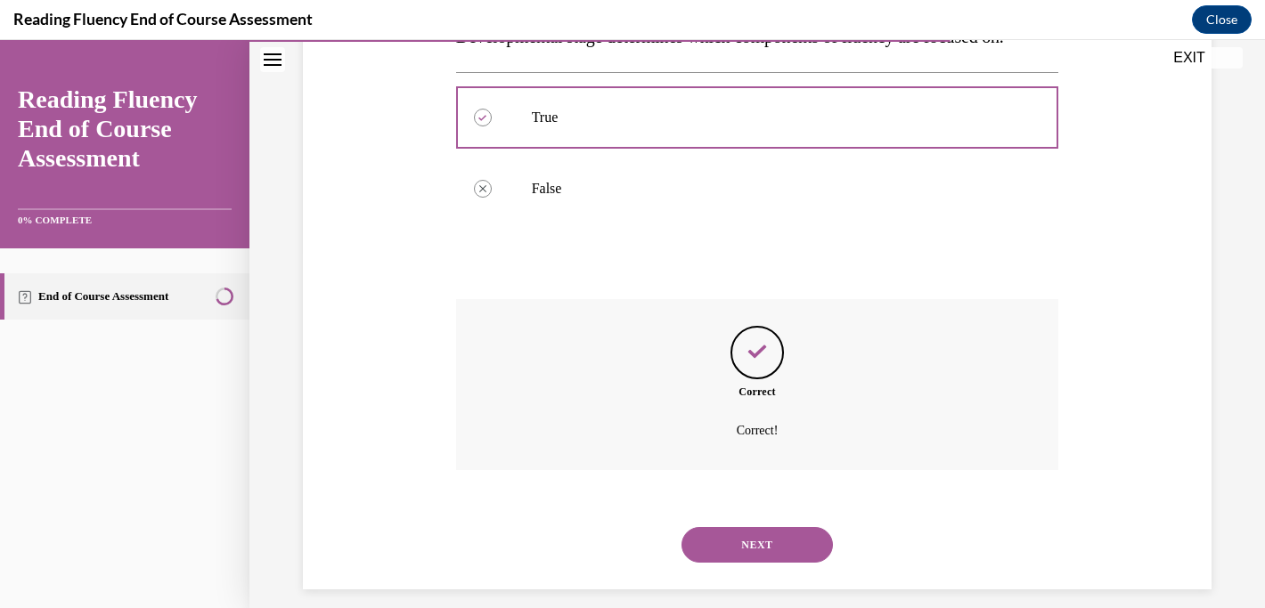
scroll to position [373, 0]
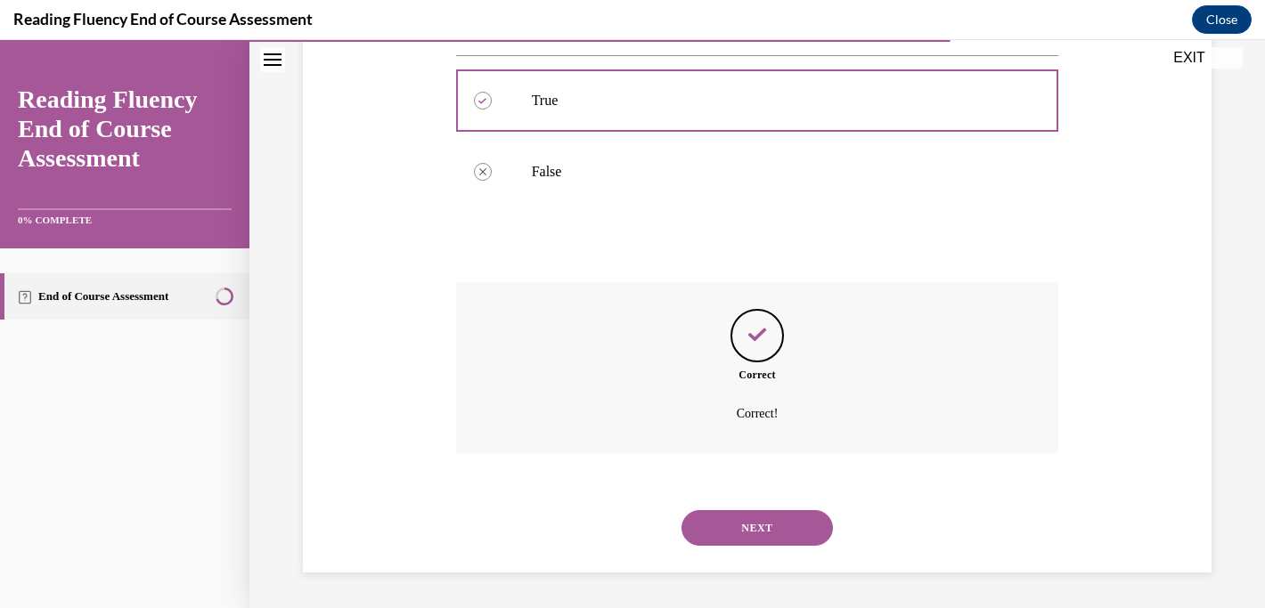
click at [744, 522] on button "NEXT" at bounding box center [756, 528] width 151 height 36
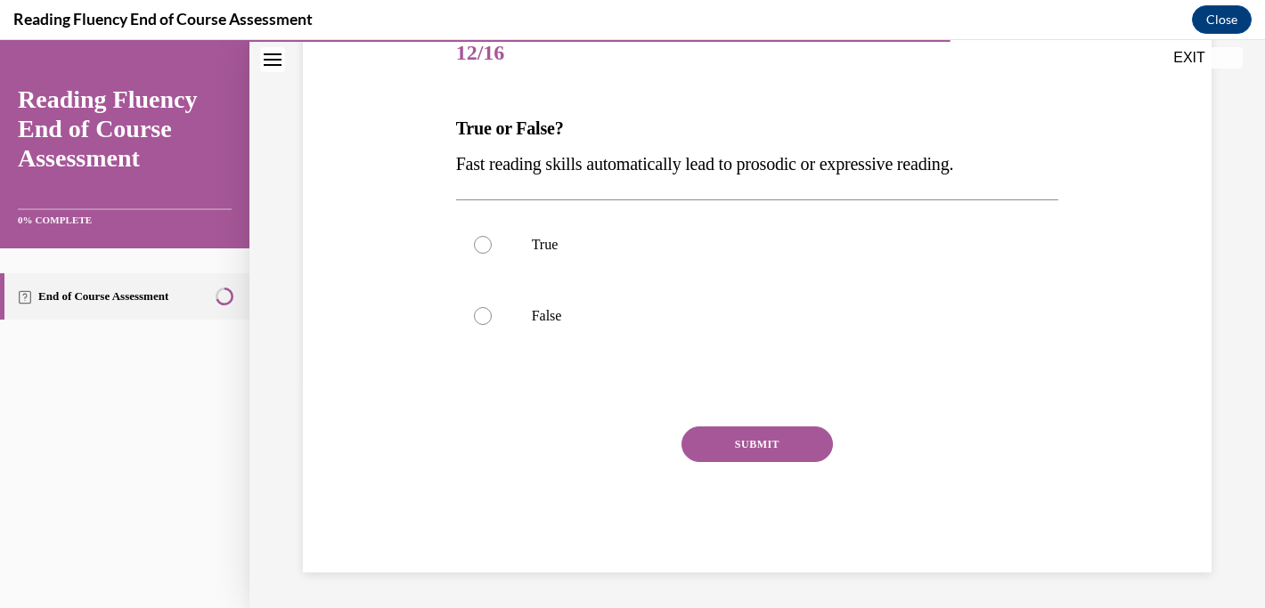
scroll to position [198, 0]
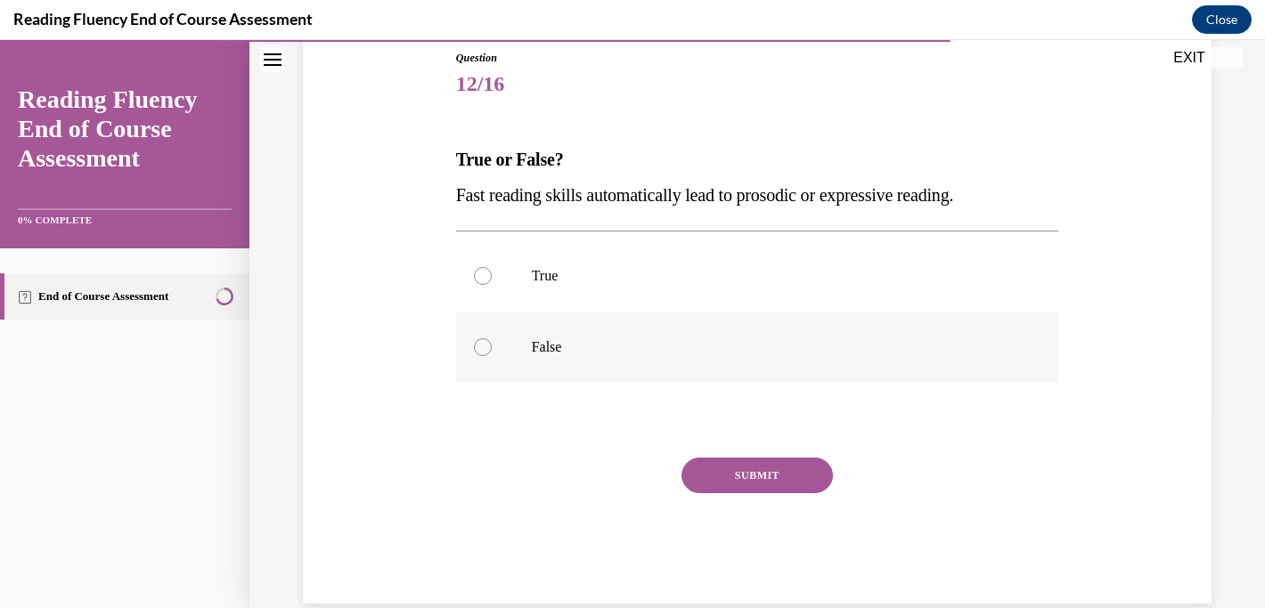
click at [568, 347] on p "False" at bounding box center [773, 347] width 483 height 18
click at [492, 347] on input "False" at bounding box center [483, 347] width 18 height 18
radio input "true"
click at [721, 466] on button "SUBMIT" at bounding box center [756, 476] width 151 height 36
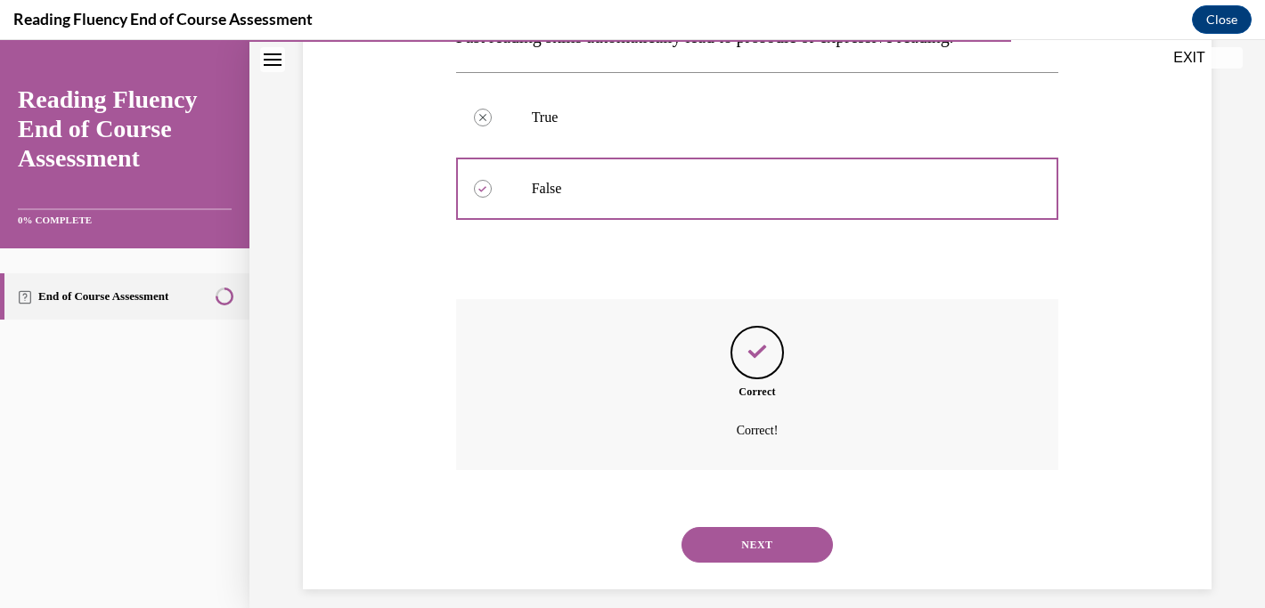
scroll to position [373, 0]
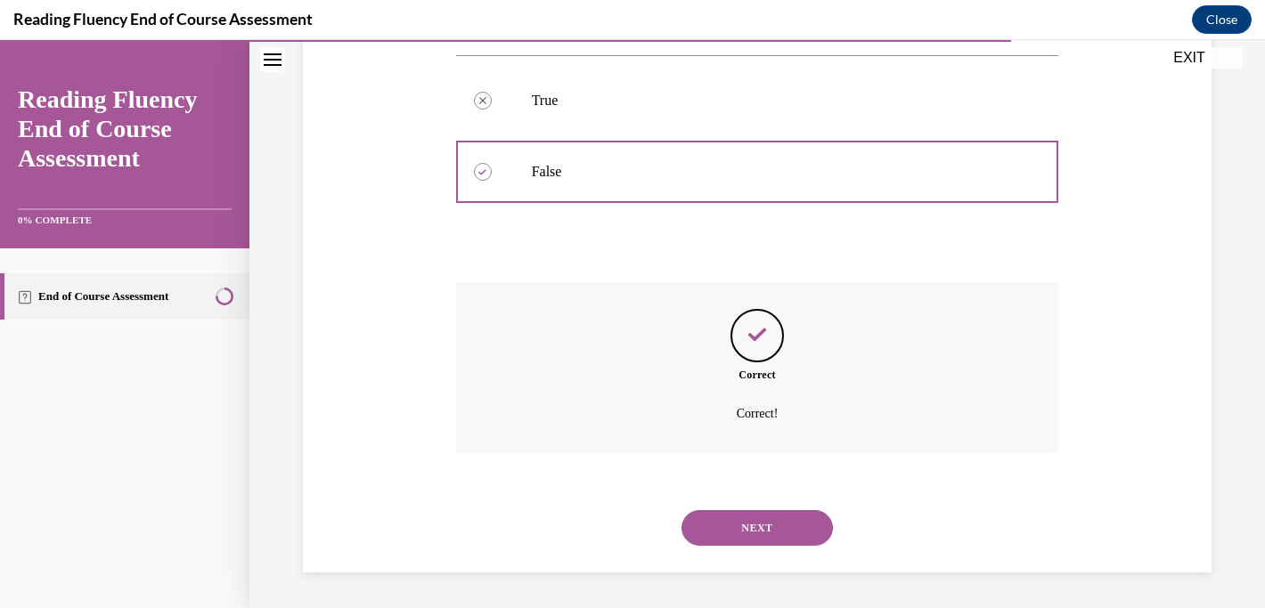
click at [744, 531] on button "NEXT" at bounding box center [756, 528] width 151 height 36
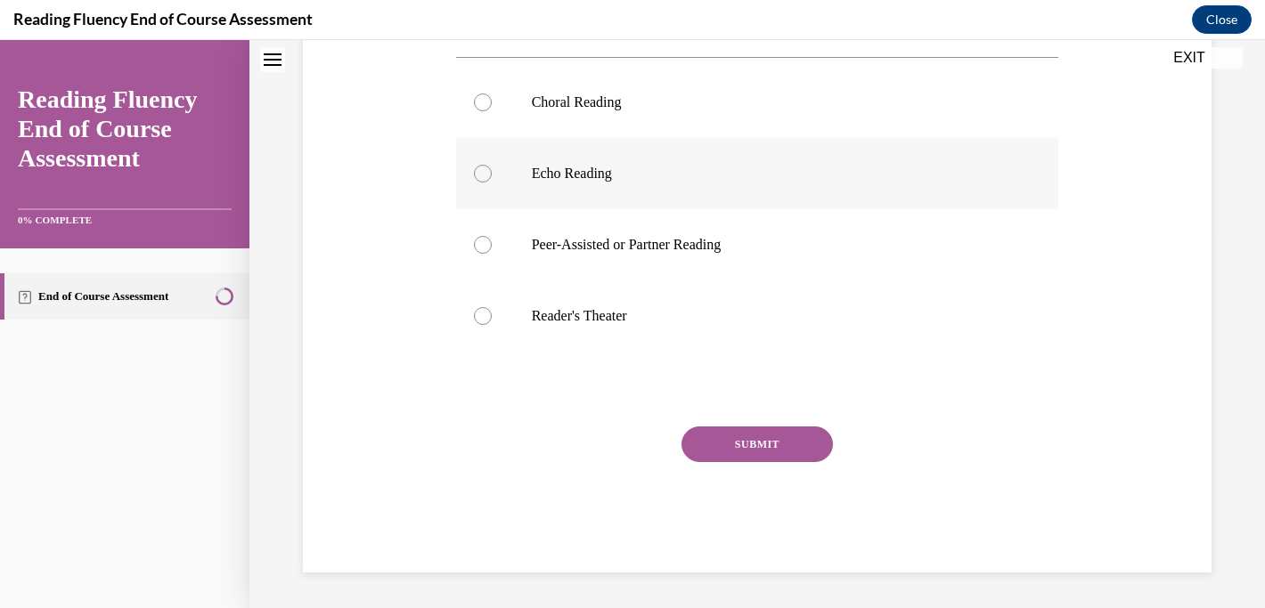
scroll to position [0, 0]
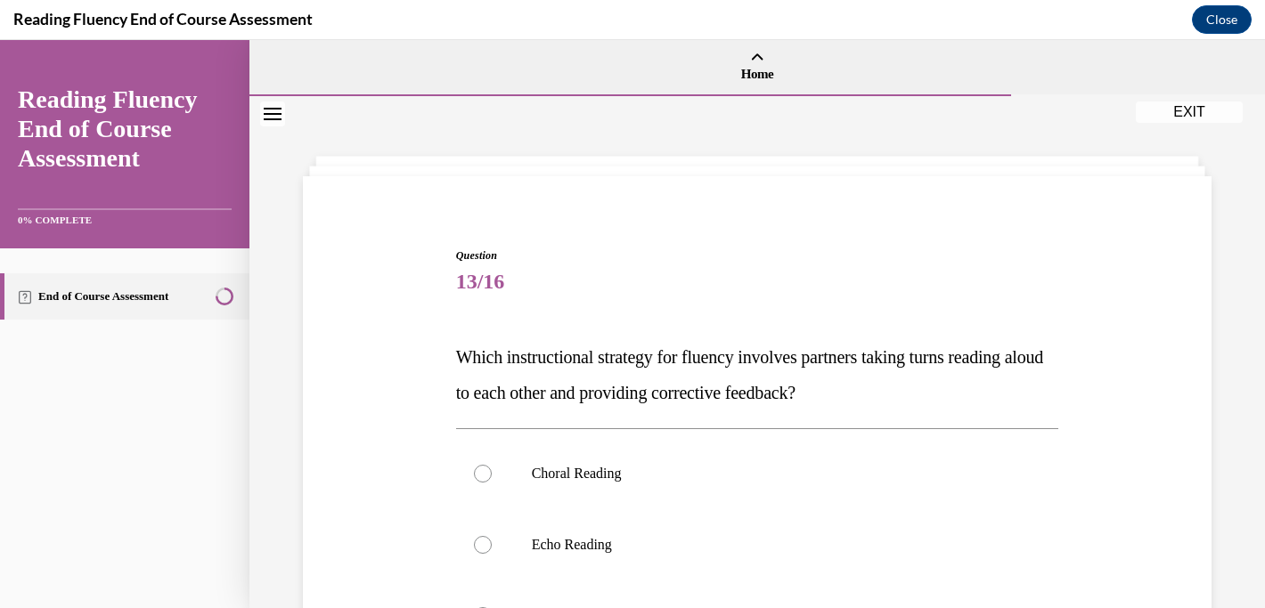
click at [1032, 134] on div "Question 13/16 Which instructional strategy for fluency involves partners takin…" at bounding box center [756, 538] width 1015 height 884
click at [1057, 133] on div "Question 13/16 Which instructional strategy for fluency involves partners takin…" at bounding box center [756, 538] width 1015 height 884
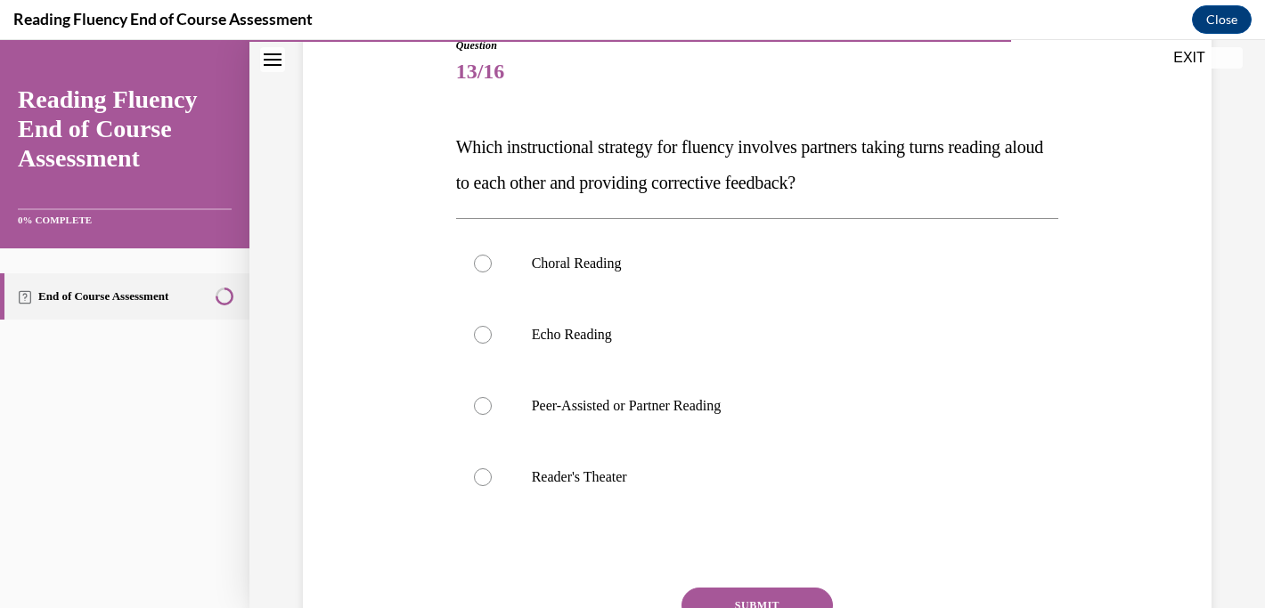
scroll to position [214, 0]
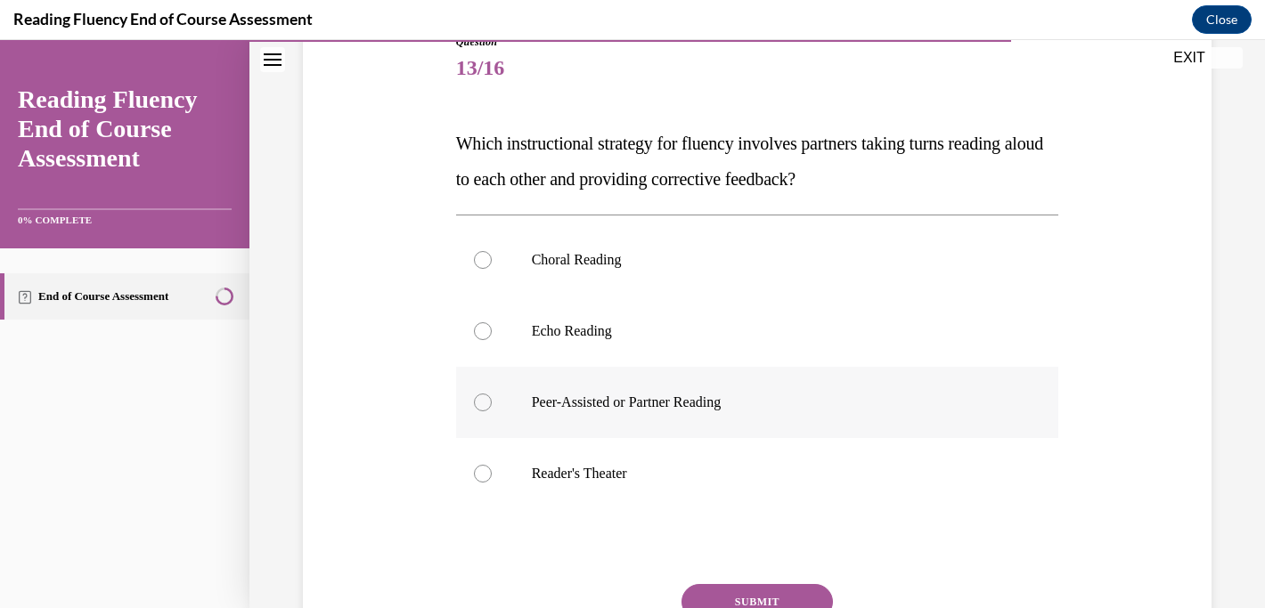
click at [747, 396] on p "Peer-Assisted or Partner Reading" at bounding box center [773, 403] width 483 height 18
click at [492, 396] on input "Peer-Assisted or Partner Reading" at bounding box center [483, 403] width 18 height 18
radio input "true"
click at [766, 602] on button "SUBMIT" at bounding box center [756, 602] width 151 height 36
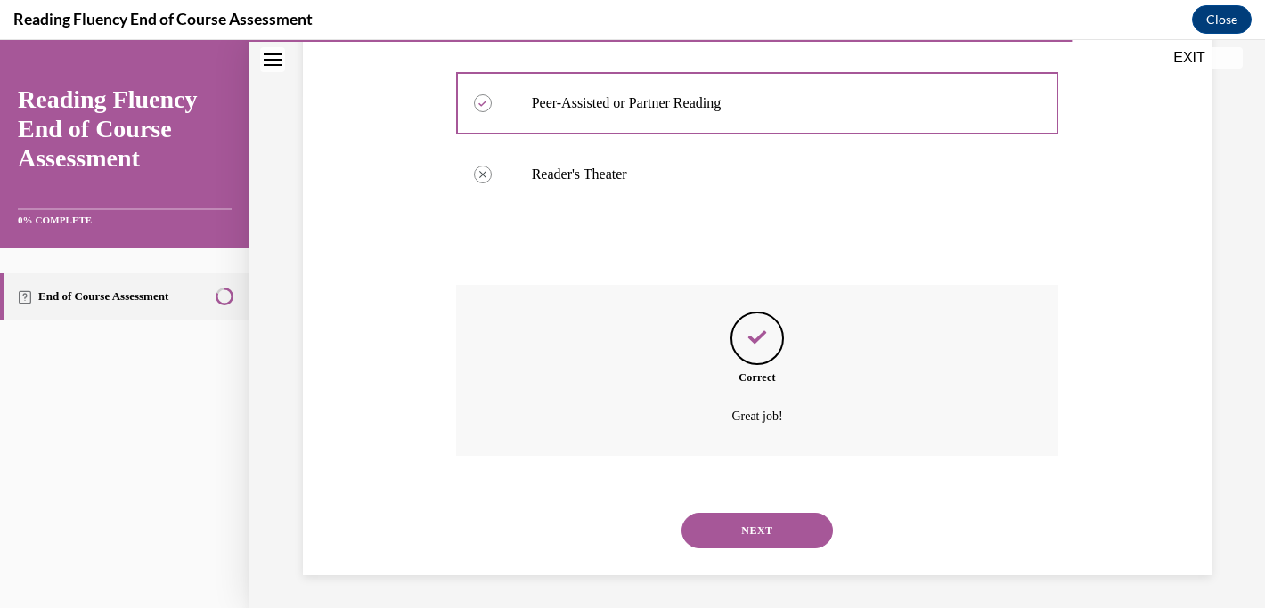
scroll to position [516, 0]
click at [779, 528] on button "NEXT" at bounding box center [756, 528] width 151 height 36
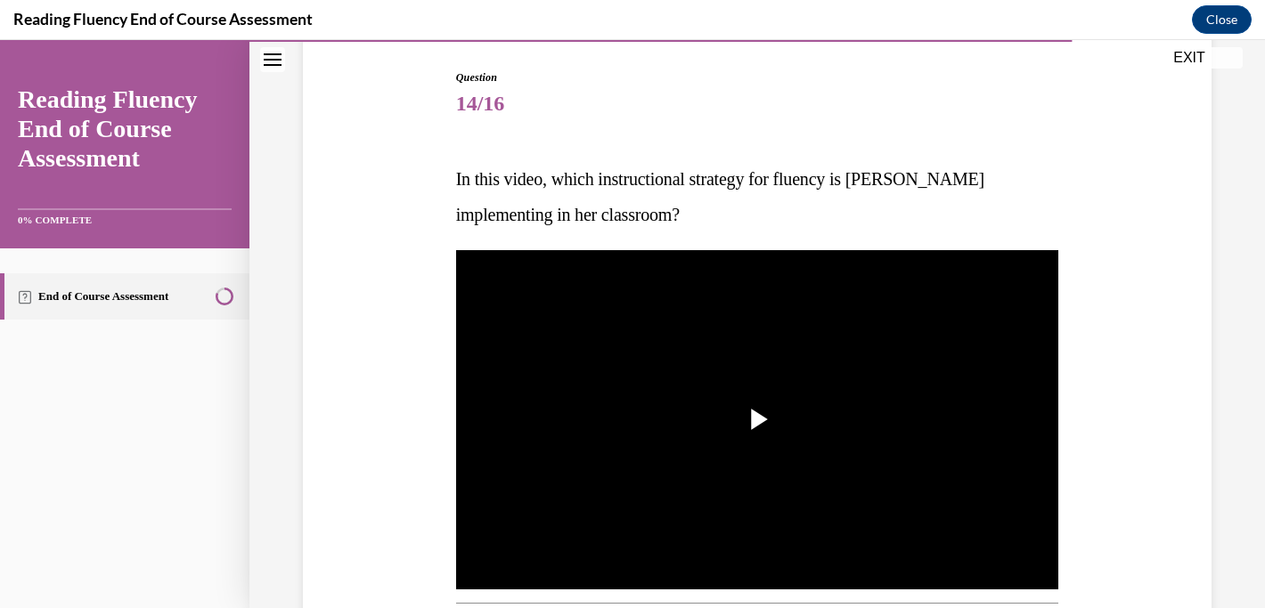
scroll to position [214, 0]
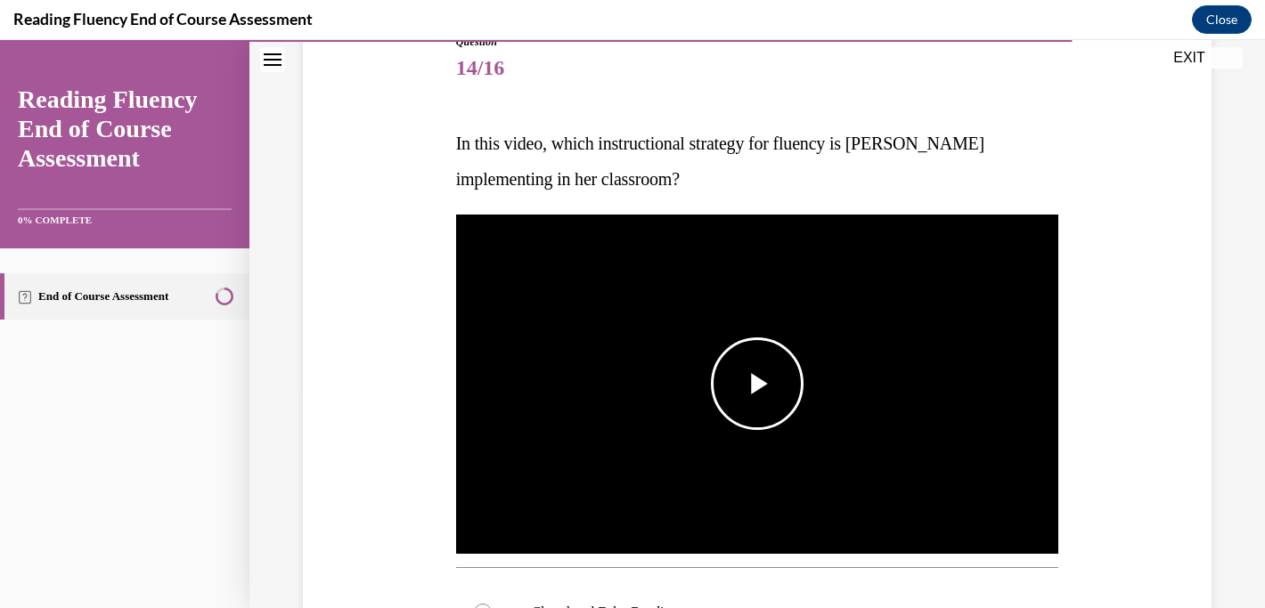
click at [757, 384] on span "Video player" at bounding box center [757, 384] width 0 height 0
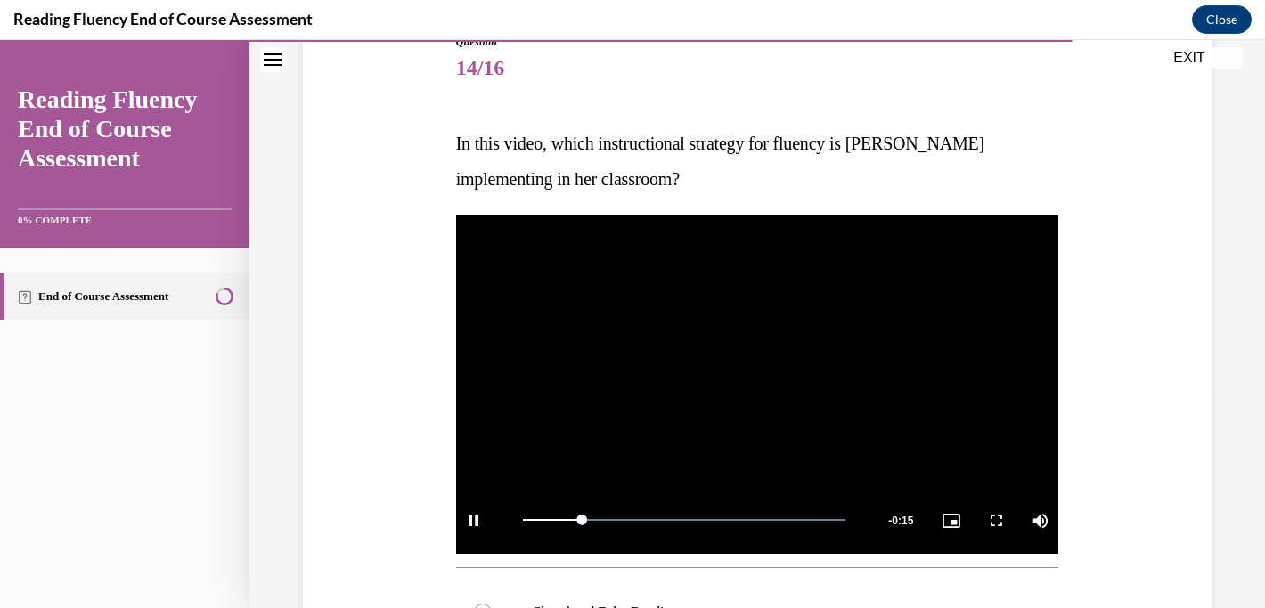
click at [1240, 305] on div "Question 14/16 In this video, which instructional strategy for fluency is Ms. S…" at bounding box center [756, 500] width 1015 height 1236
click at [1243, 296] on div "Question 14/16 In this video, which instructional strategy for fluency is Ms. S…" at bounding box center [756, 500] width 1015 height 1236
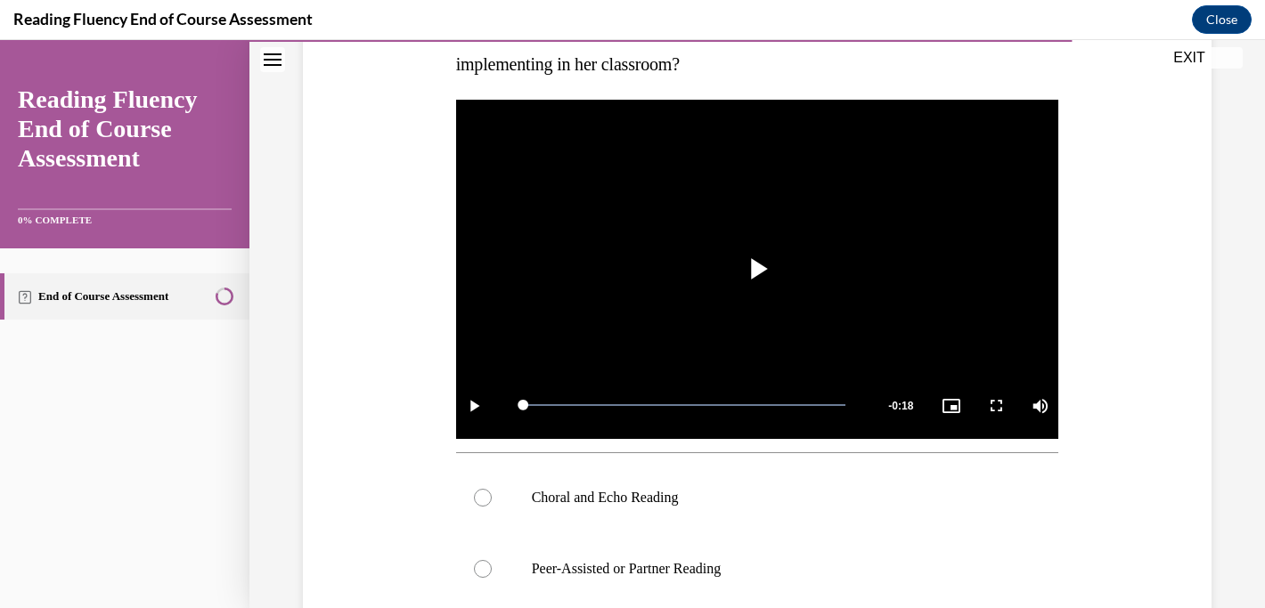
scroll to position [356, 0]
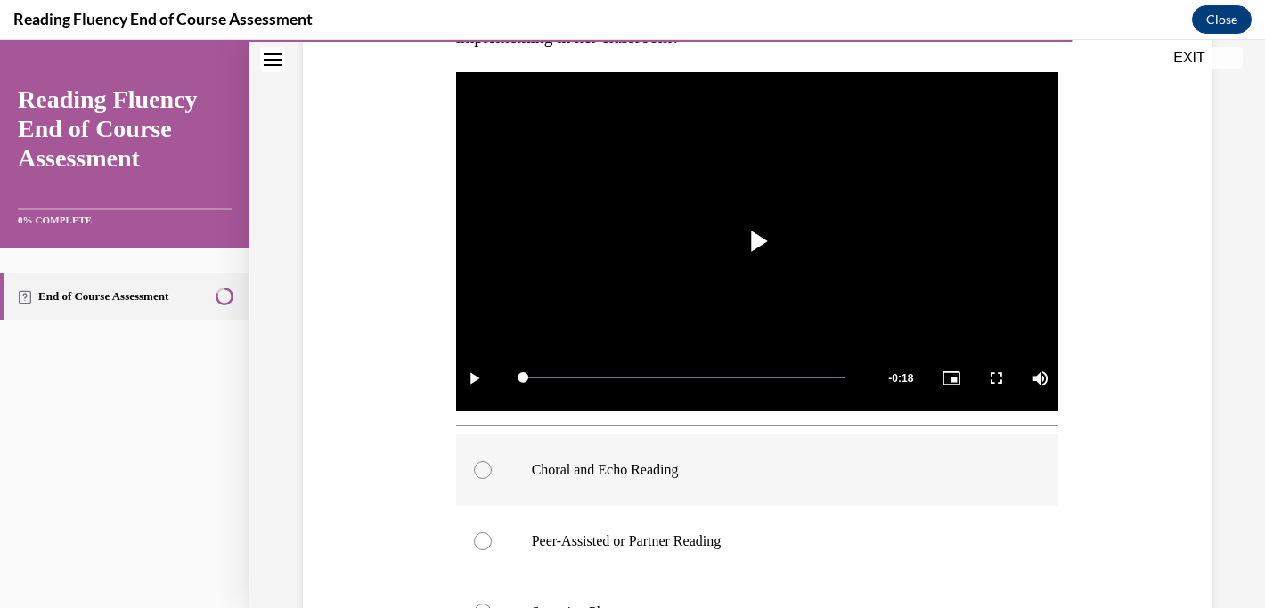
click at [892, 475] on p "Choral and Echo Reading" at bounding box center [773, 470] width 483 height 18
click at [492, 475] on input "Choral and Echo Reading" at bounding box center [483, 470] width 18 height 18
radio input "true"
click at [1235, 358] on div "Question 14/16 In this video, which instructional strategy for fluency is Ms. S…" at bounding box center [756, 358] width 1015 height 1236
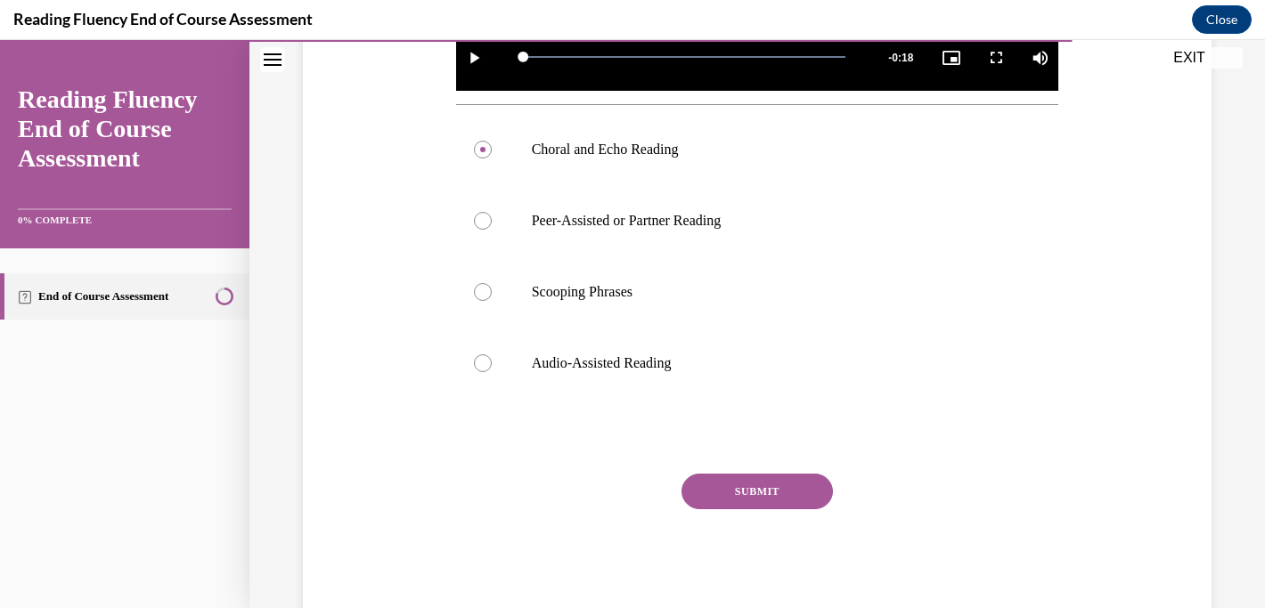
scroll to position [713, 0]
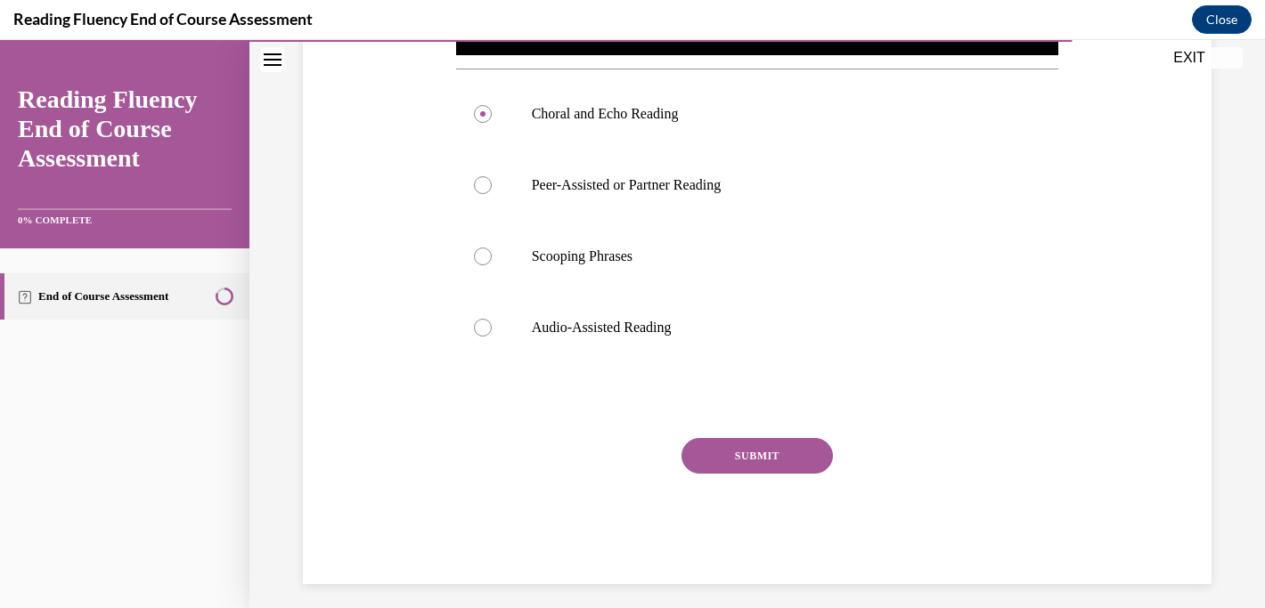
click at [772, 458] on button "SUBMIT" at bounding box center [756, 456] width 151 height 36
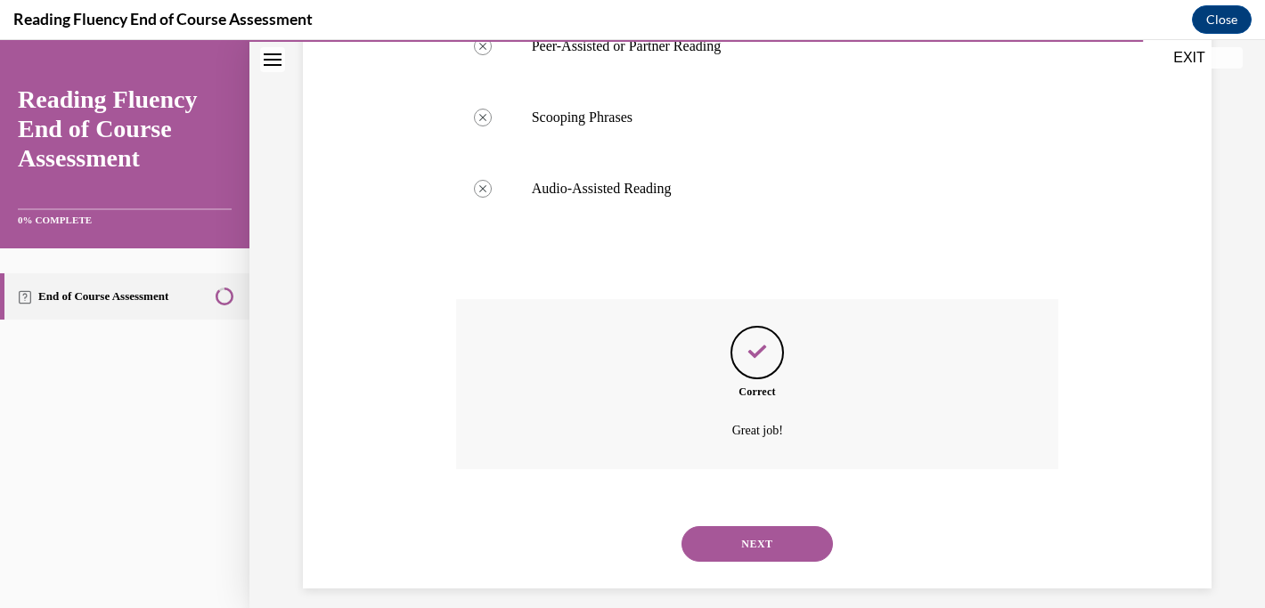
scroll to position [868, 0]
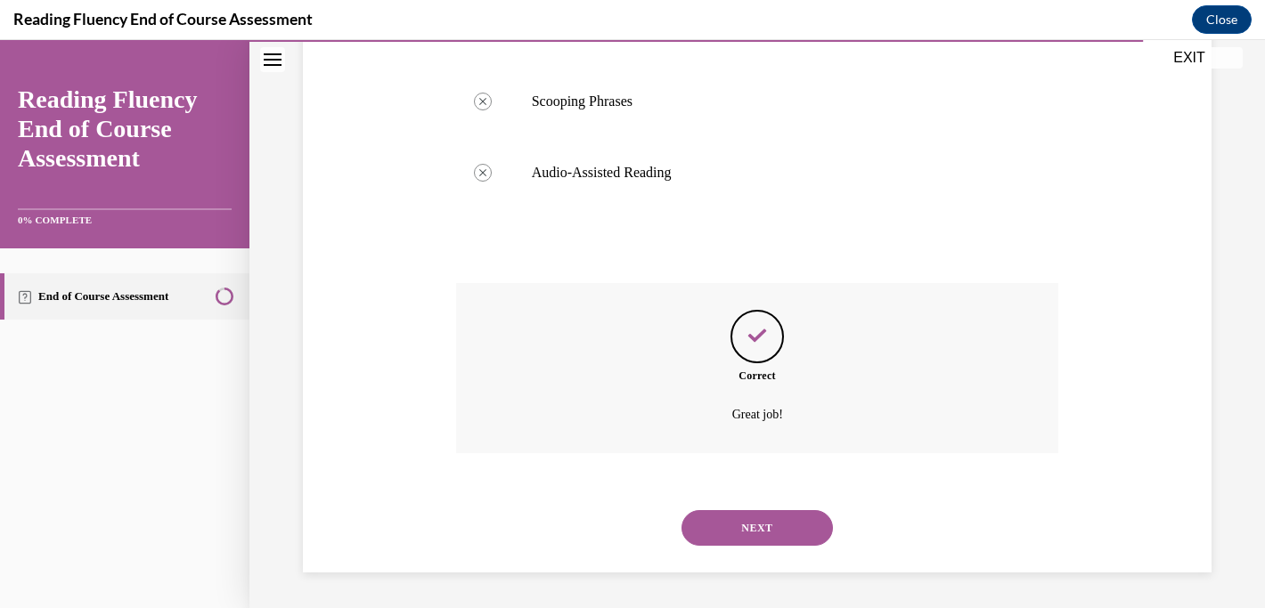
click at [740, 525] on button "NEXT" at bounding box center [756, 528] width 151 height 36
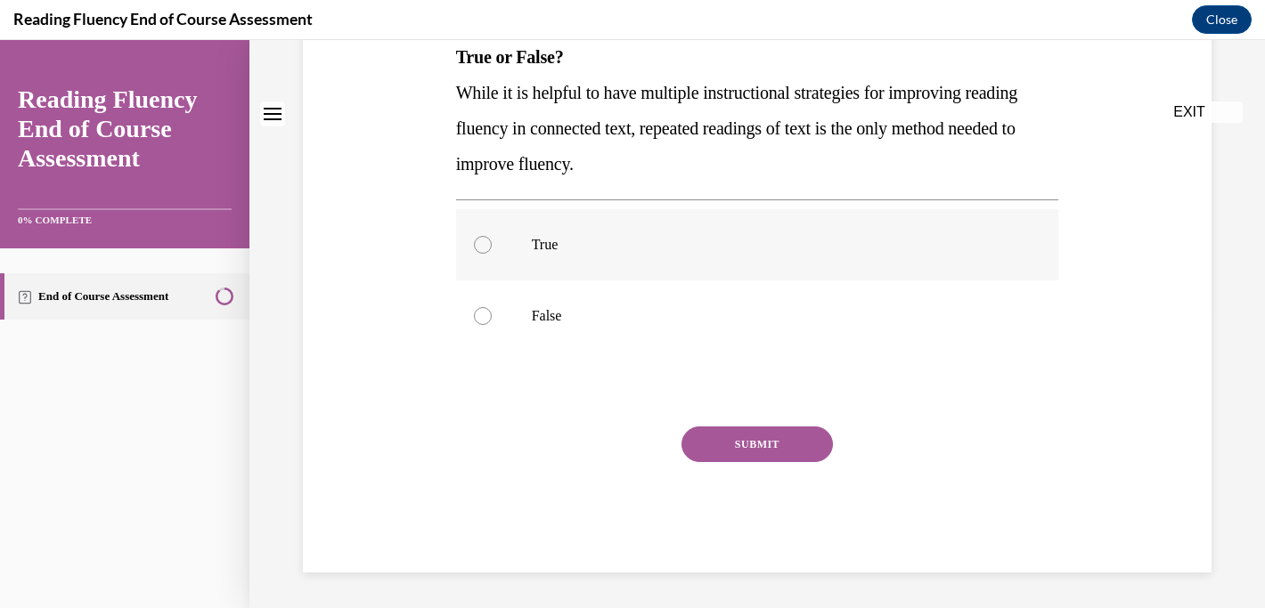
scroll to position [0, 0]
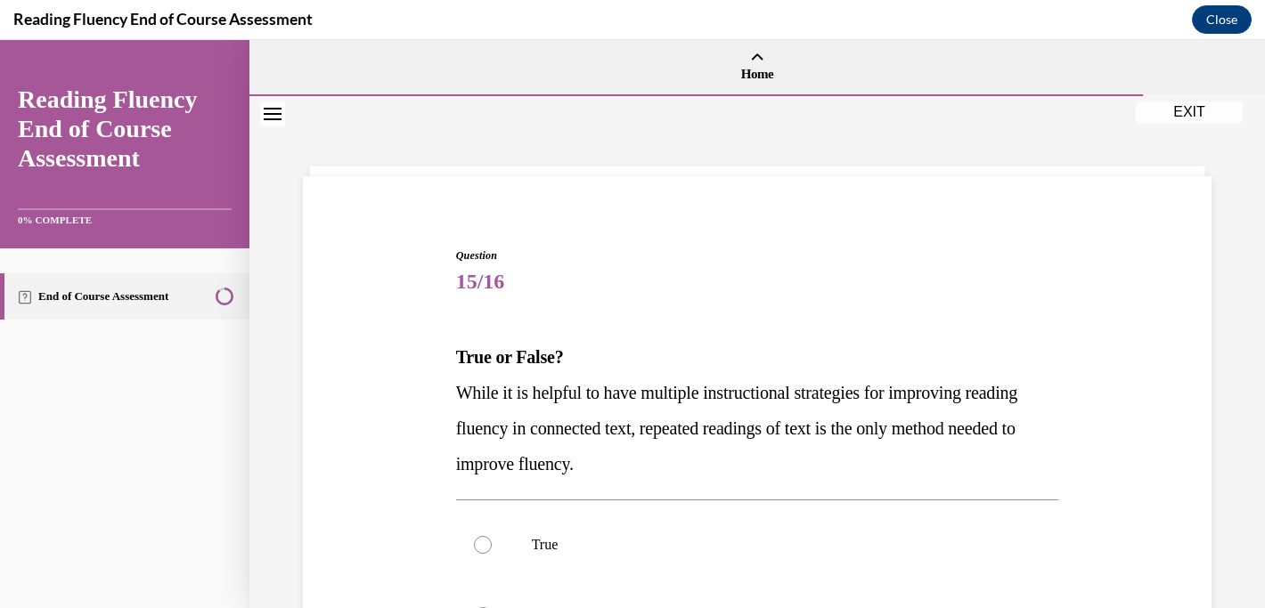
click at [1236, 281] on div "Question 15/16 True or False? While it is helpful to have multiple instructiona…" at bounding box center [756, 502] width 1015 height 812
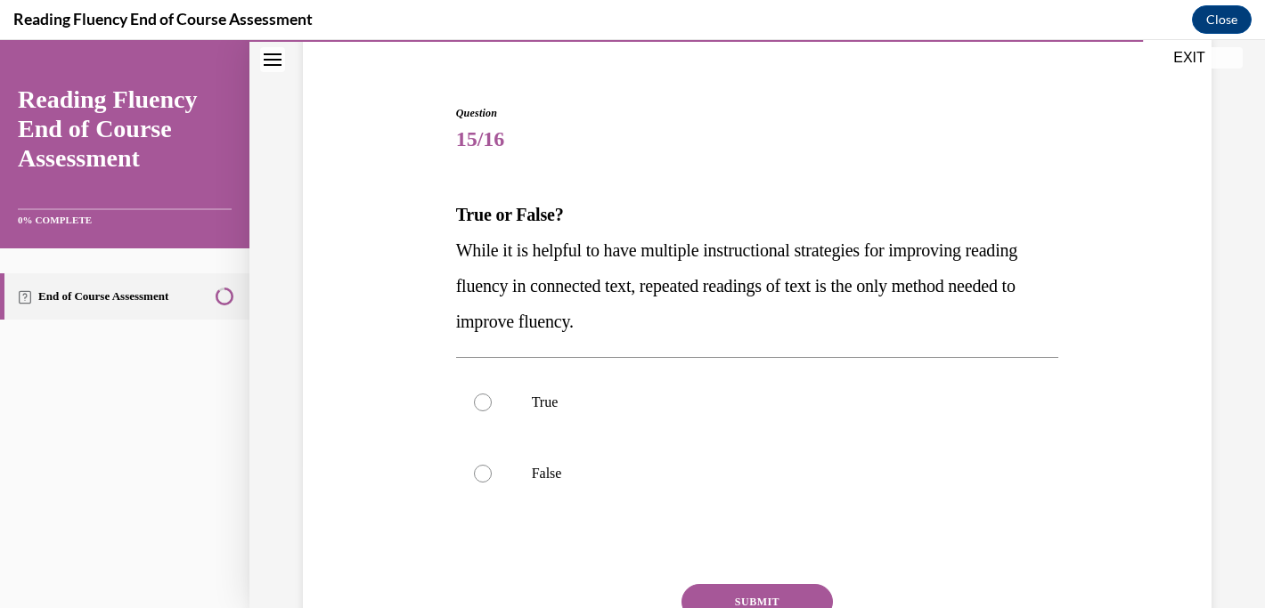
scroll to position [178, 0]
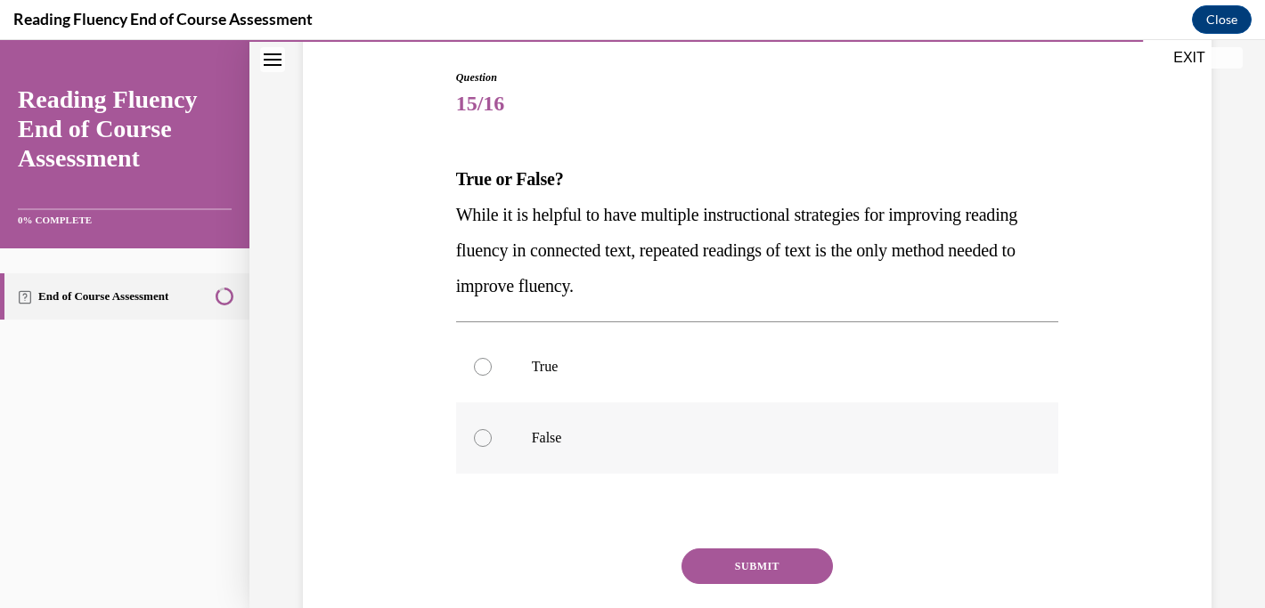
click at [775, 444] on p "False" at bounding box center [773, 438] width 483 height 18
click at [492, 444] on input "False" at bounding box center [483, 438] width 18 height 18
radio input "true"
click at [777, 566] on button "SUBMIT" at bounding box center [756, 567] width 151 height 36
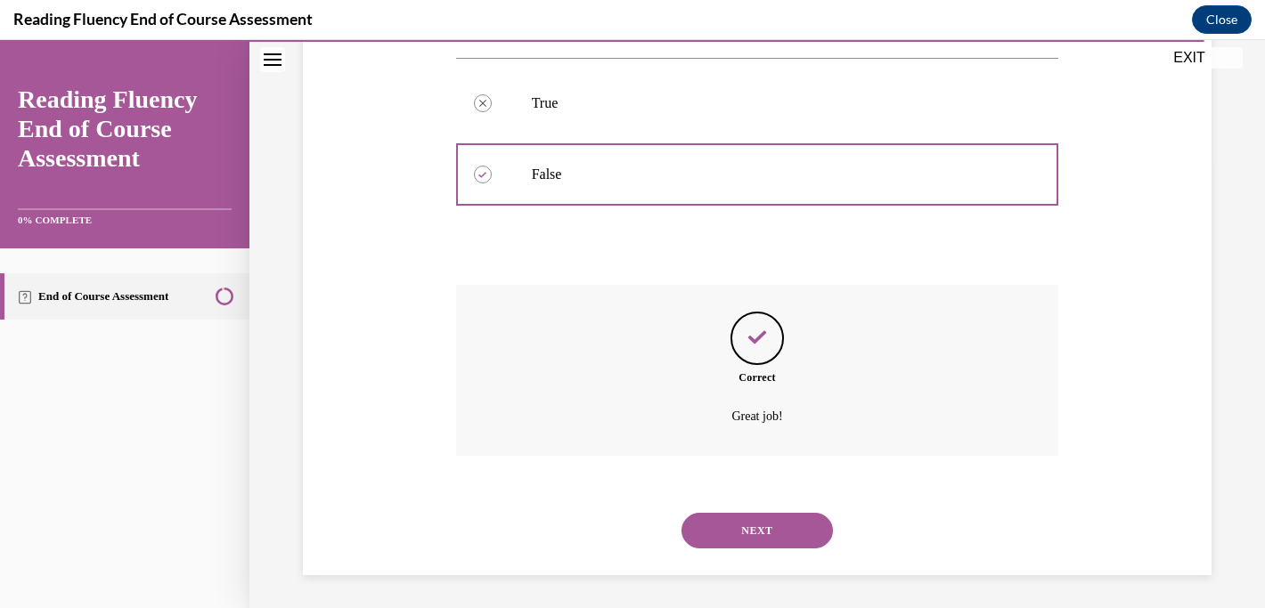
scroll to position [444, 0]
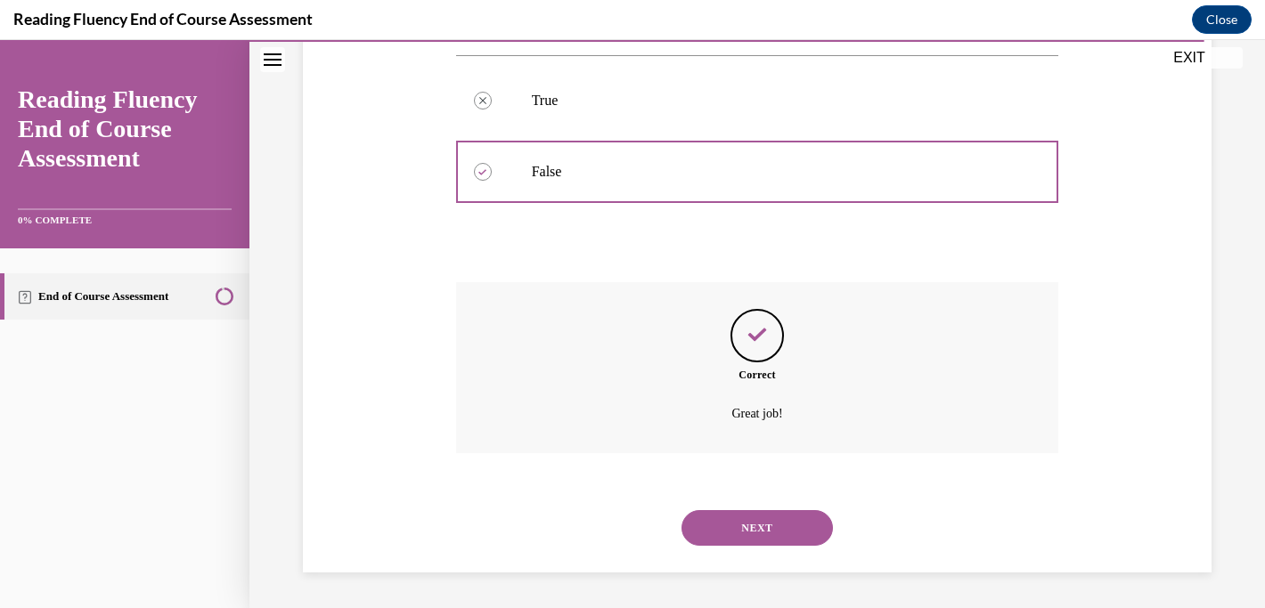
click at [770, 527] on button "NEXT" at bounding box center [756, 528] width 151 height 36
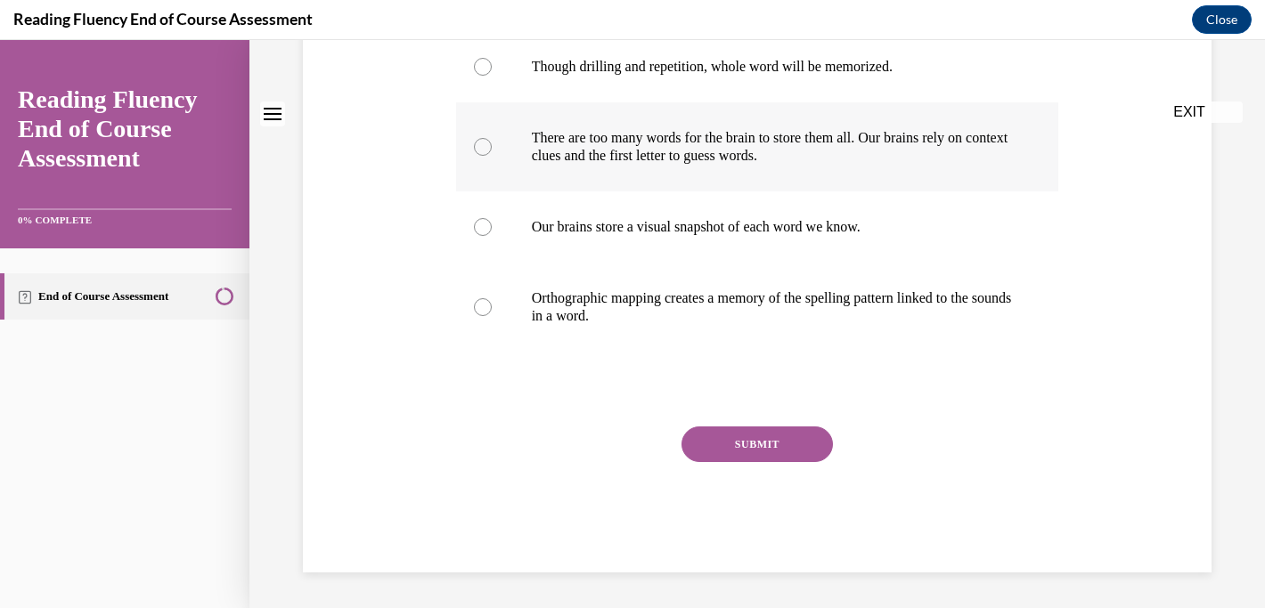
scroll to position [0, 0]
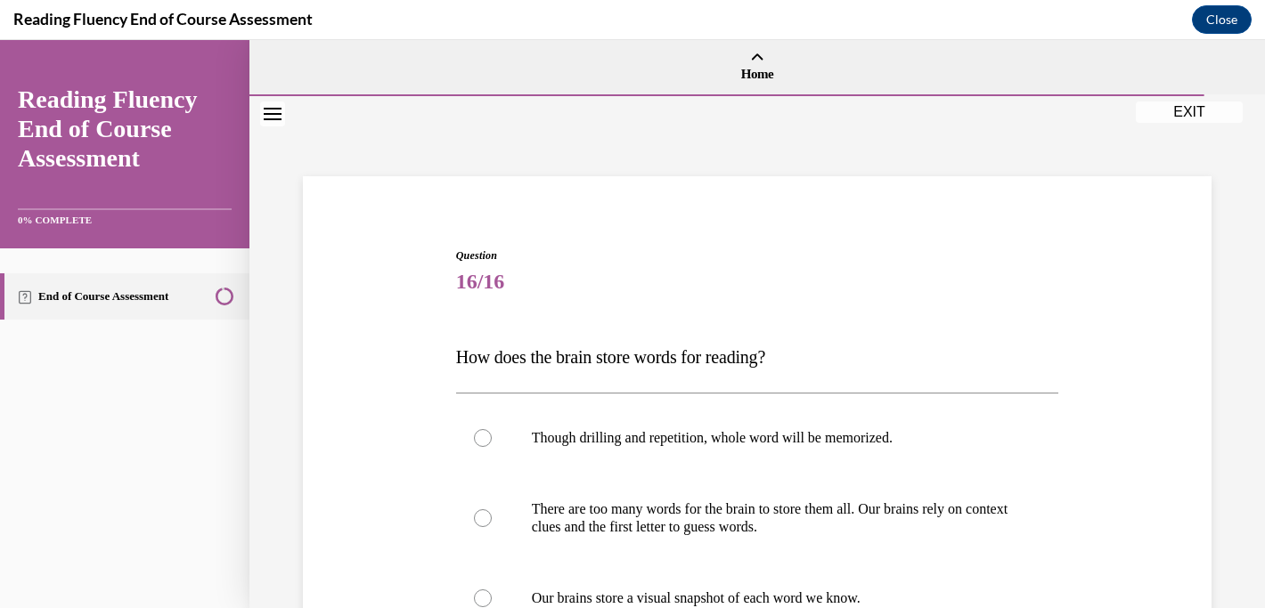
click at [1233, 265] on div "Question 16/16 How does the brain store words for reading? Though drilling and …" at bounding box center [756, 538] width 1015 height 884
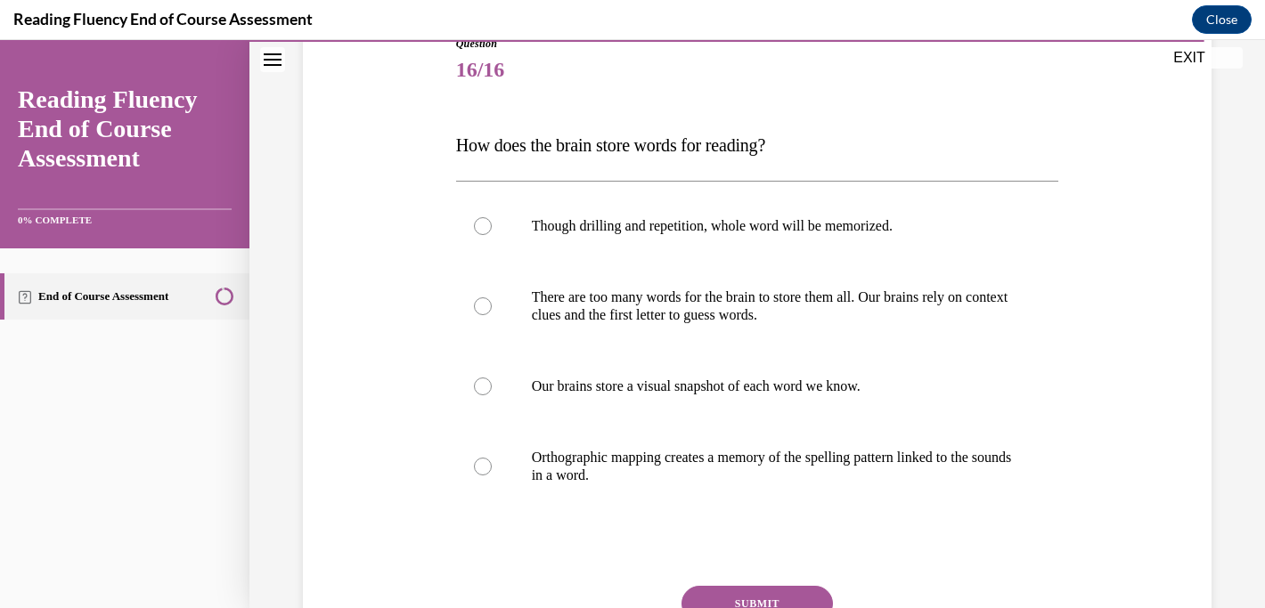
scroll to position [214, 0]
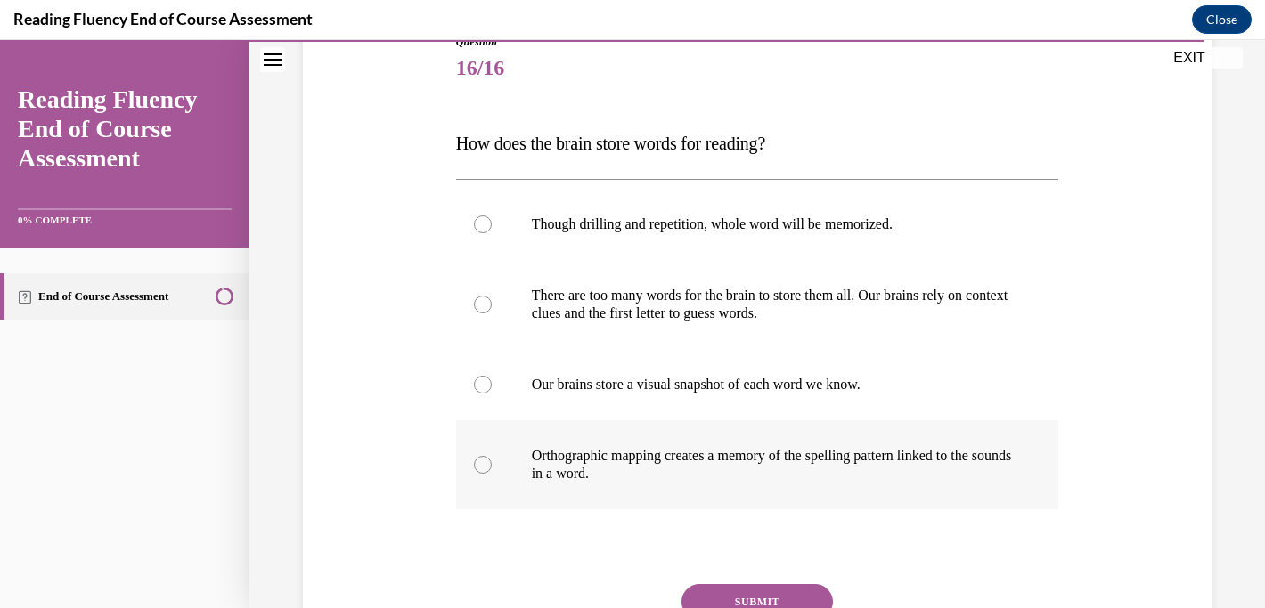
click at [746, 469] on p "Orthographic mapping creates a memory of the spelling pattern linked to the sou…" at bounding box center [773, 465] width 483 height 36
click at [492, 469] on input "Orthographic mapping creates a memory of the spelling pattern linked to the sou…" at bounding box center [483, 465] width 18 height 18
radio input "true"
click at [712, 594] on button "SUBMIT" at bounding box center [756, 602] width 151 height 36
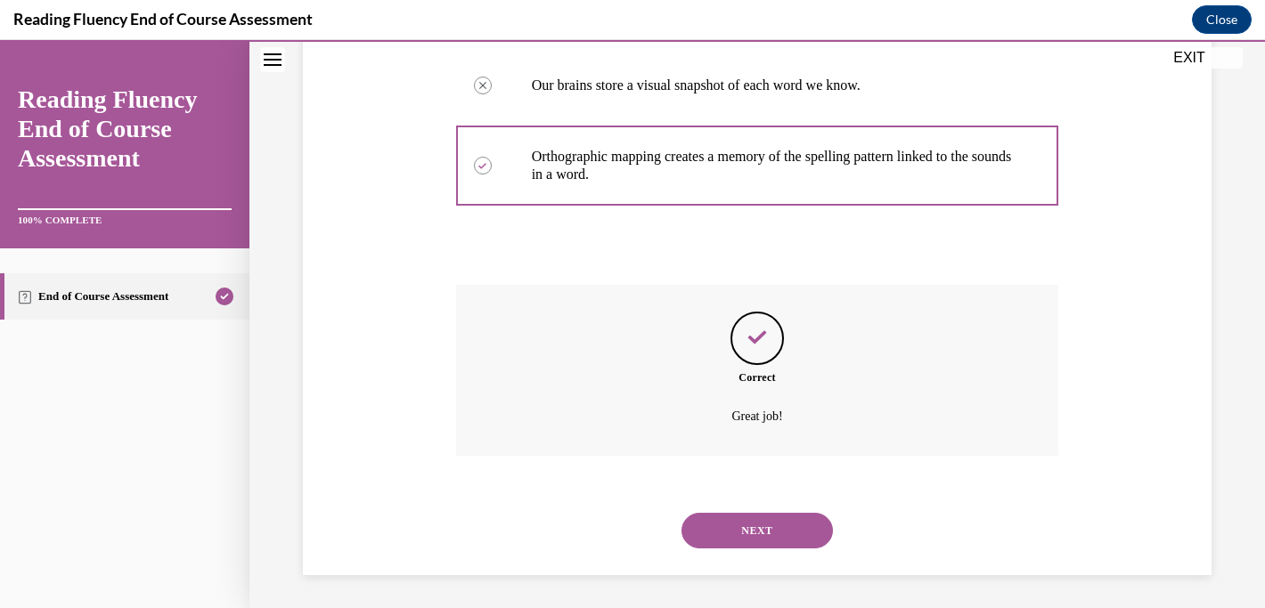
scroll to position [516, 0]
click at [762, 537] on button "NEXT" at bounding box center [756, 528] width 151 height 36
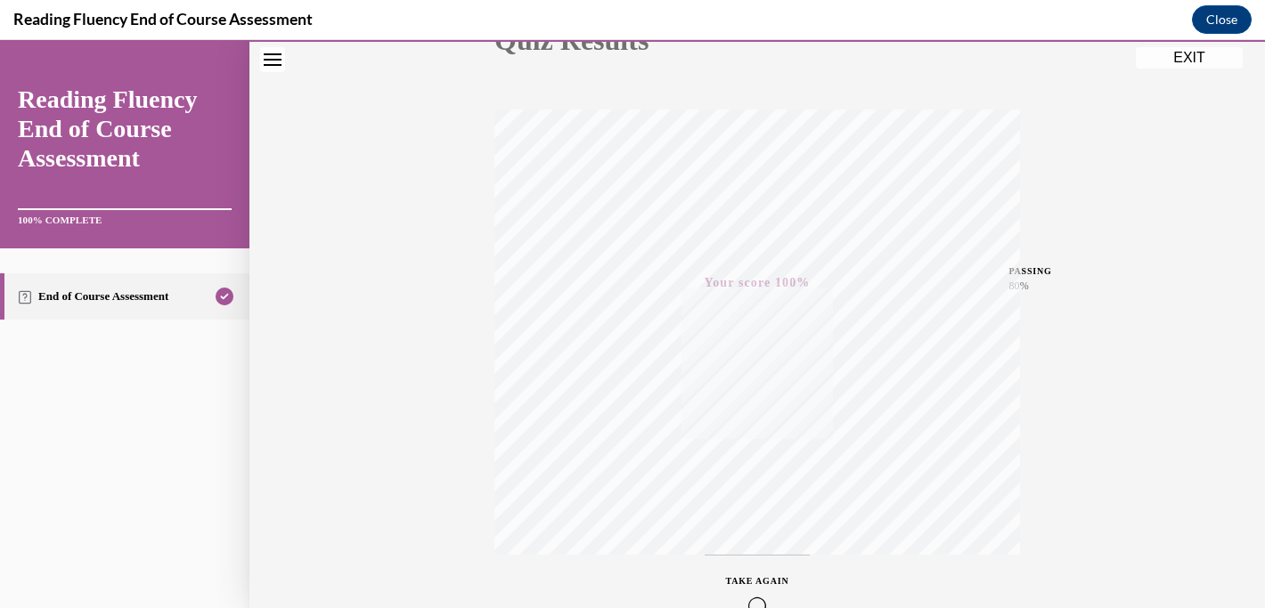
scroll to position [345, 0]
click at [1186, 61] on button "EXIT" at bounding box center [1189, 57] width 107 height 21
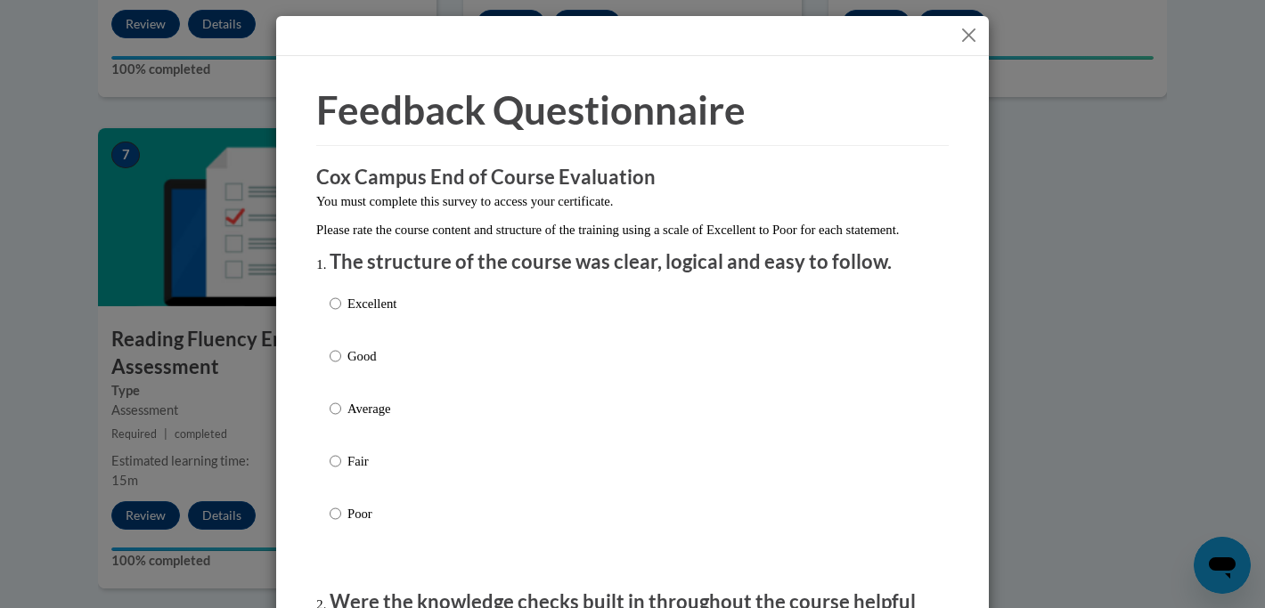
click at [356, 314] on p "Excellent" at bounding box center [371, 304] width 49 height 20
click at [341, 314] on input "Excellent" at bounding box center [336, 304] width 12 height 20
radio input "true"
click at [330, 346] on input "Good" at bounding box center [336, 356] width 12 height 20
radio input "true"
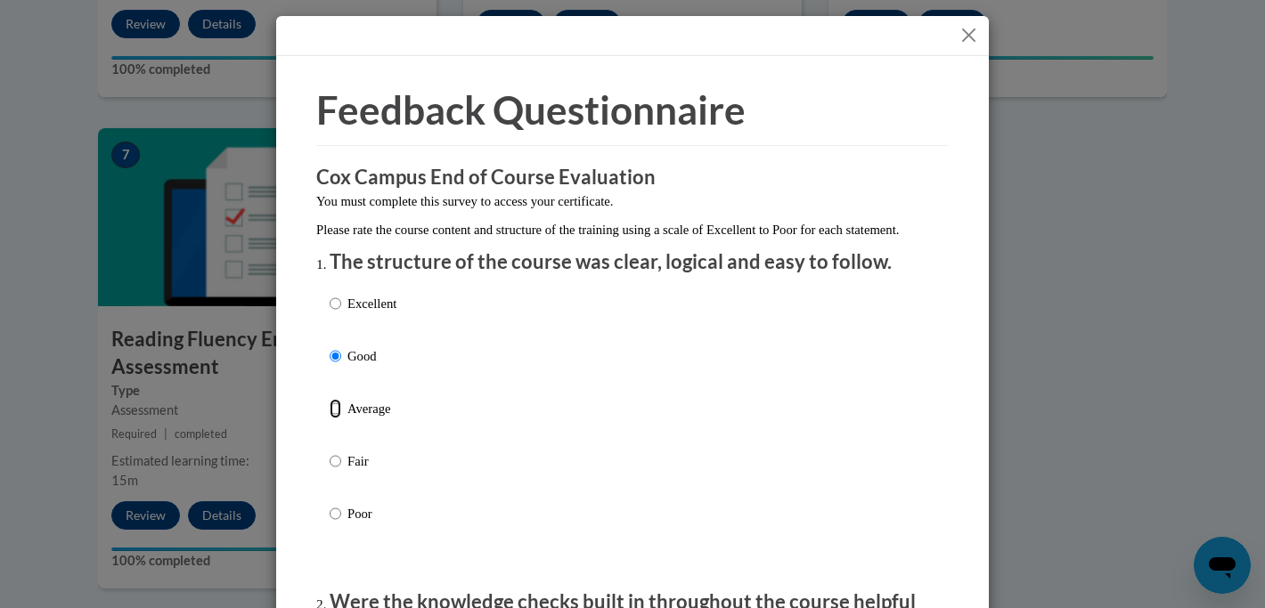
click at [330, 399] on input "Average" at bounding box center [336, 409] width 12 height 20
radio input "true"
click at [676, 339] on div "Excellent Good Average Fair Poor" at bounding box center [633, 430] width 606 height 290
click at [774, 182] on h3 "Cox Campus End of Course Evaluation" at bounding box center [632, 178] width 632 height 28
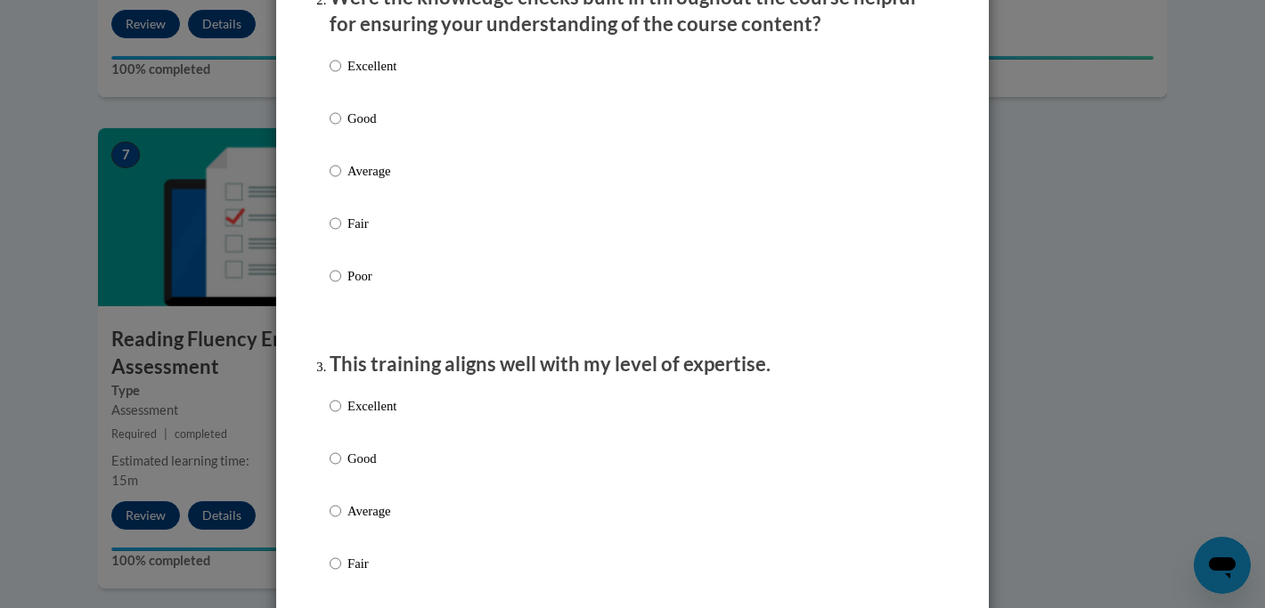
scroll to position [606, 0]
click at [331, 75] on input "Excellent" at bounding box center [336, 65] width 12 height 20
radio input "true"
click at [336, 415] on input "Excellent" at bounding box center [336, 405] width 12 height 20
radio input "true"
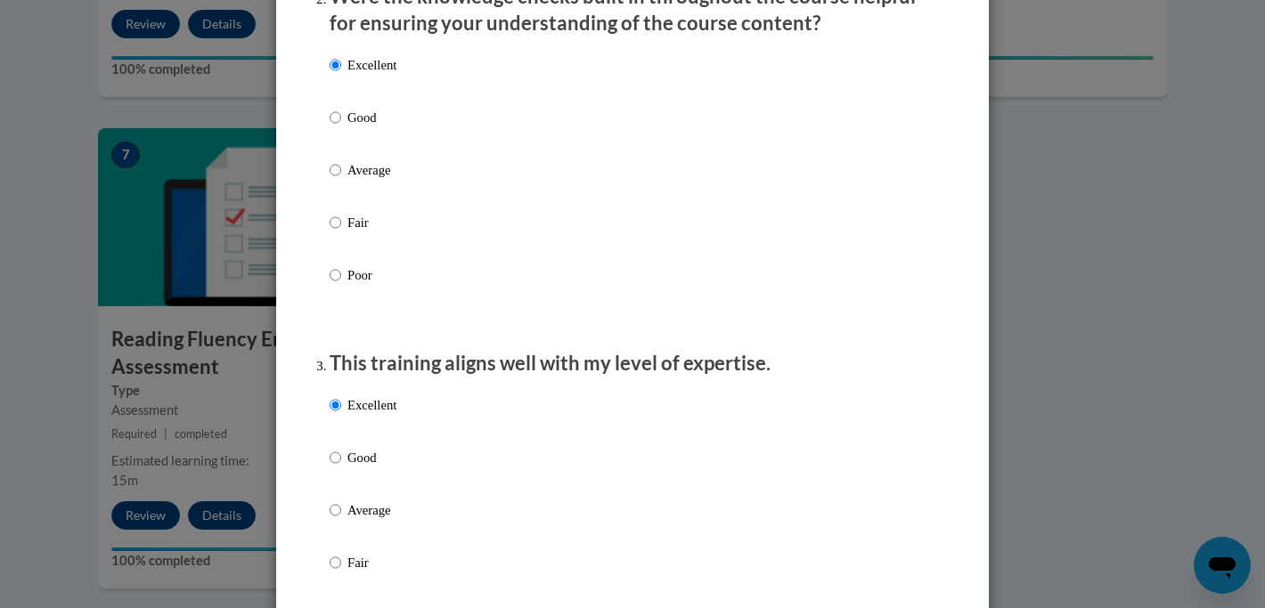
click at [816, 378] on p "This training aligns well with my level of expertise." at bounding box center [633, 364] width 606 height 28
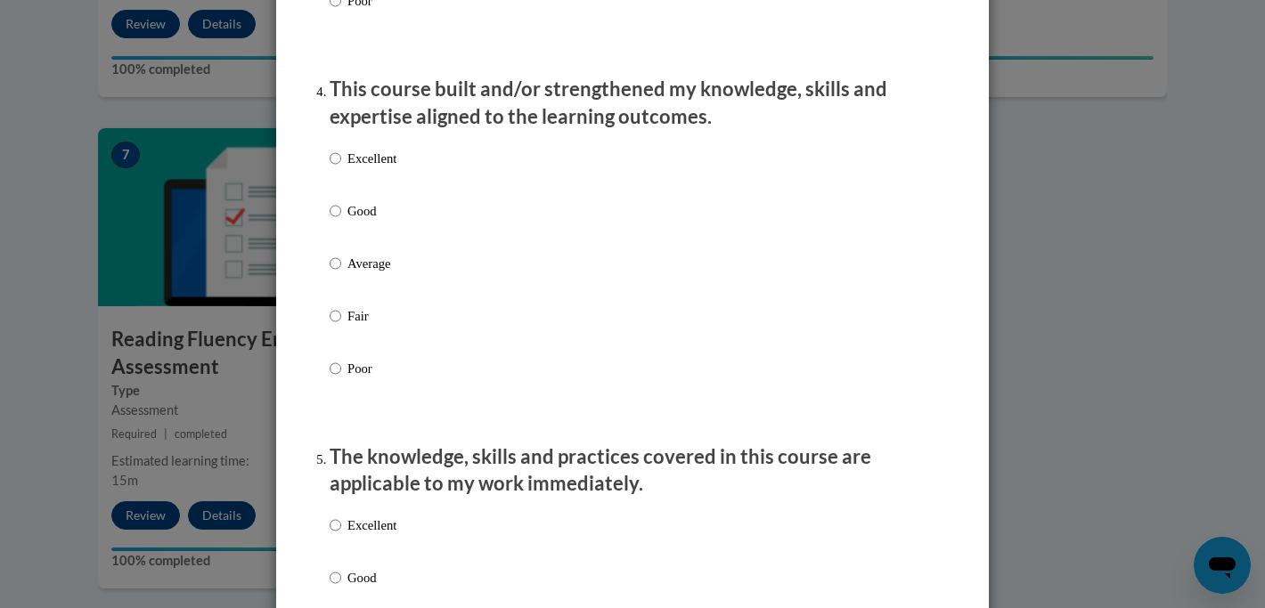
scroll to position [1247, 0]
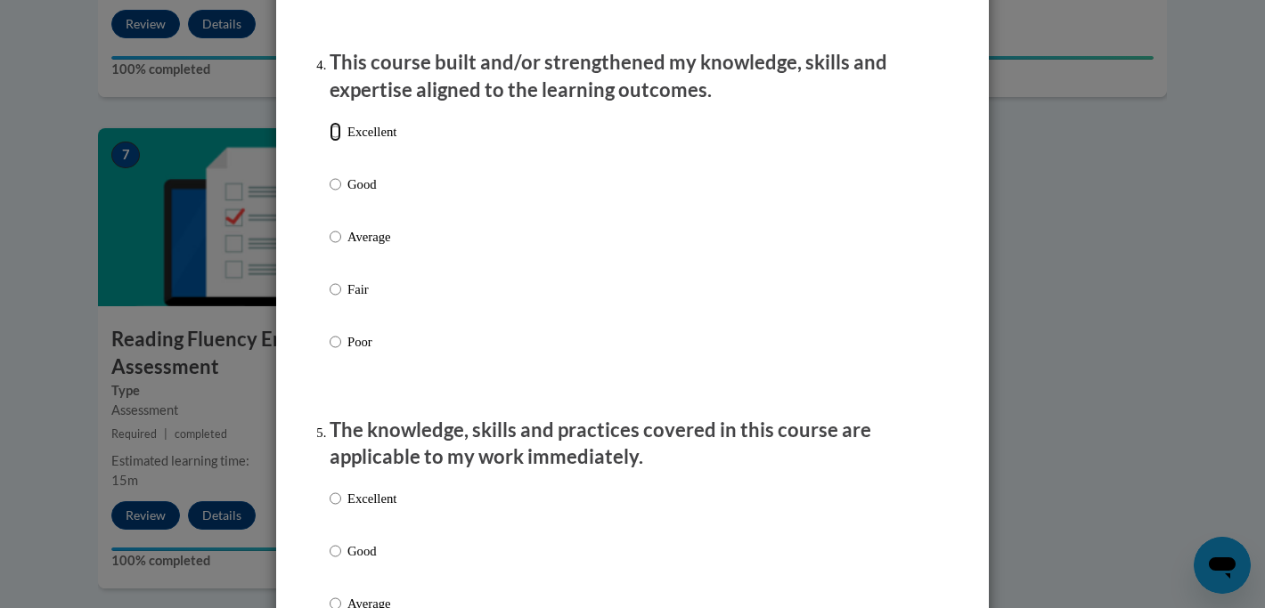
click at [335, 142] on input "Excellent" at bounding box center [336, 132] width 12 height 20
radio input "true"
click at [335, 509] on input "Excellent" at bounding box center [336, 499] width 12 height 20
radio input "true"
click at [861, 387] on div "Excellent Good Average Fair Poor" at bounding box center [633, 258] width 606 height 290
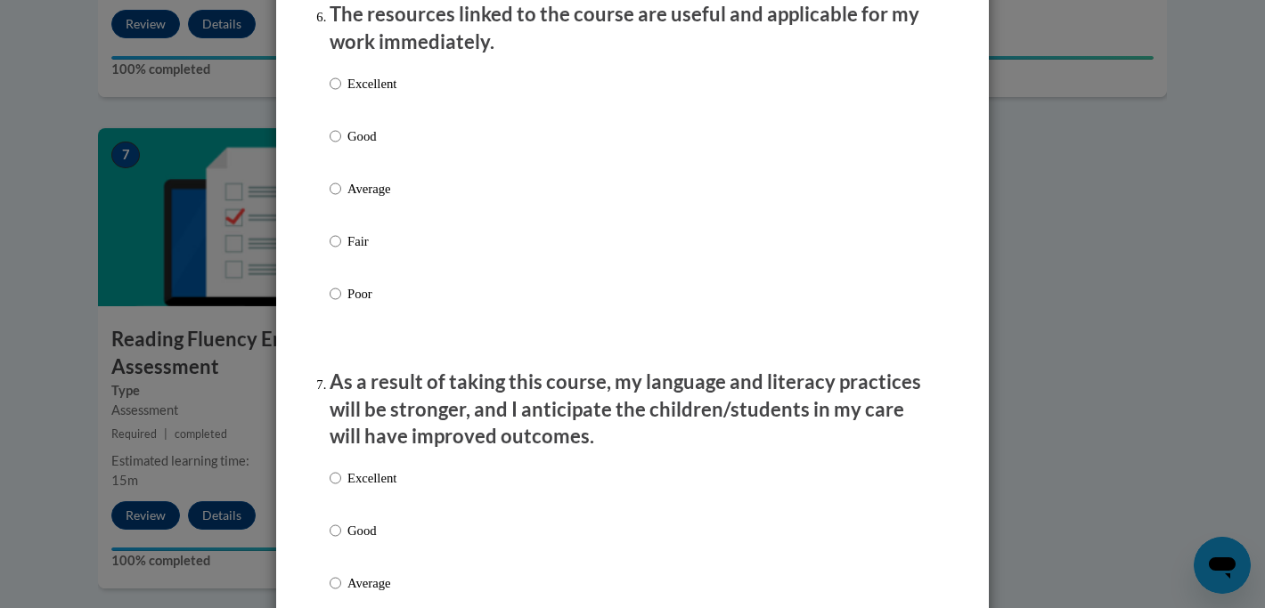
scroll to position [2031, 0]
click at [338, 93] on input "Excellent" at bounding box center [336, 83] width 12 height 20
radio input "true"
click at [332, 487] on input "Excellent" at bounding box center [336, 478] width 12 height 20
radio input "true"
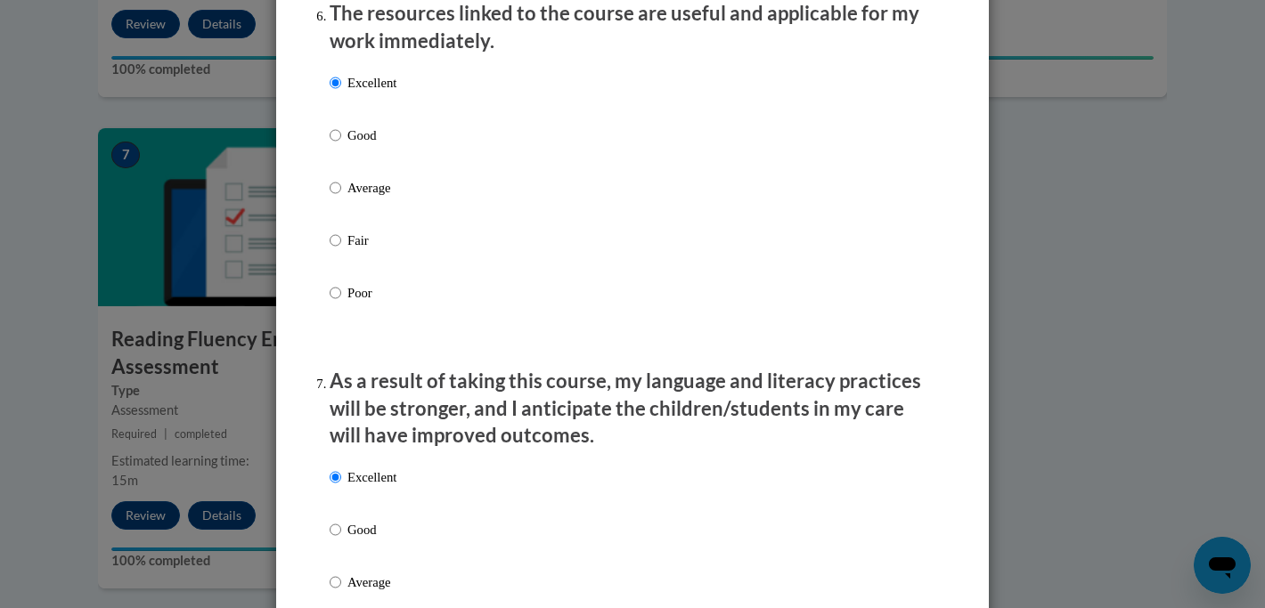
click at [917, 354] on div "Excellent Good Average Fair Poor" at bounding box center [633, 209] width 606 height 290
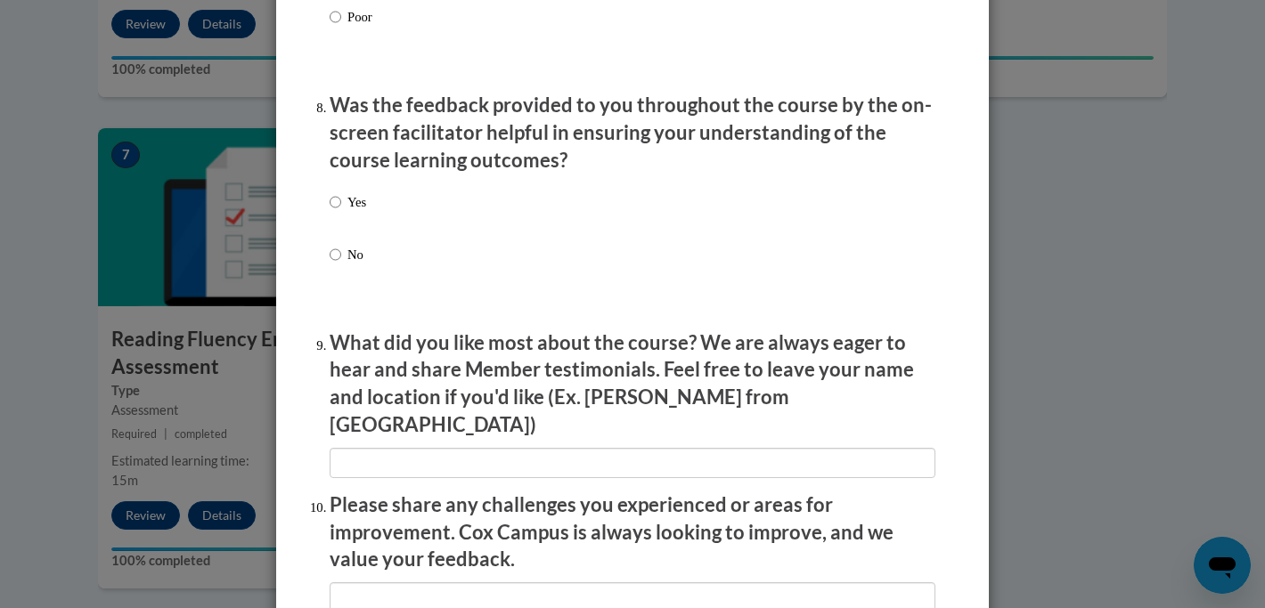
scroll to position [2779, 0]
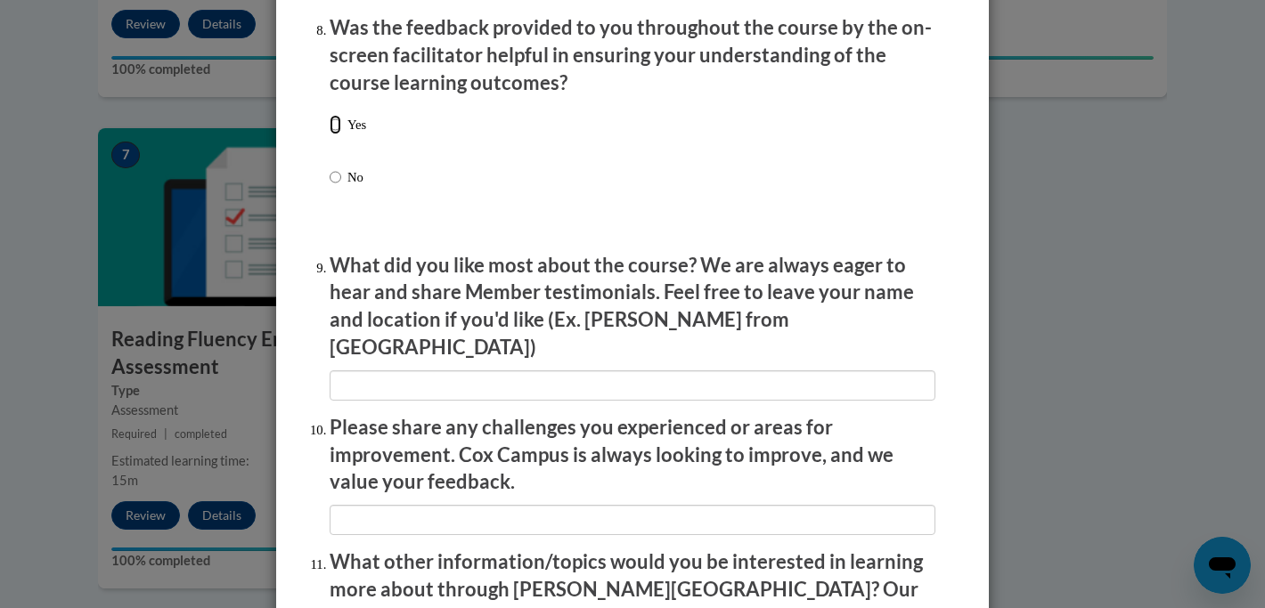
click at [340, 134] on input "Yes" at bounding box center [336, 125] width 12 height 20
radio input "true"
click at [900, 223] on div "Yes No" at bounding box center [633, 172] width 606 height 133
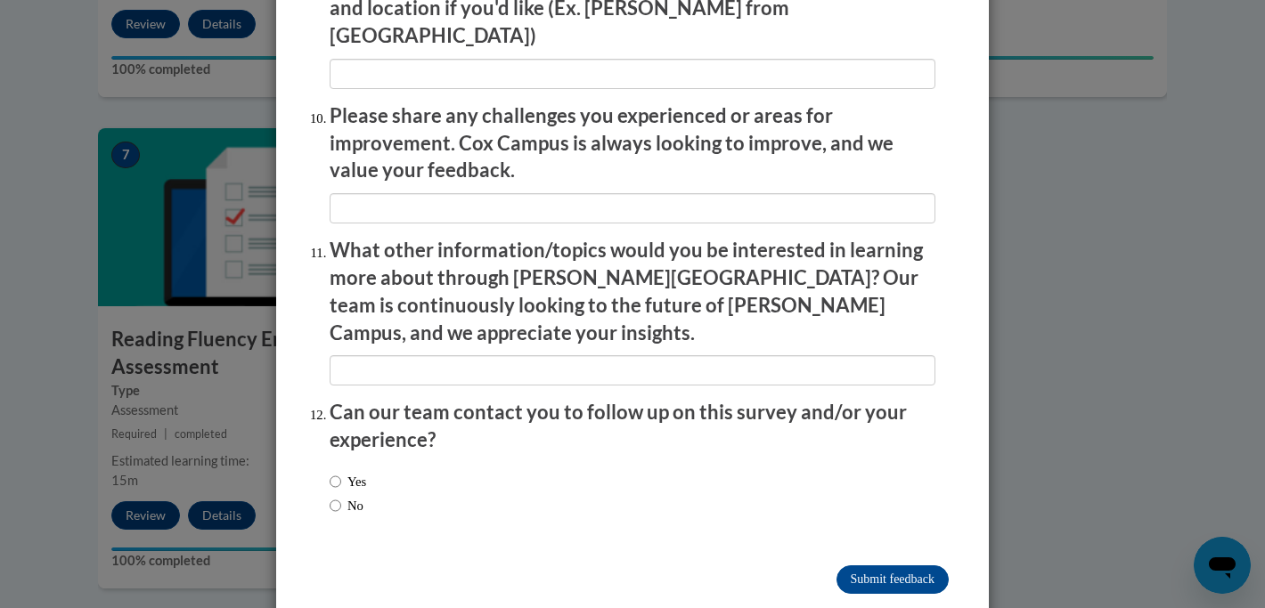
scroll to position [3097, 0]
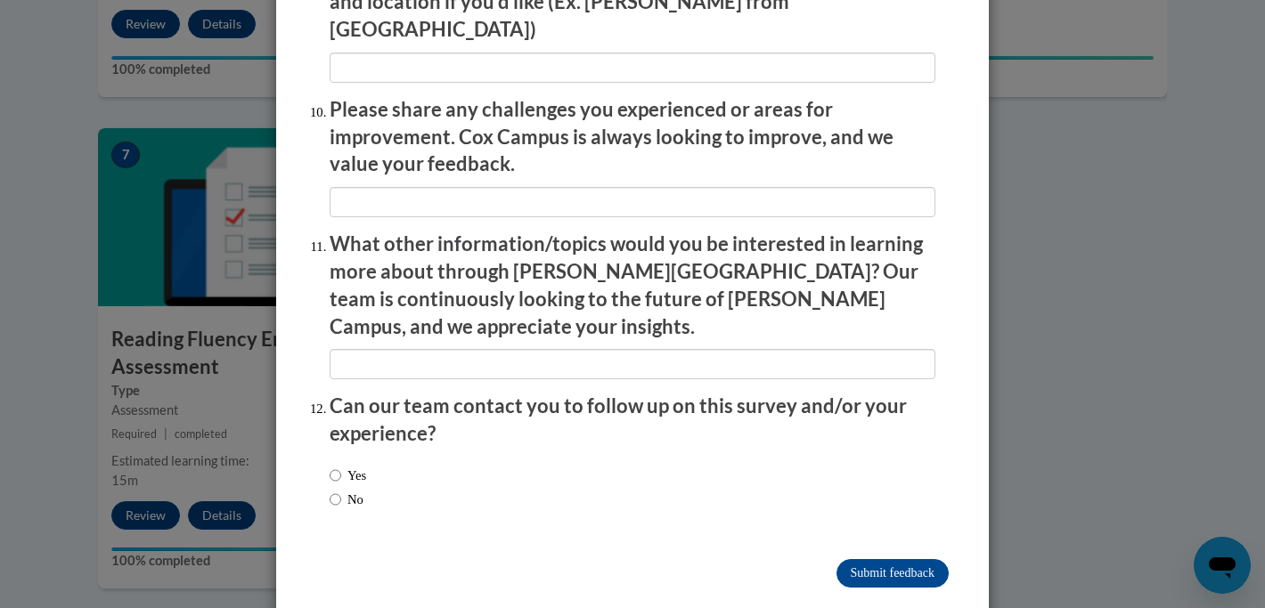
click at [349, 490] on label "No" at bounding box center [347, 500] width 34 height 20
click at [341, 490] on input "No" at bounding box center [336, 500] width 12 height 20
radio input "true"
click at [891, 559] on input "Submit feedback" at bounding box center [892, 573] width 112 height 29
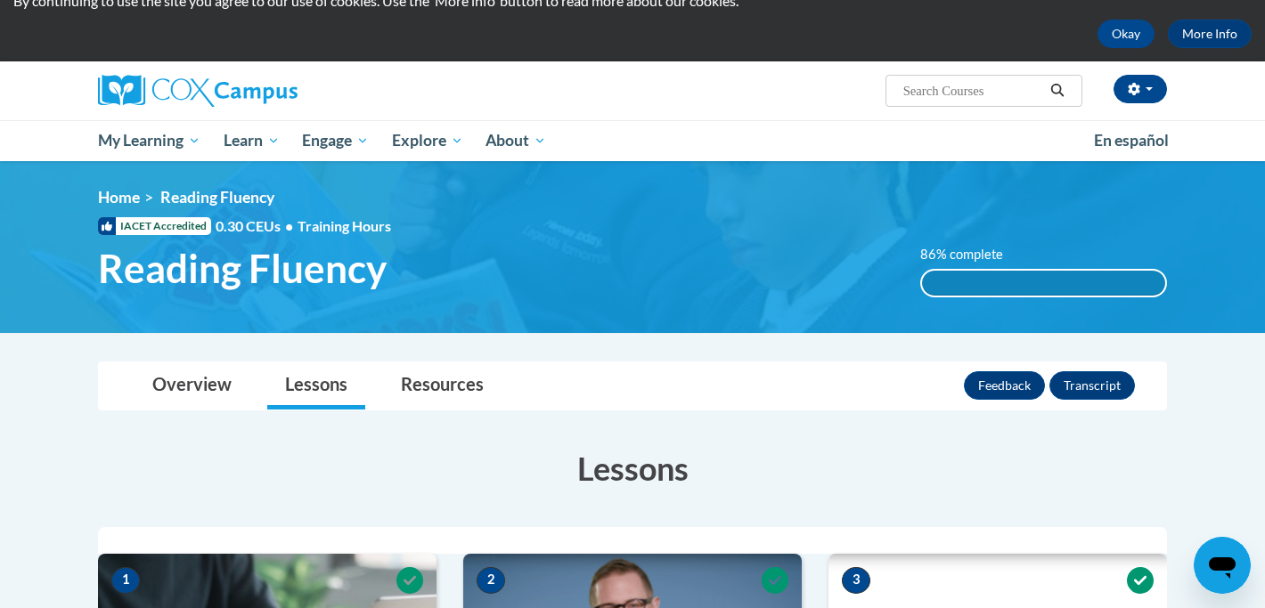
scroll to position [36, 0]
